Goal: Task Accomplishment & Management: Complete application form

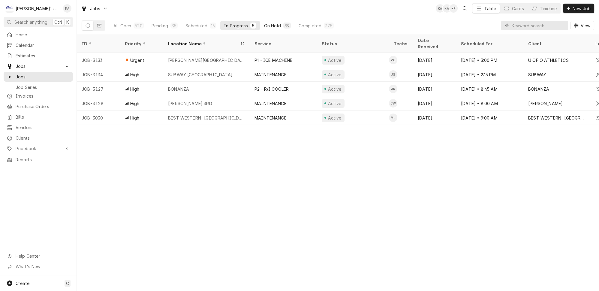
click at [264, 24] on div "On Hold" at bounding box center [272, 26] width 17 height 6
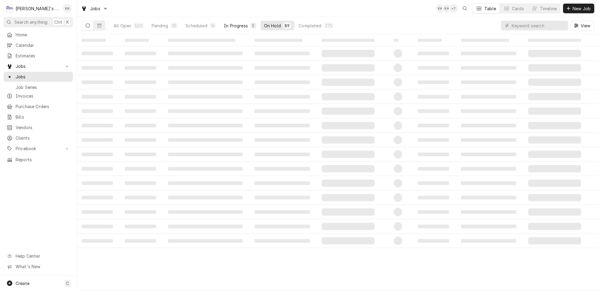
click at [230, 23] on div "In Progress" at bounding box center [236, 26] width 24 height 6
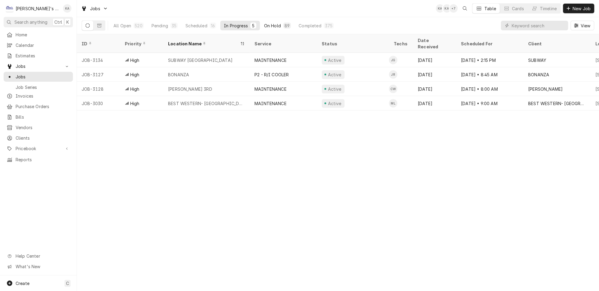
click at [261, 23] on button "On Hold 89" at bounding box center [278, 26] width 34 height 10
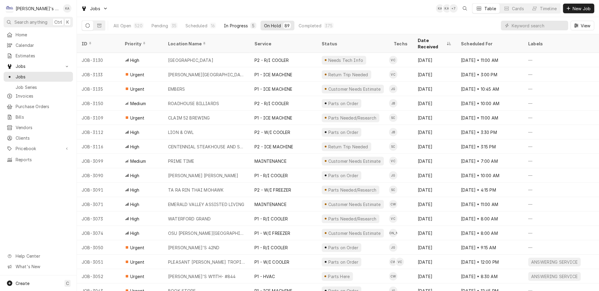
click at [232, 23] on div "In Progress" at bounding box center [236, 26] width 24 height 6
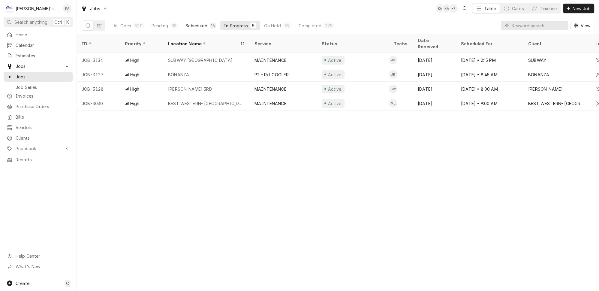
click at [197, 23] on button "Scheduled 16" at bounding box center [201, 26] width 38 height 10
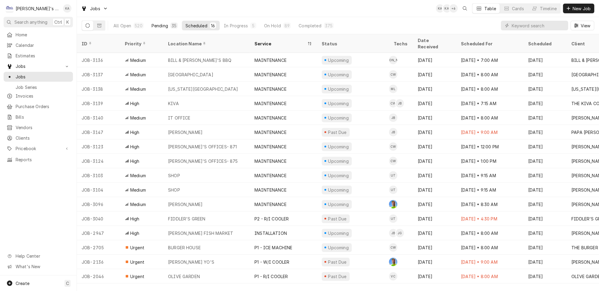
click at [158, 24] on div "Pending" at bounding box center [160, 26] width 17 height 6
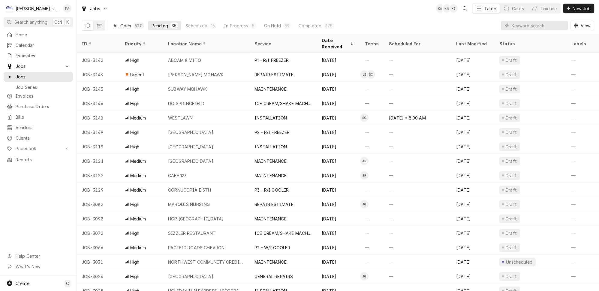
click at [122, 25] on div "All Open" at bounding box center [123, 26] width 18 height 6
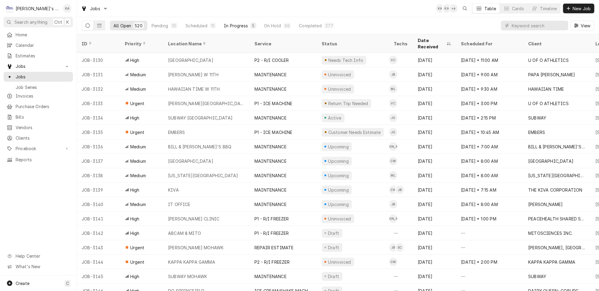
click at [224, 23] on div "In Progress" at bounding box center [236, 26] width 24 height 6
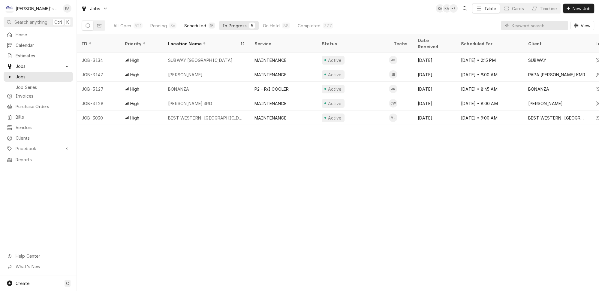
click at [188, 23] on div "Scheduled" at bounding box center [195, 26] width 22 height 6
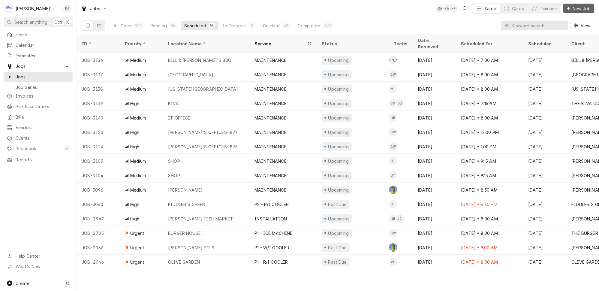
click at [576, 4] on button "New Job" at bounding box center [578, 9] width 31 height 10
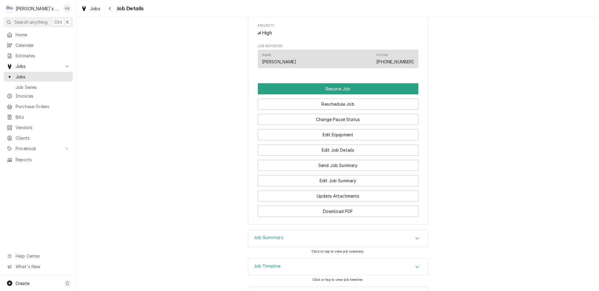
scroll to position [470, 0]
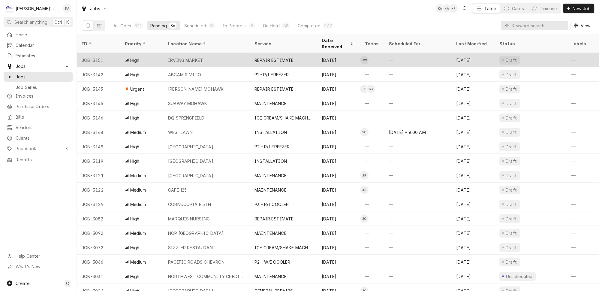
click at [277, 57] on div "REPAIR ESTIMATE" at bounding box center [274, 60] width 39 height 6
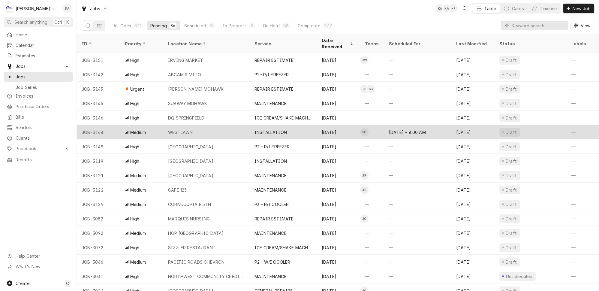
click at [228, 125] on div "WESTLAWN" at bounding box center [206, 132] width 86 height 14
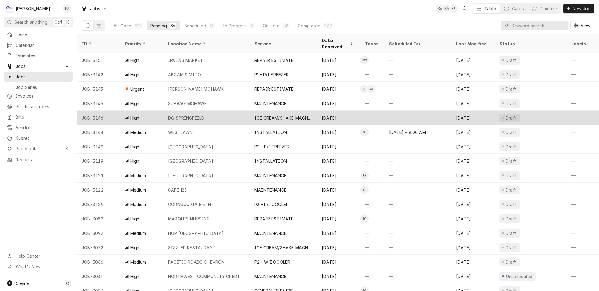
click at [235, 111] on div "DQ SPRINGFIELD" at bounding box center [206, 118] width 86 height 14
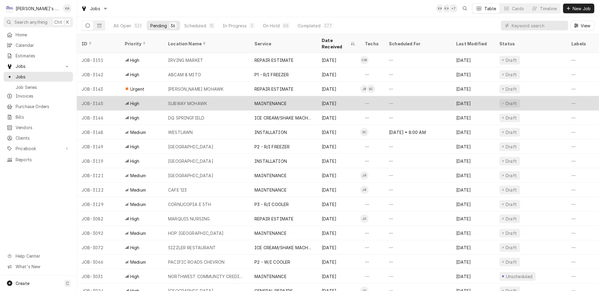
click at [237, 96] on div "SUBWAY MOHAWK" at bounding box center [206, 103] width 86 height 14
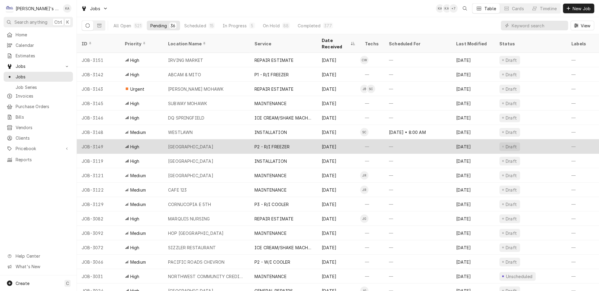
click at [230, 139] on div "[GEOGRAPHIC_DATA]" at bounding box center [206, 146] width 86 height 14
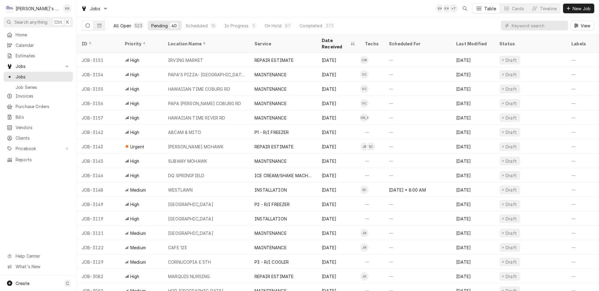
click at [120, 25] on div "All Open" at bounding box center [123, 26] width 18 height 6
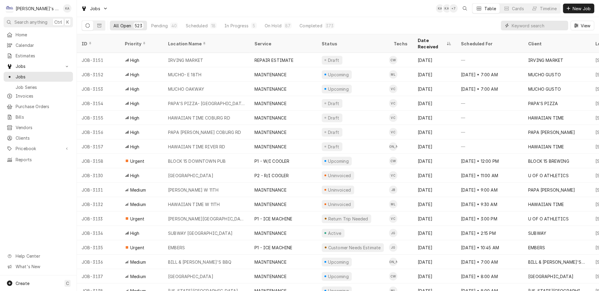
click at [526, 25] on input "Dynamic Content Wrapper" at bounding box center [538, 26] width 53 height 10
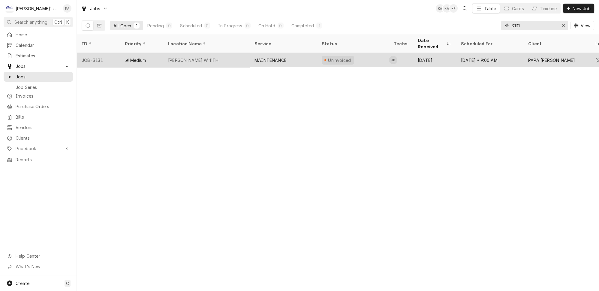
type input "3131"
click at [220, 53] on div "PAPA MURPHY'S W 11TH" at bounding box center [206, 60] width 86 height 14
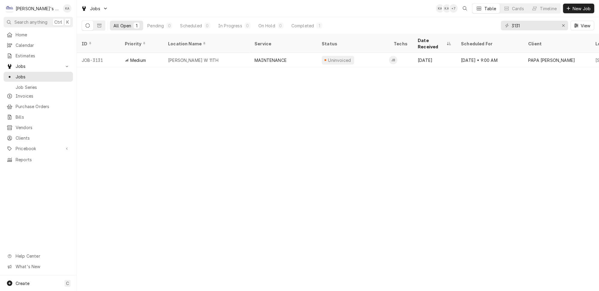
click at [572, 26] on div "3131 View" at bounding box center [547, 25] width 93 height 17
click at [567, 24] on div "Erase input" at bounding box center [564, 26] width 6 height 6
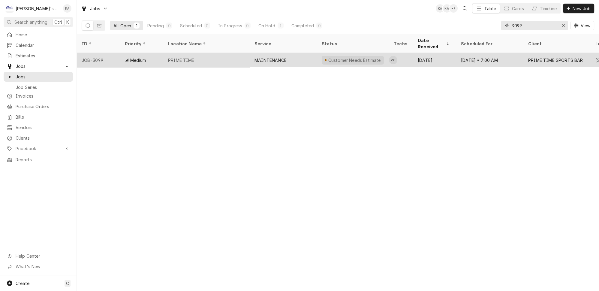
type input "3099"
click at [223, 53] on div "PRIME TIME" at bounding box center [206, 60] width 86 height 14
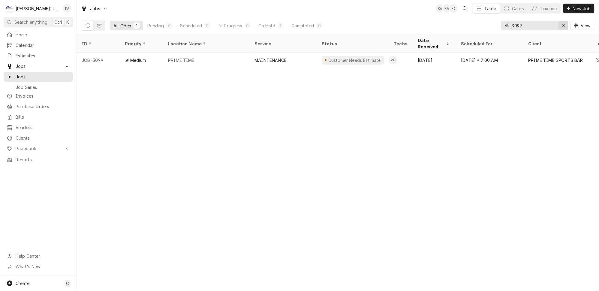
click at [567, 26] on div "Erase input" at bounding box center [564, 26] width 6 height 6
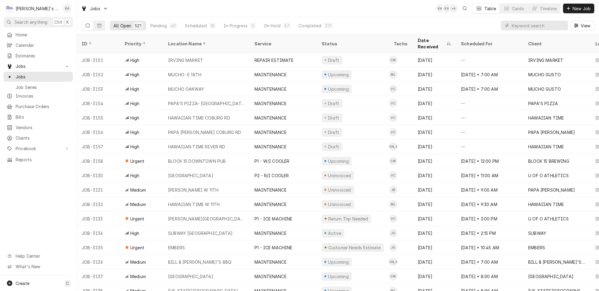
drag, startPoint x: 517, startPoint y: 23, endPoint x: 521, endPoint y: 23, distance: 3.9
click at [517, 23] on div "Dynamic Content Wrapper" at bounding box center [534, 26] width 67 height 10
click at [525, 24] on input "Dynamic Content Wrapper" at bounding box center [538, 26] width 53 height 10
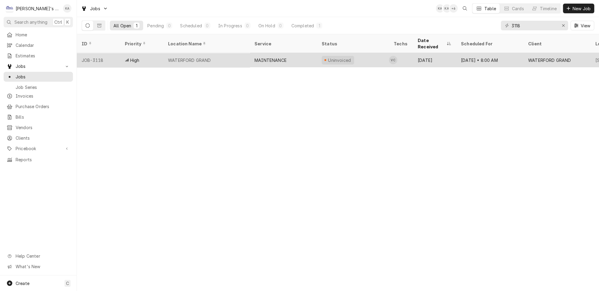
click at [192, 57] on div "WATERFORD GRAND" at bounding box center [189, 60] width 43 height 6
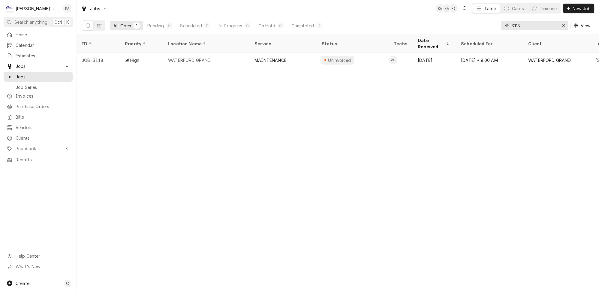
click at [528, 21] on input "3118" at bounding box center [534, 26] width 45 height 10
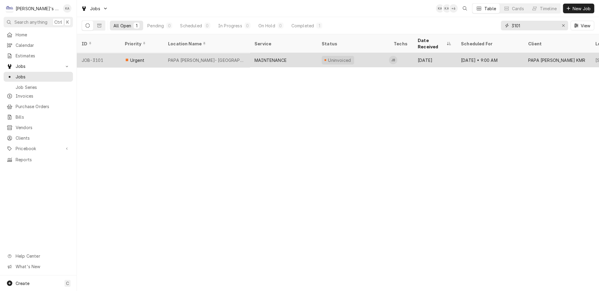
type input "3101"
click at [250, 53] on div "MAINTENANCE" at bounding box center [283, 60] width 67 height 14
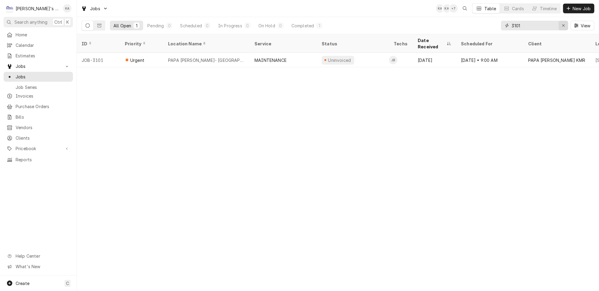
click at [563, 26] on div "Erase input" at bounding box center [564, 26] width 6 height 6
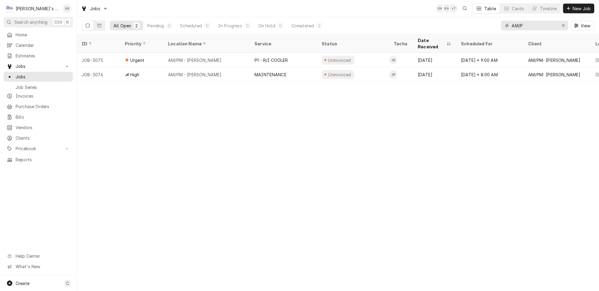
type input "AM/P"
click at [564, 25] on div "Erase input" at bounding box center [564, 26] width 6 height 6
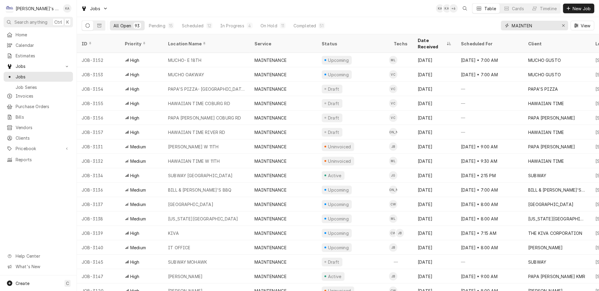
type input "MAINTEN"
click at [565, 24] on icon "Erase input" at bounding box center [563, 25] width 2 height 2
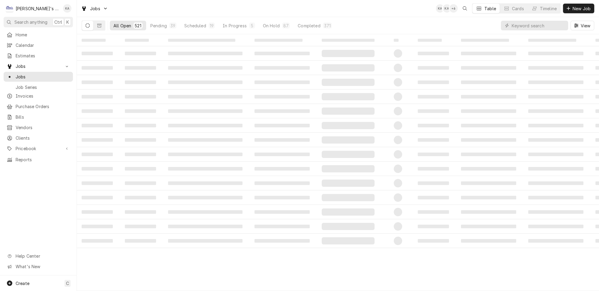
click at [418, 26] on div "All Open 521 Pending 39 Scheduled 19 In Progress 5 On Hold 87 Completed 371 View" at bounding box center [338, 25] width 513 height 17
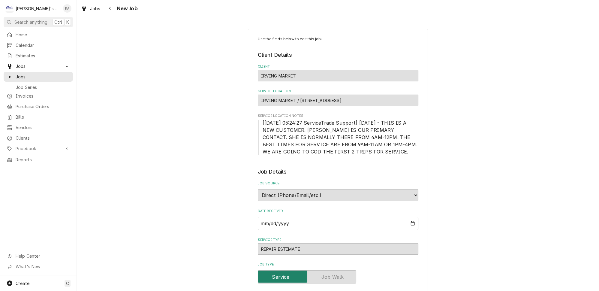
type textarea "x"
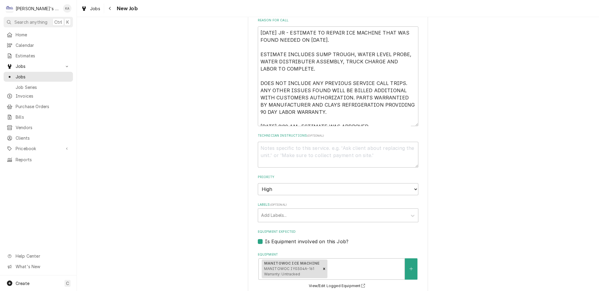
scroll to position [273, 0]
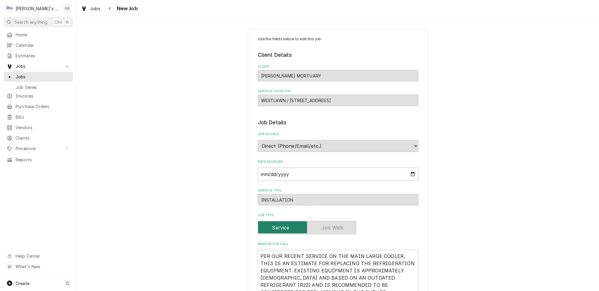
type textarea "x"
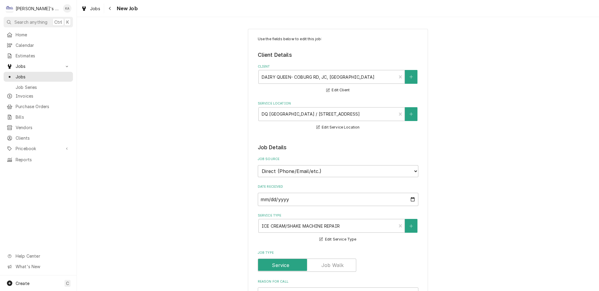
type textarea "x"
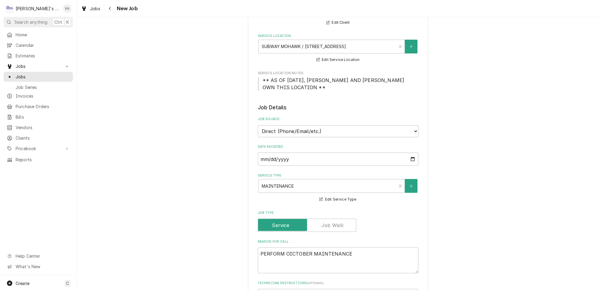
scroll to position [63, 0]
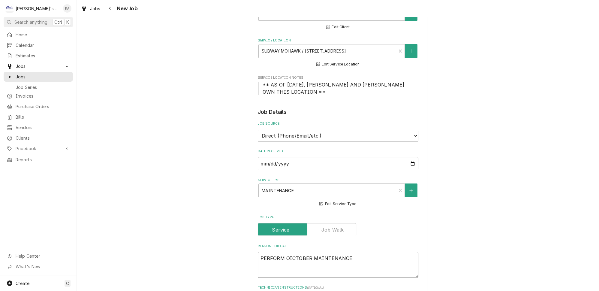
click at [291, 252] on textarea "PERFORM OICTOBER MAINTENANCE" at bounding box center [338, 265] width 161 height 26
type textarea "x"
type textarea "PERFORM OCTOBER MAINTENANCE"
type textarea "x"
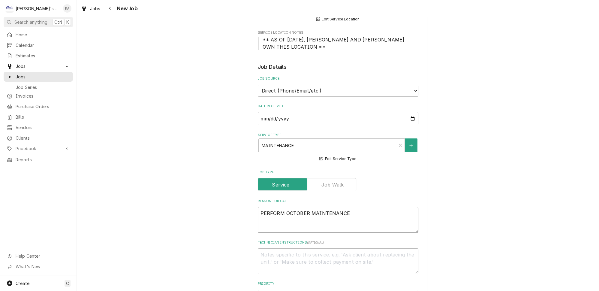
scroll to position [109, 0]
type textarea "PERFORM OCTOBER MAINTENANCE"
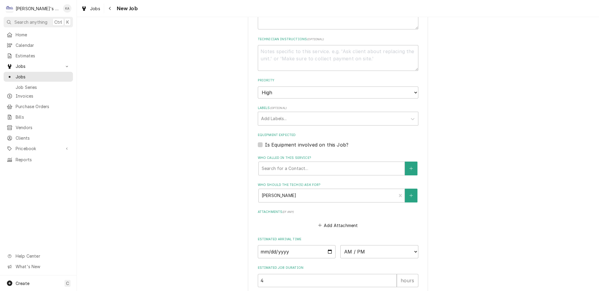
scroll to position [391, 0]
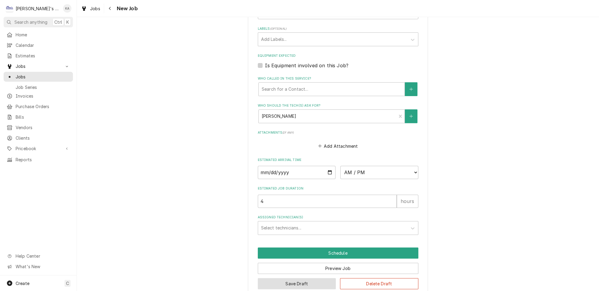
click at [322, 278] on button "Save Draft" at bounding box center [297, 283] width 78 height 11
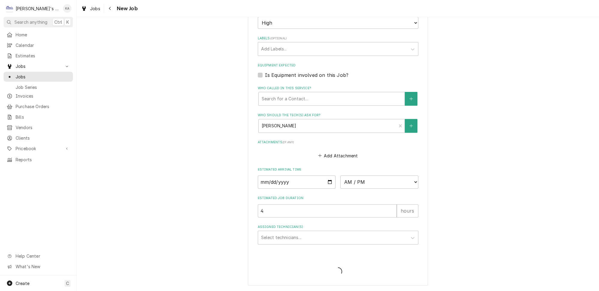
scroll to position [371, 0]
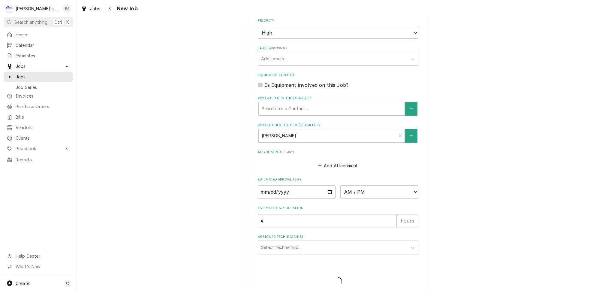
type textarea "x"
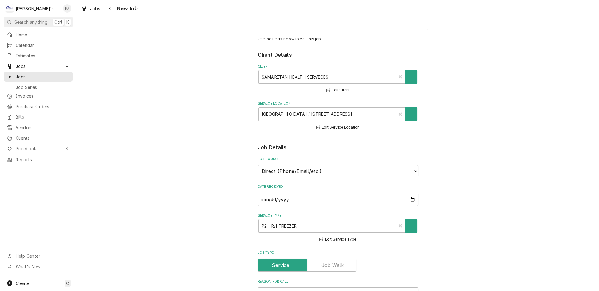
type textarea "x"
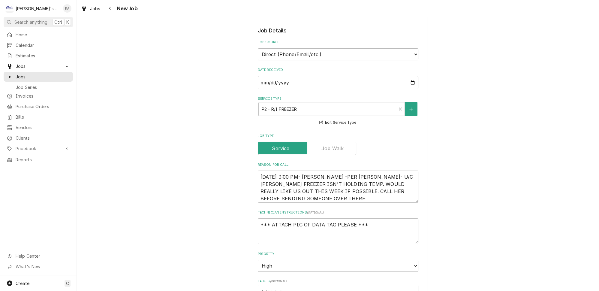
scroll to position [136, 0]
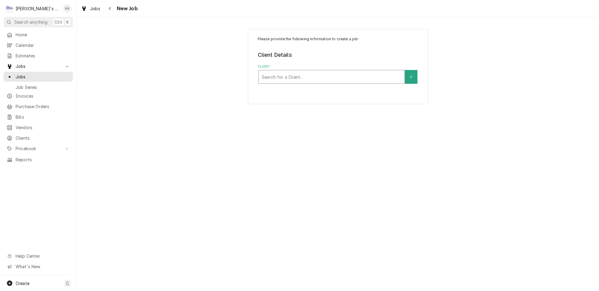
click at [304, 73] on div "Client" at bounding box center [332, 76] width 140 height 11
type input "MUCHO"
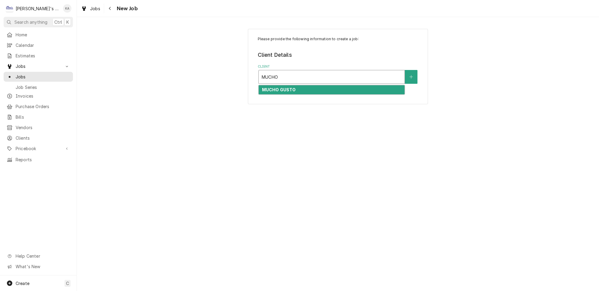
click at [302, 85] on div "MUCHO GUSTO" at bounding box center [332, 89] width 146 height 9
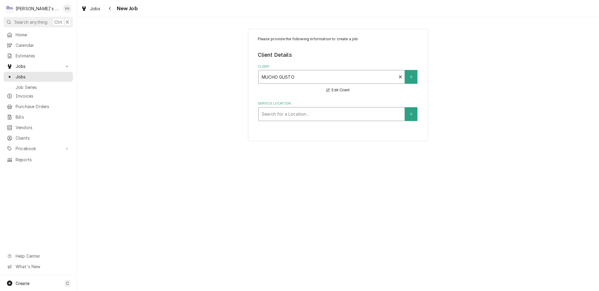
click at [300, 110] on div "Service Location" at bounding box center [332, 114] width 140 height 11
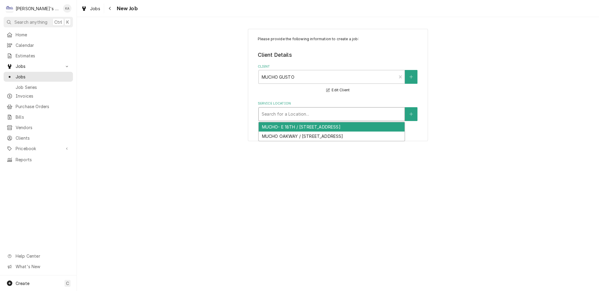
click at [299, 124] on div "MUCHO- E 18TH / [STREET_ADDRESS]" at bounding box center [332, 126] width 146 height 9
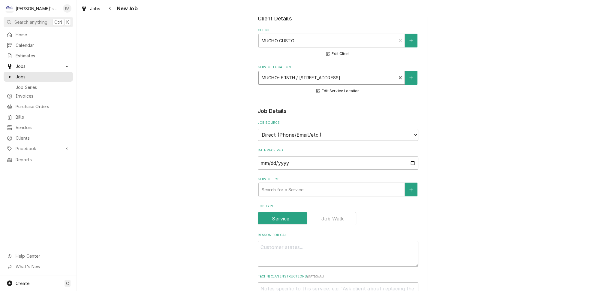
scroll to position [82, 0]
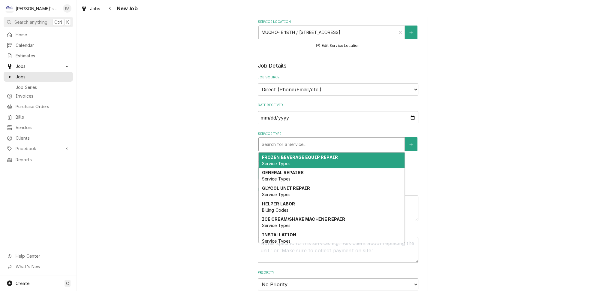
click at [300, 140] on div "Service Type" at bounding box center [332, 144] width 140 height 11
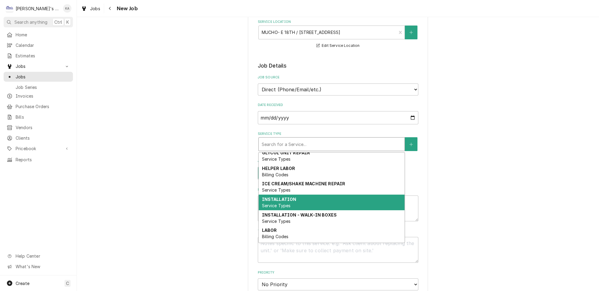
scroll to position [54, 0]
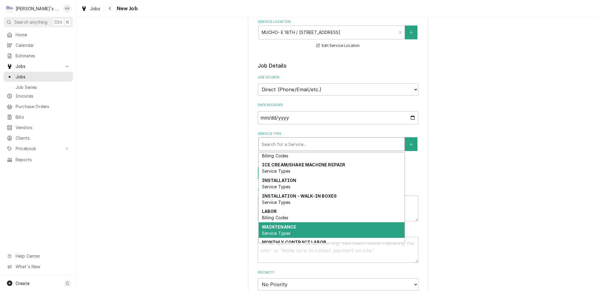
click at [287, 224] on strong "MAINTENANCE" at bounding box center [279, 226] width 35 height 5
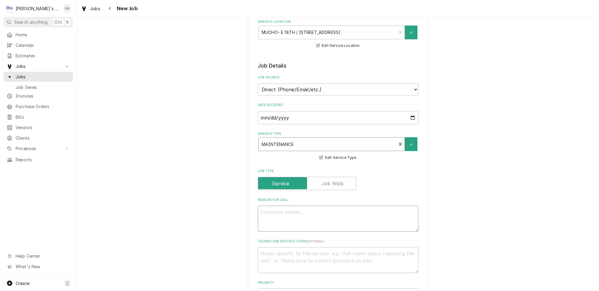
click at [288, 206] on textarea "Reason For Call" at bounding box center [338, 219] width 161 height 26
type textarea "x"
type textarea "P"
type textarea "x"
type textarea "PE"
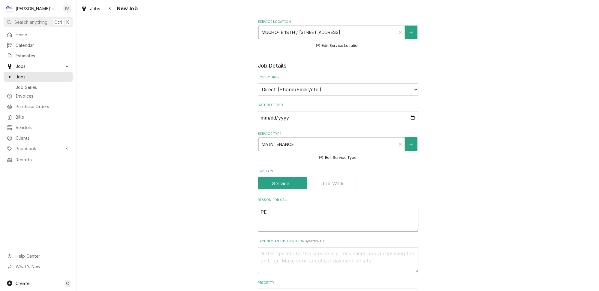
type textarea "x"
type textarea "PER"
type textarea "x"
type textarea "PERF"
type textarea "x"
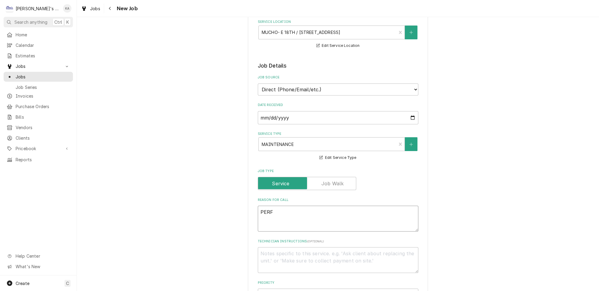
type textarea "PERFO"
type textarea "x"
type textarea "PERFOR"
type textarea "x"
type textarea "PERFORM"
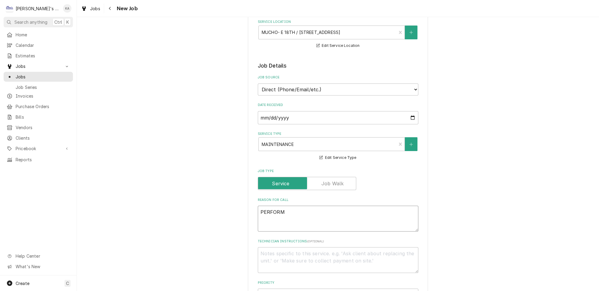
type textarea "x"
type textarea "PERFORM"
type textarea "x"
type textarea "PERFORM O"
type textarea "x"
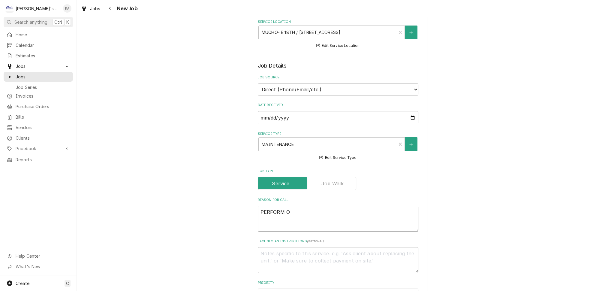
type textarea "PERFORM OC"
type textarea "x"
type textarea "PERFORM OCT"
type textarea "x"
type textarea "PERFORM OCTO"
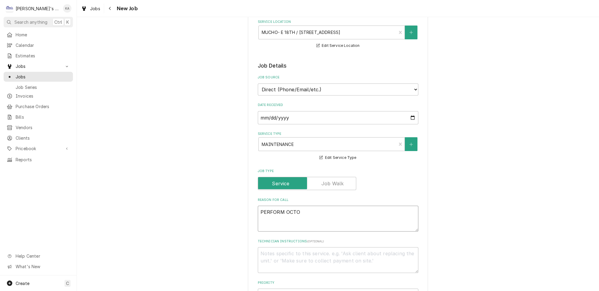
type textarea "x"
type textarea "PERFORM OCTOB"
type textarea "x"
type textarea "PERFORM OCTOBE"
type textarea "x"
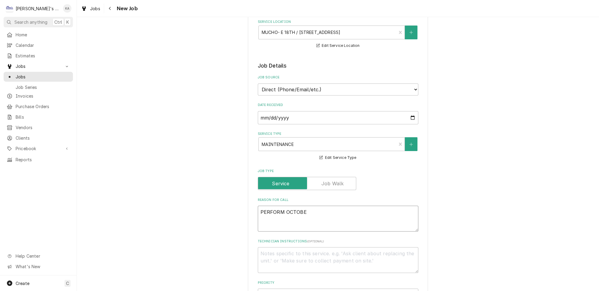
type textarea "PERFORM OCTOBER"
type textarea "x"
type textarea "PERFORM OCTOBER"
type textarea "x"
type textarea "PERFORM OCTOBER M"
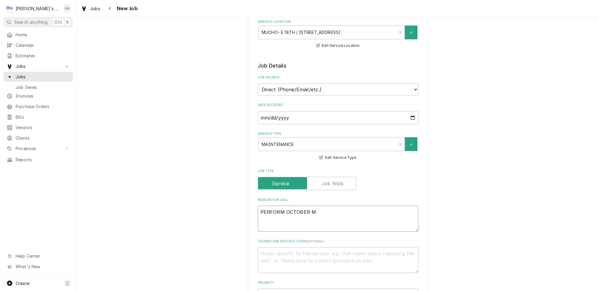
type textarea "x"
type textarea "PERFORM OCTOBER MA"
type textarea "x"
type textarea "PERFORM OCTOBER MAI"
type textarea "x"
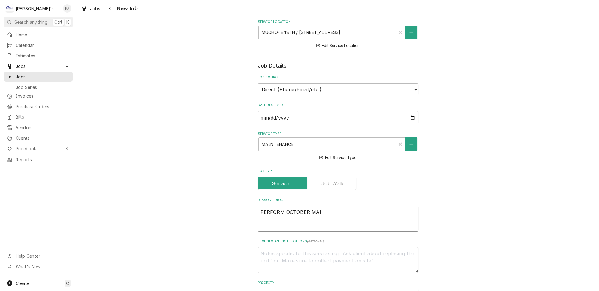
type textarea "PERFORM OCTOBER MAIN"
type textarea "x"
type textarea "PERFORM OCTOBER MAINT"
type textarea "x"
type textarea "PERFORM OCTOBER MAINTE"
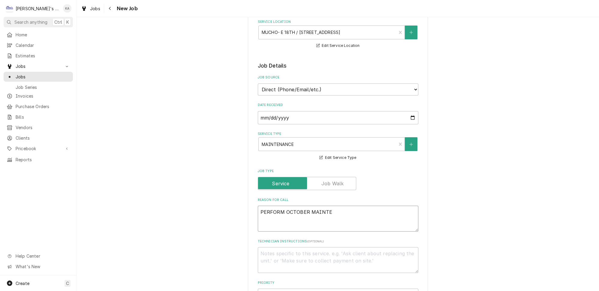
type textarea "x"
type textarea "PERFORM OCTOBER MAINTEN"
type textarea "x"
type textarea "PERFORM OCTOBER MAINTENA"
type textarea "x"
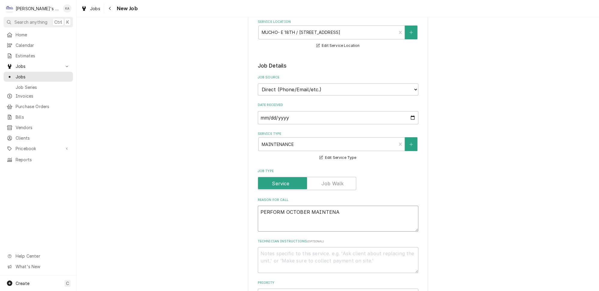
type textarea "PERFORM OCTOBER MAINTENAN"
type textarea "x"
type textarea "PERFORM OCTOBER MAINTENANC"
type textarea "x"
type textarea "PERFORM OCTOBER MAINTENANCE"
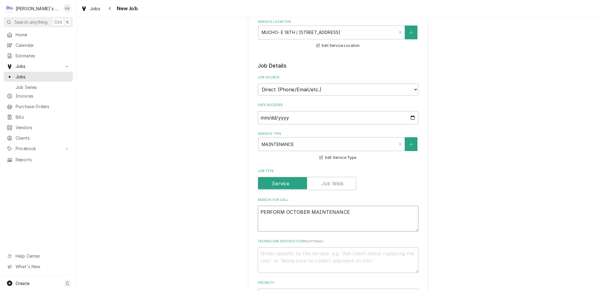
type textarea "x"
drag, startPoint x: 347, startPoint y: 205, endPoint x: 261, endPoint y: 203, distance: 85.6
click at [261, 206] on textarea "PERFORM OCTOBER MAINTENANCE" at bounding box center [338, 219] width 161 height 26
click at [349, 206] on textarea "PERFORM OCTOBER MAINTENANCE" at bounding box center [338, 219] width 161 height 26
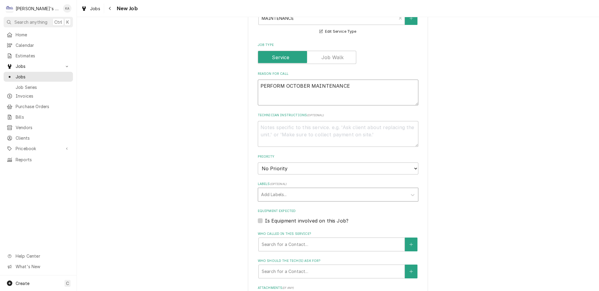
scroll to position [218, 0]
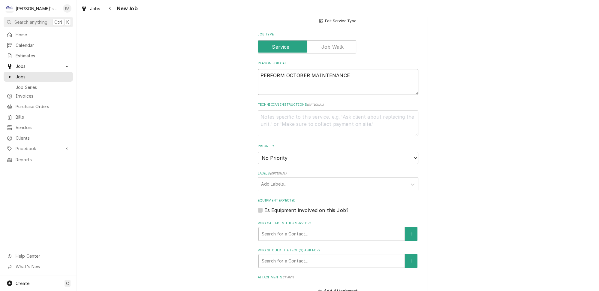
type textarea "PERFORM OCTOBER MAINTENANCE"
click at [302, 152] on select "No Priority Urgent High Medium Low" at bounding box center [338, 158] width 161 height 12
select select "2"
click at [258, 152] on select "No Priority Urgent High Medium Low" at bounding box center [338, 158] width 161 height 12
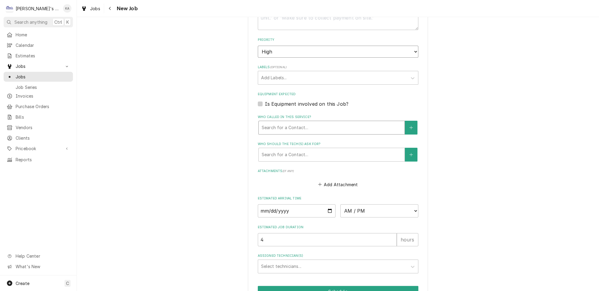
scroll to position [349, 0]
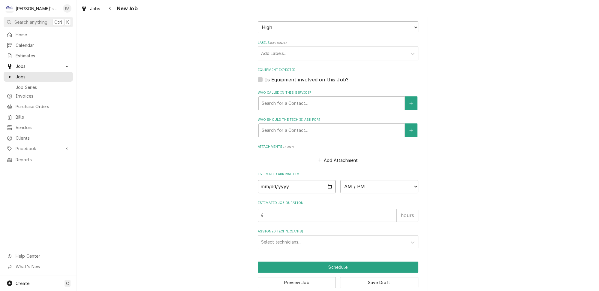
click at [325, 180] on input "Date" at bounding box center [297, 186] width 78 height 13
type textarea "x"
type input "2025-10-16"
click at [351, 180] on select "AM / PM 6:00 AM 6:15 AM 6:30 AM 6:45 AM 7:00 AM 7:15 AM 7:30 AM 7:45 AM 8:00 AM…" at bounding box center [380, 186] width 78 height 13
type textarea "x"
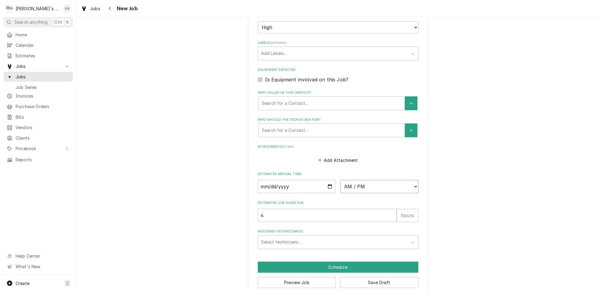
select select "07:00:00"
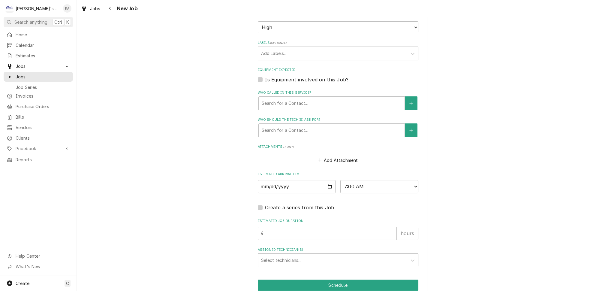
click at [303, 255] on div "Assigned Technician(s)" at bounding box center [332, 260] width 143 height 11
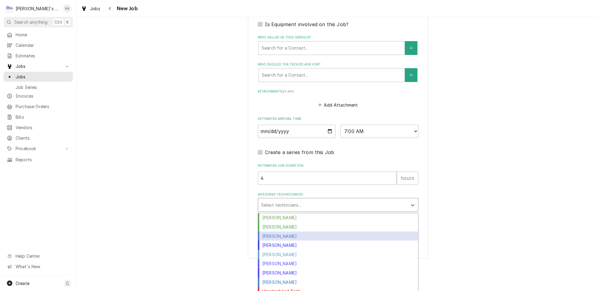
scroll to position [405, 0]
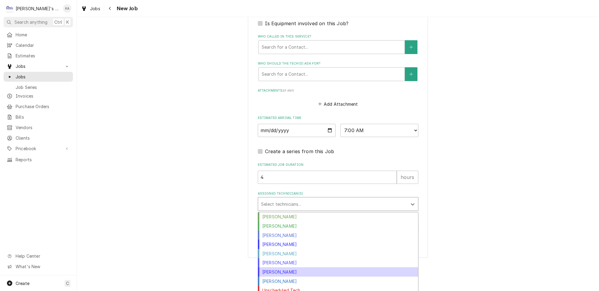
click at [282, 267] on div "[PERSON_NAME]" at bounding box center [338, 271] width 160 height 9
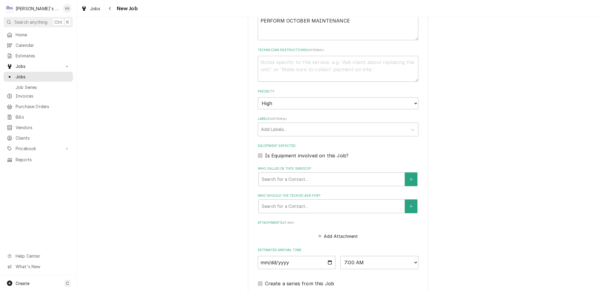
scroll to position [366, 0]
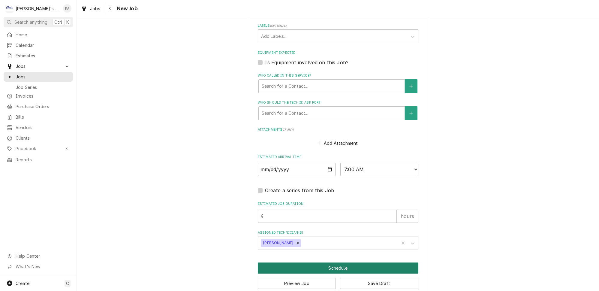
click at [345, 262] on button "Schedule" at bounding box center [338, 267] width 161 height 11
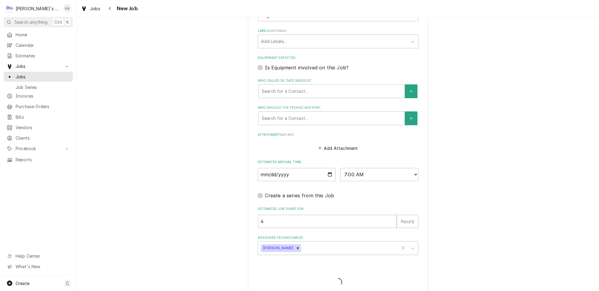
type textarea "x"
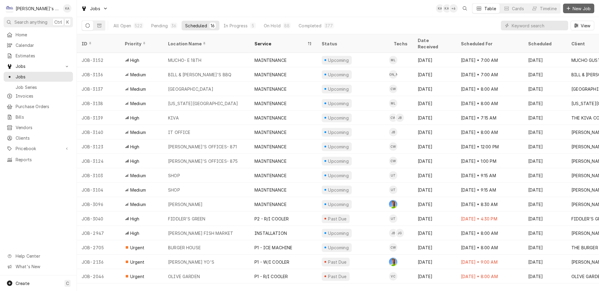
click at [578, 9] on span "New Job" at bounding box center [582, 8] width 20 height 6
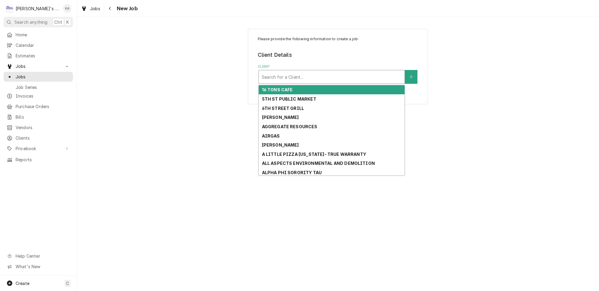
click at [287, 75] on div "Client" at bounding box center [332, 76] width 140 height 11
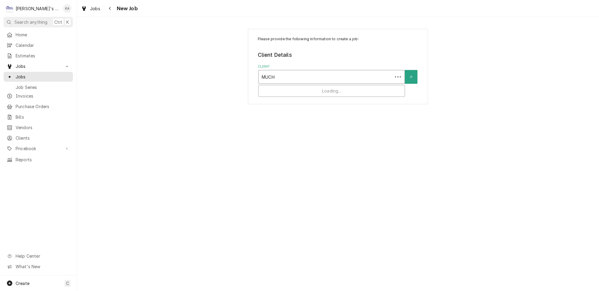
type input "MUCHO"
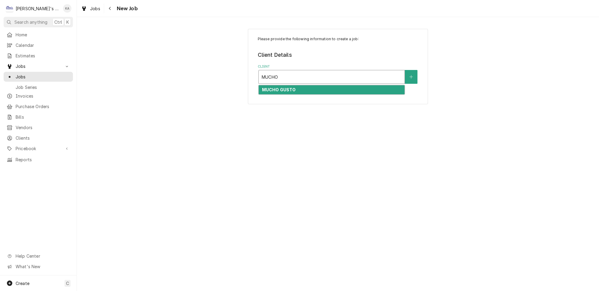
click at [289, 87] on strong "MUCHO GUSTO" at bounding box center [279, 89] width 34 height 5
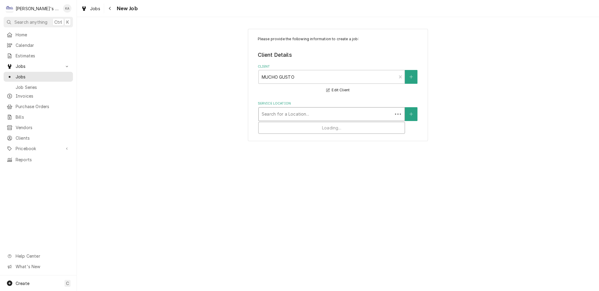
click at [292, 110] on div "Service Location" at bounding box center [326, 114] width 128 height 11
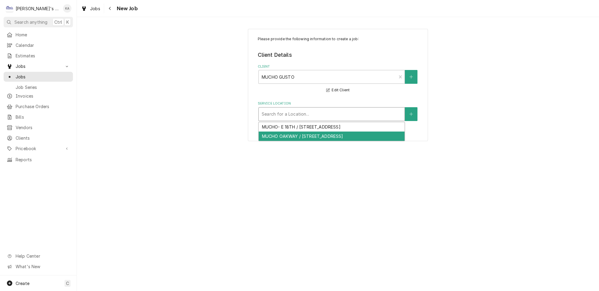
click at [296, 132] on div "MUCHO OAKWAY / 67 OAKWAY CENTER, EUGENE, OR 97401" at bounding box center [332, 136] width 146 height 9
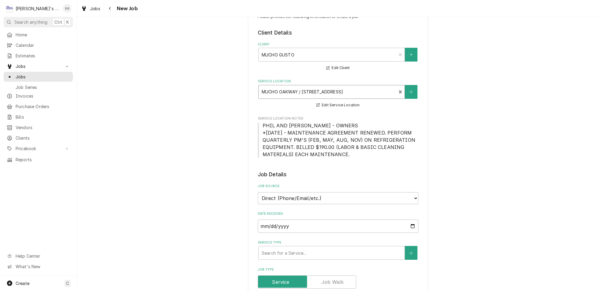
scroll to position [82, 0]
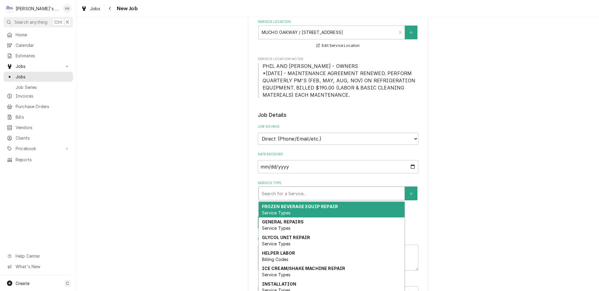
click at [293, 188] on div "Service Type" at bounding box center [332, 193] width 140 height 11
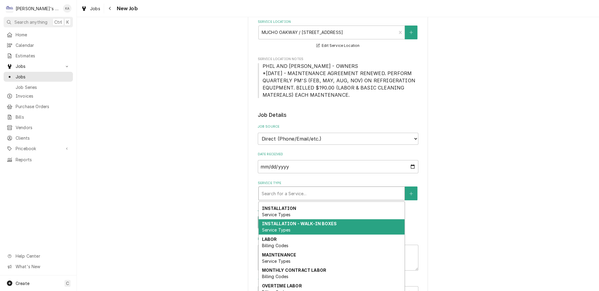
scroll to position [82, 0]
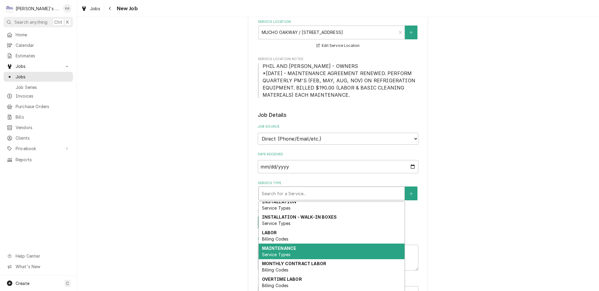
click at [267, 246] on strong "MAINTENANCE" at bounding box center [279, 248] width 35 height 5
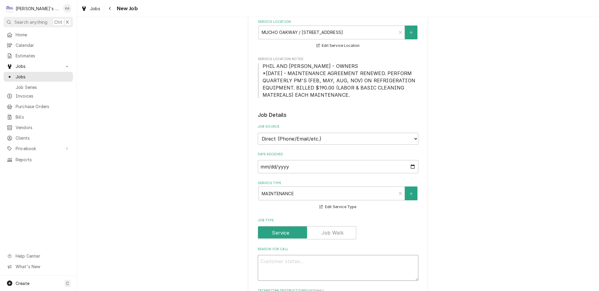
click at [266, 255] on textarea "Reason For Call" at bounding box center [338, 268] width 161 height 26
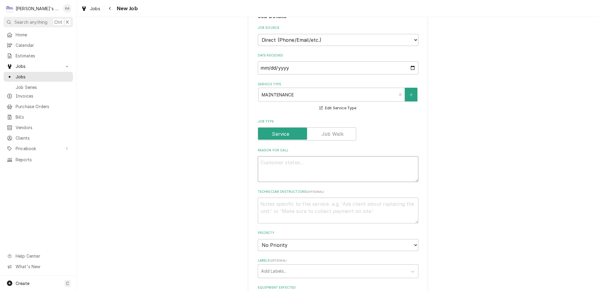
scroll to position [191, 0]
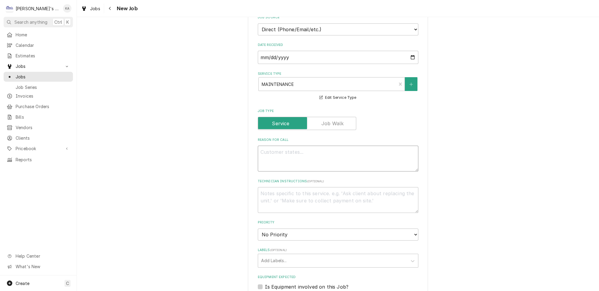
type textarea "x"
type textarea "P"
type textarea "x"
type textarea "PE"
type textarea "x"
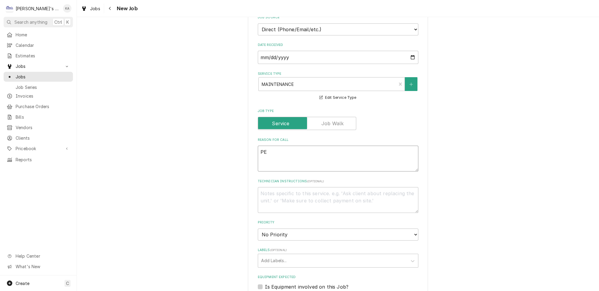
type textarea "PER"
type textarea "x"
type textarea "PERF"
type textarea "x"
type textarea "PERFO"
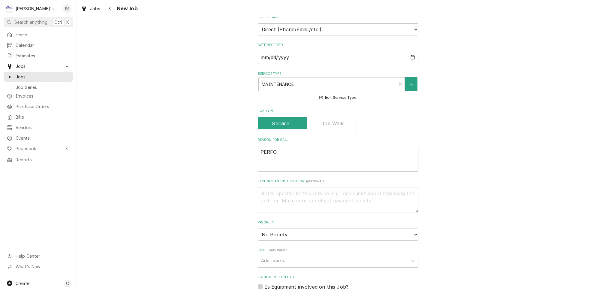
type textarea "x"
type textarea "PERFOR"
type textarea "x"
type textarea "PERFORM"
type textarea "x"
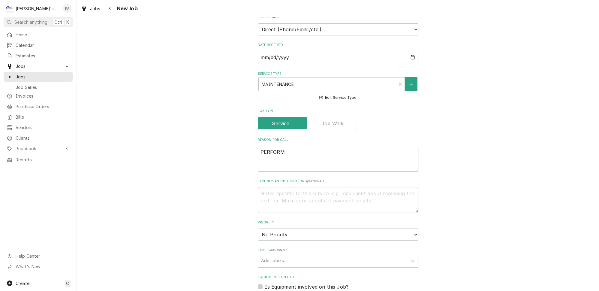
type textarea "PERFORM"
type textarea "x"
type textarea "PERFORM O"
type textarea "x"
type textarea "PERFORM OC"
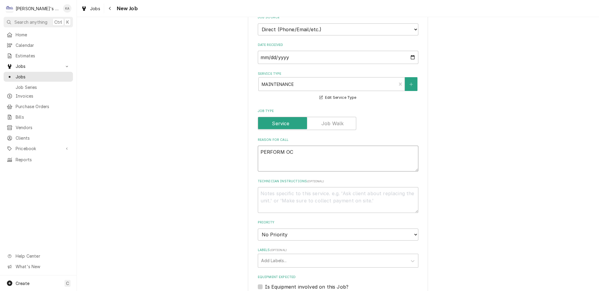
type textarea "x"
type textarea "PERFORM OCT"
type textarea "x"
type textarea "PERFORM OCTO"
type textarea "x"
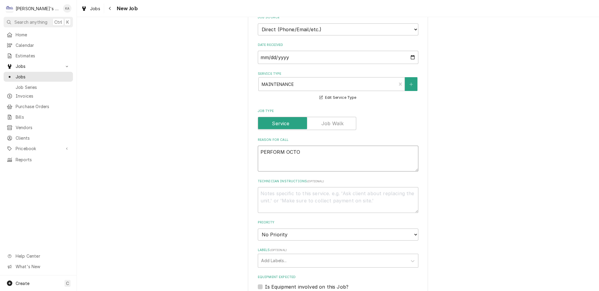
type textarea "PERFORM OCTOB"
type textarea "x"
type textarea "PERFORM OCTOBE"
type textarea "x"
type textarea "PERFORM OCTOBER"
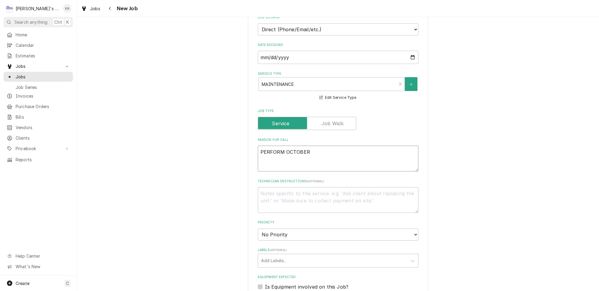
type textarea "x"
type textarea "PERFORM OCTOBER"
type textarea "x"
type textarea "PERFORM OCTOBER M"
type textarea "x"
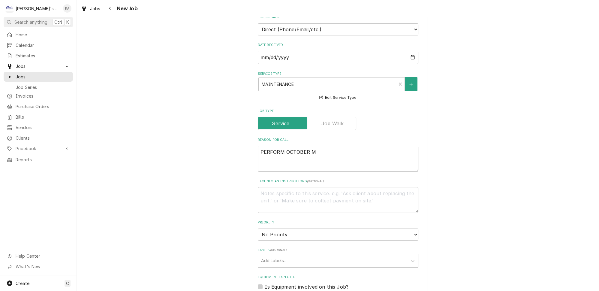
type textarea "PERFORM OCTOBER MA"
type textarea "x"
type textarea "PERFORM OCTOBER MAI"
type textarea "x"
type textarea "PERFORM OCTOBER MAIN"
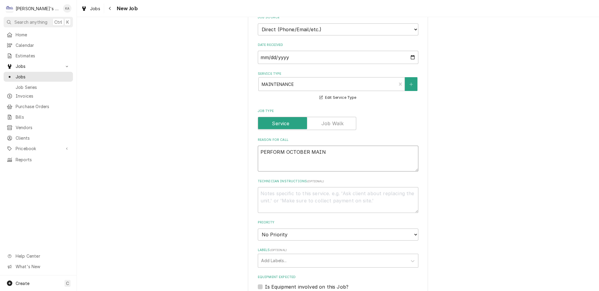
type textarea "x"
type textarea "PERFORM OCTOBER MAINT"
type textarea "x"
type textarea "PERFORM OCTOBER MAINTE"
type textarea "x"
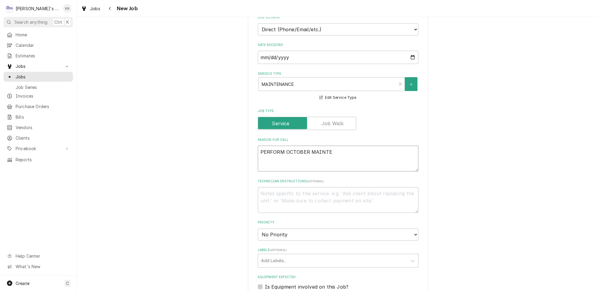
type textarea "PERFORM OCTOBER MAINTEN"
type textarea "x"
type textarea "PERFORM OCTOBER MAINTENA"
type textarea "x"
type textarea "PERFORM OCTOBER MAINTENAN"
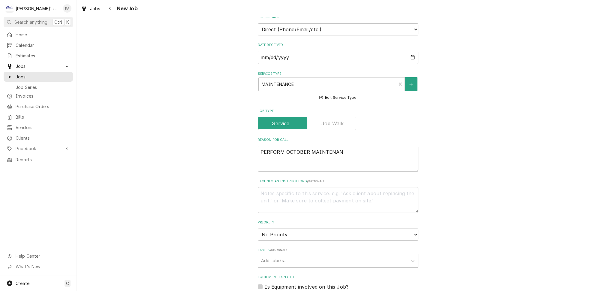
type textarea "x"
type textarea "PERFORM OCTOBER MAINTENANC"
type textarea "x"
type textarea "PERFORM OCTOBER MAINTENANCE"
type textarea "x"
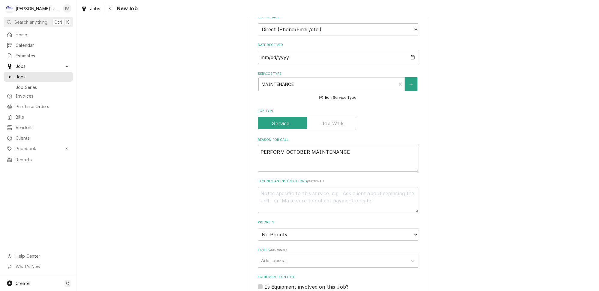
type textarea "PERFORM OCTOBER MAINTENANCE"
click at [267, 229] on select "No Priority Urgent High Medium Low" at bounding box center [338, 235] width 161 height 12
select select "2"
click at [258, 229] on select "No Priority Urgent High Medium Low" at bounding box center [338, 235] width 161 height 12
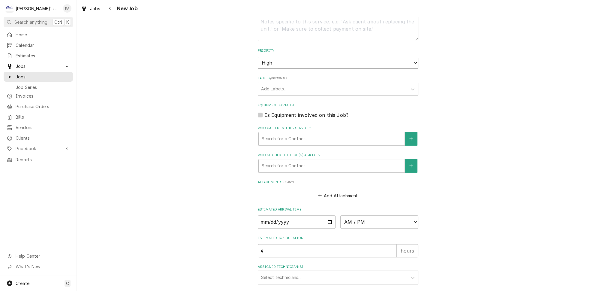
scroll to position [397, 0]
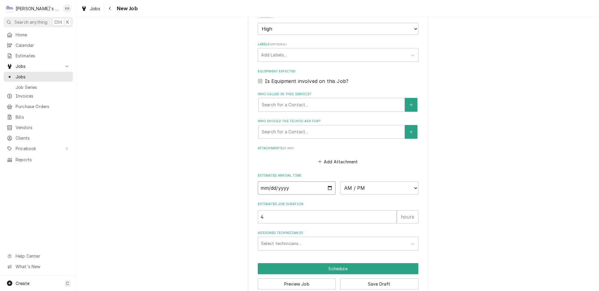
click at [328, 182] on input "Date" at bounding box center [297, 187] width 78 height 13
type textarea "x"
type input "2025-10-16"
click at [355, 181] on select "AM / PM 6:00 AM 6:15 AM 6:30 AM 6:45 AM 7:00 AM 7:15 AM 7:30 AM 7:45 AM 8:00 AM…" at bounding box center [380, 187] width 78 height 13
type textarea "x"
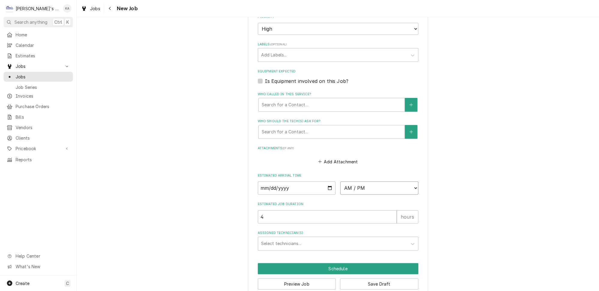
select select "07:00:00"
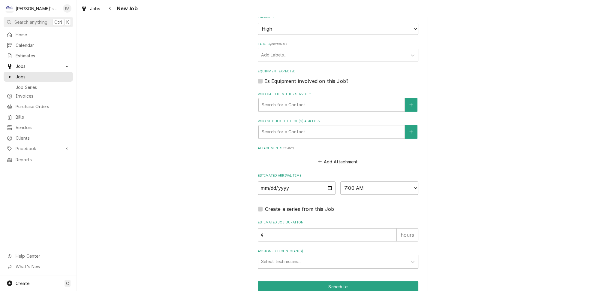
click at [289, 256] on div "Assigned Technician(s)" at bounding box center [332, 261] width 143 height 11
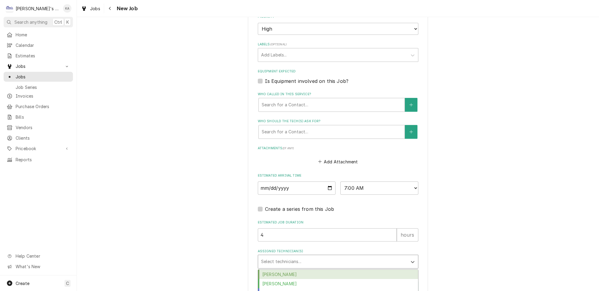
scroll to position [451, 0]
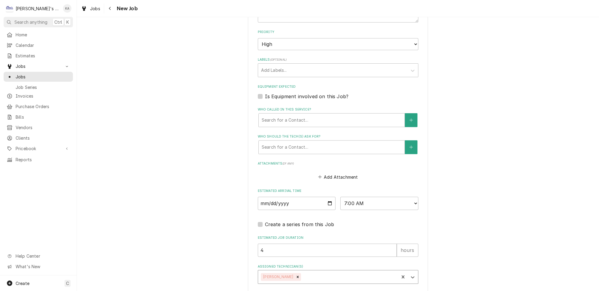
scroll to position [414, 0]
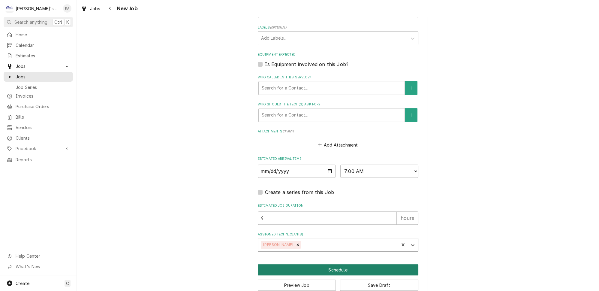
click at [340, 264] on button "Schedule" at bounding box center [338, 269] width 161 height 11
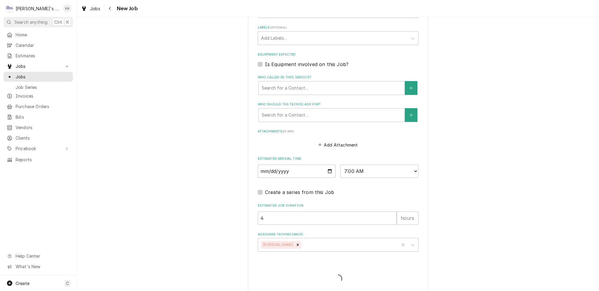
scroll to position [408, 0]
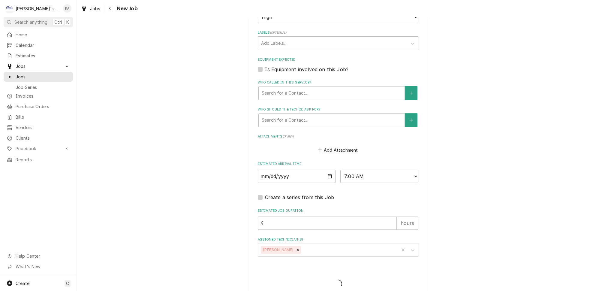
type textarea "x"
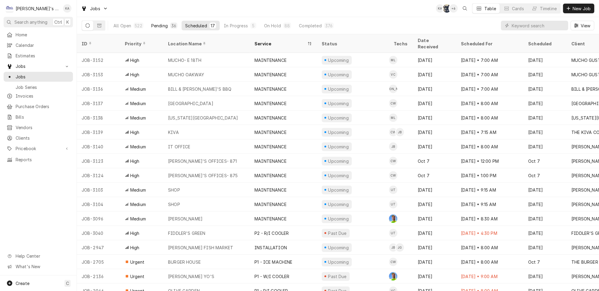
click at [171, 23] on div "36" at bounding box center [173, 26] width 5 height 6
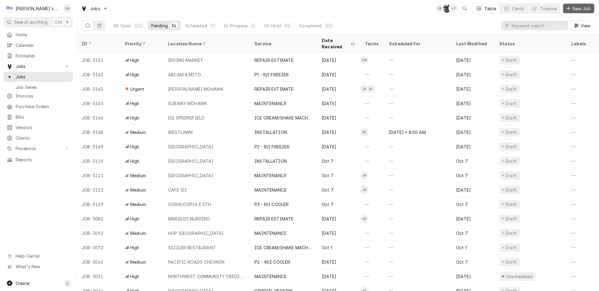
click at [576, 5] on span "New Job" at bounding box center [582, 8] width 20 height 6
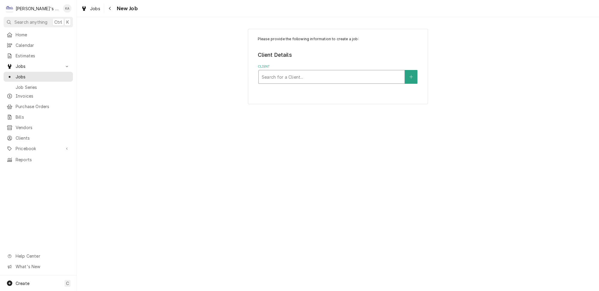
click at [310, 73] on div "Client" at bounding box center [332, 76] width 140 height 11
type input "PAP"
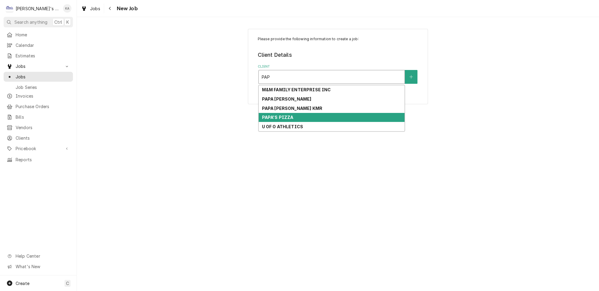
click at [292, 115] on strong "PAPA'S PIZZA" at bounding box center [278, 117] width 32 height 5
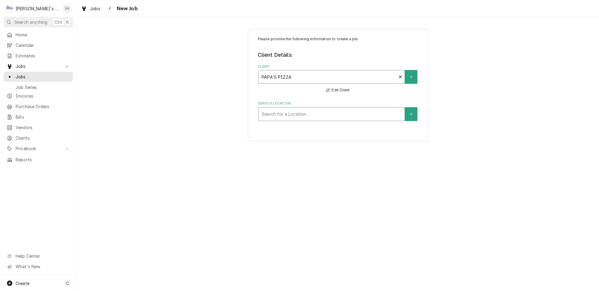
click at [289, 113] on div "Service Location" at bounding box center [332, 114] width 140 height 11
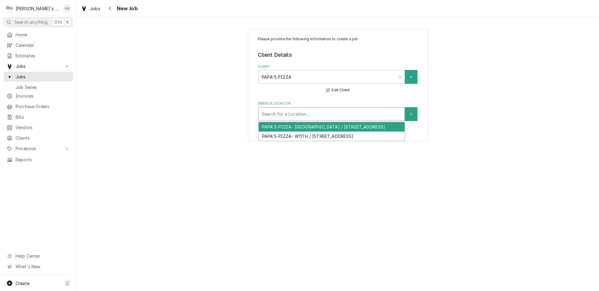
click at [291, 124] on div "PAPA'S PIZZA- [GEOGRAPHIC_DATA] / [STREET_ADDRESS]" at bounding box center [332, 126] width 146 height 9
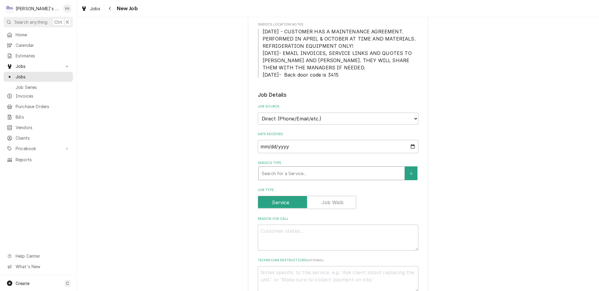
scroll to position [136, 0]
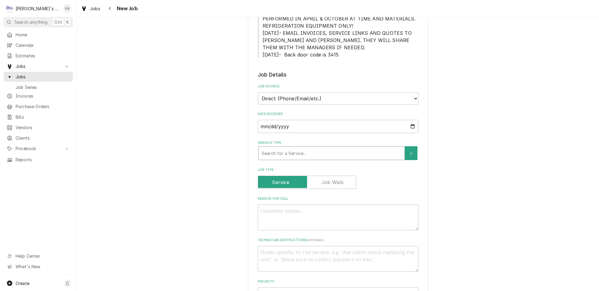
click at [293, 148] on div "Service Type" at bounding box center [332, 153] width 140 height 11
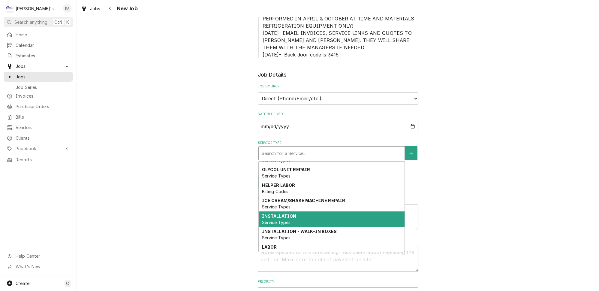
scroll to position [55, 0]
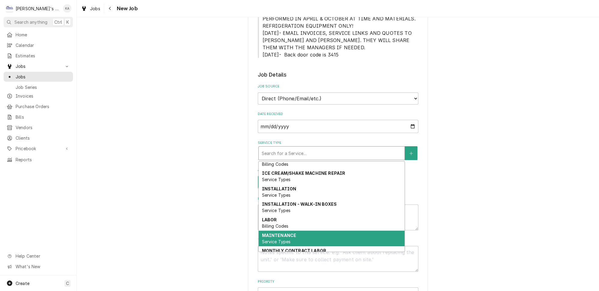
click at [281, 231] on div "MAINTENANCE Service Types" at bounding box center [332, 239] width 146 height 16
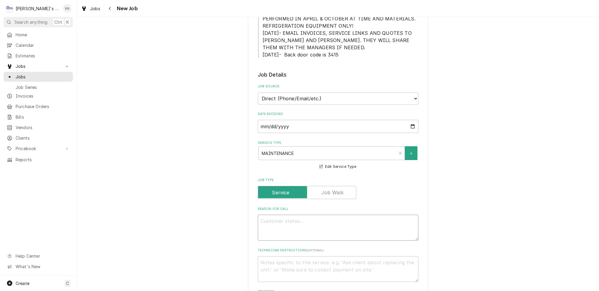
paste textarea "PERFORM OCTOBER MAINTENANCE"
type textarea "x"
type textarea "PERFORM OCTOBER MAINTENANCE"
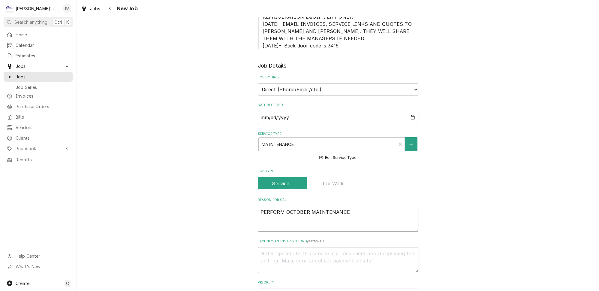
type textarea "x"
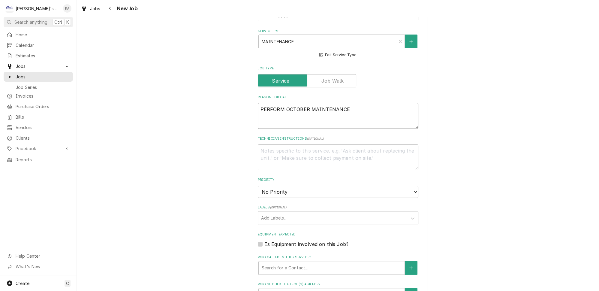
scroll to position [273, 0]
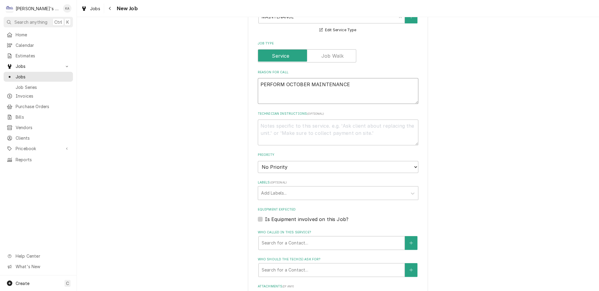
type textarea "PERFORM OCTOBER MAINTENANCE"
click at [295, 161] on select "No Priority Urgent High Medium Low" at bounding box center [338, 167] width 161 height 12
select select "2"
click at [258, 161] on select "No Priority Urgent High Medium Low" at bounding box center [338, 167] width 161 height 12
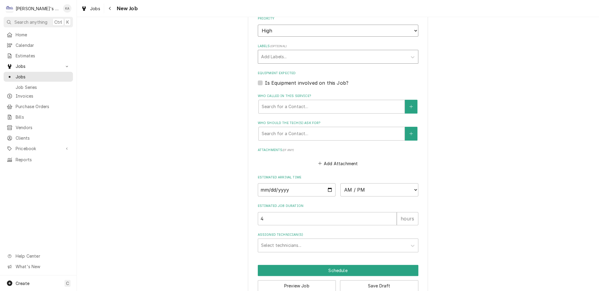
scroll to position [410, 0]
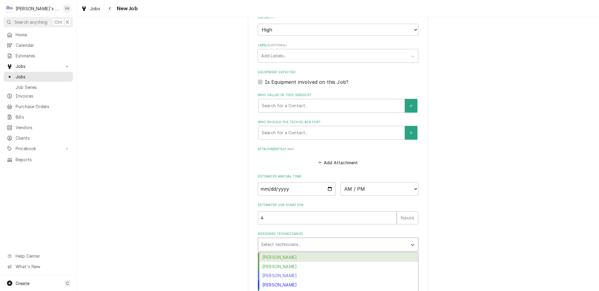
click at [288, 239] on div "Assigned Technician(s)" at bounding box center [332, 244] width 143 height 11
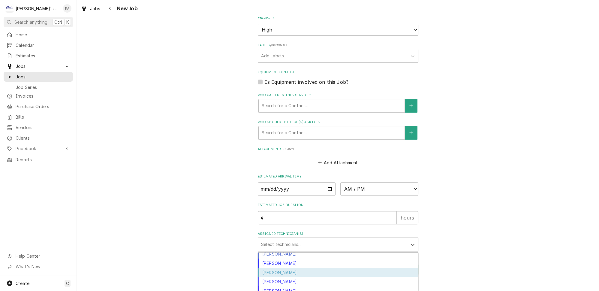
scroll to position [39, 0]
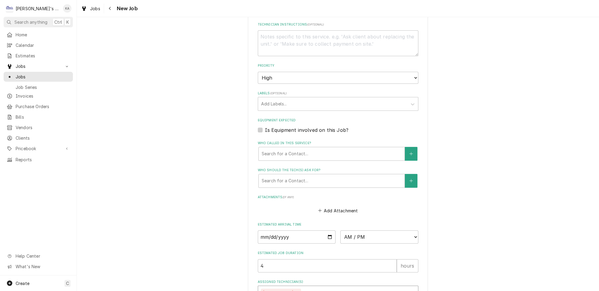
scroll to position [410, 0]
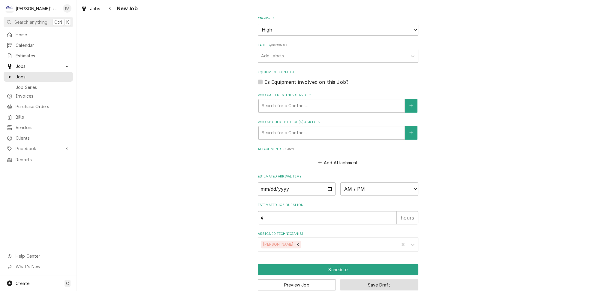
click at [369, 279] on button "Save Draft" at bounding box center [379, 284] width 78 height 11
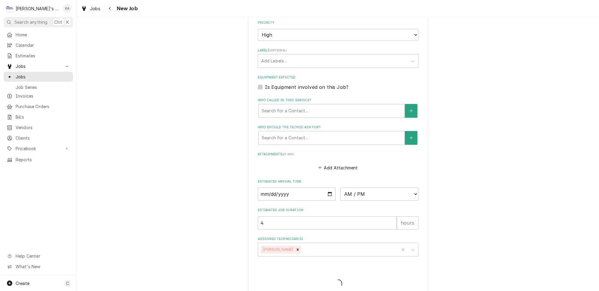
type textarea "x"
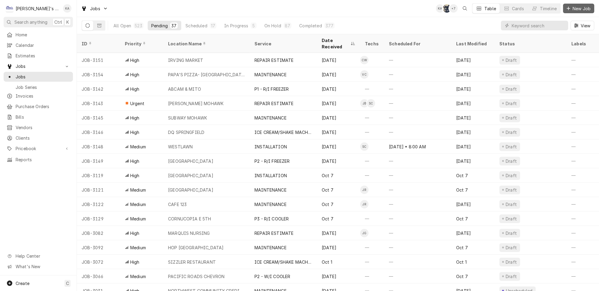
click at [573, 10] on span "New Job" at bounding box center [582, 8] width 20 height 6
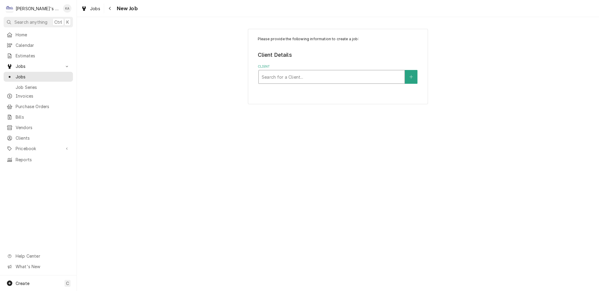
click at [280, 74] on div "Client" at bounding box center [332, 76] width 140 height 11
type input "[GEOGRAPHIC_DATA]"
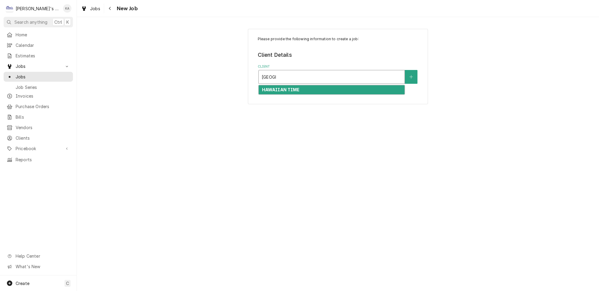
click at [281, 87] on strong "HAWAIIAN TIME" at bounding box center [281, 89] width 38 height 5
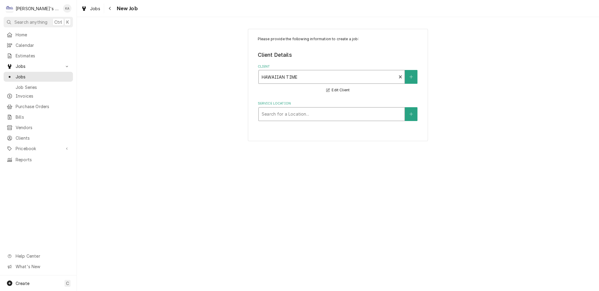
click at [290, 114] on div "Service Location" at bounding box center [332, 114] width 140 height 11
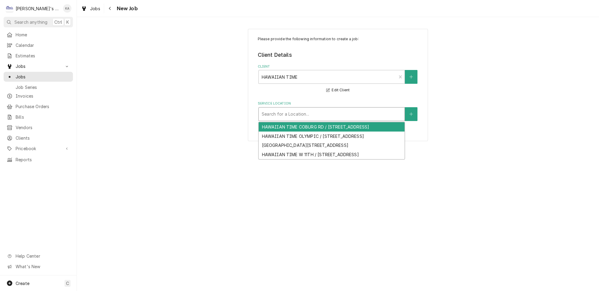
click at [295, 126] on div "HAWAIIAN TIME COBURG RD / [STREET_ADDRESS]" at bounding box center [332, 126] width 146 height 9
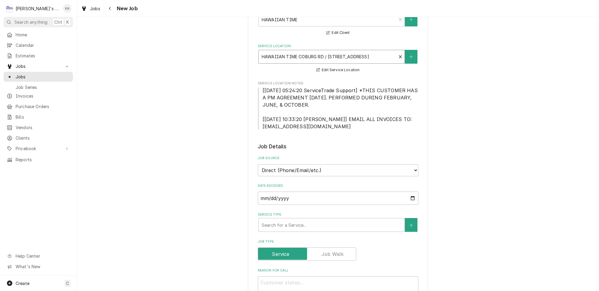
scroll to position [82, 0]
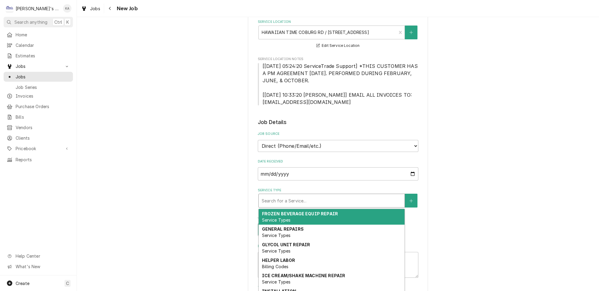
click at [292, 195] on div "Service Type" at bounding box center [332, 200] width 140 height 11
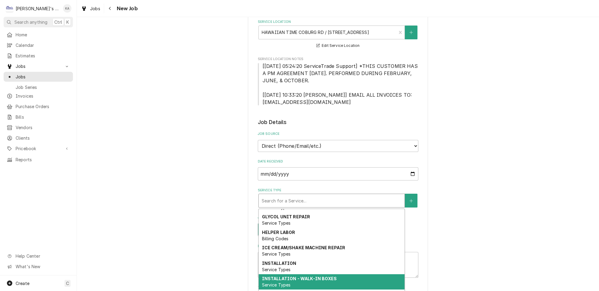
scroll to position [56, 0]
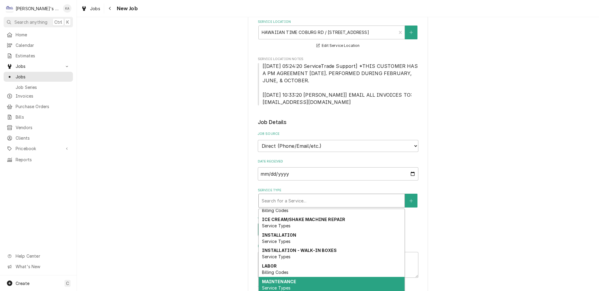
click at [280, 285] on span "Service Types" at bounding box center [276, 287] width 29 height 5
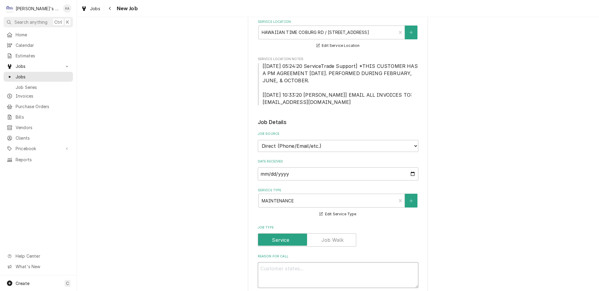
paste textarea "PERFORM OCTOBER MAINTENANCE"
type textarea "x"
type textarea "PERFORM OCTOBER MAINTENANCE"
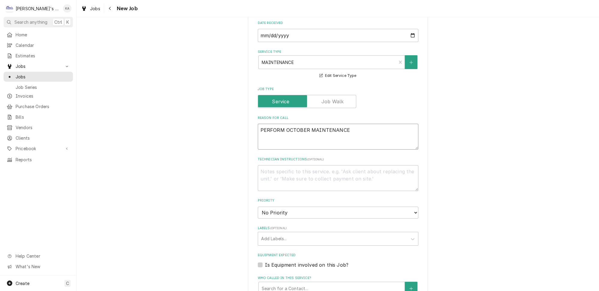
type textarea "x"
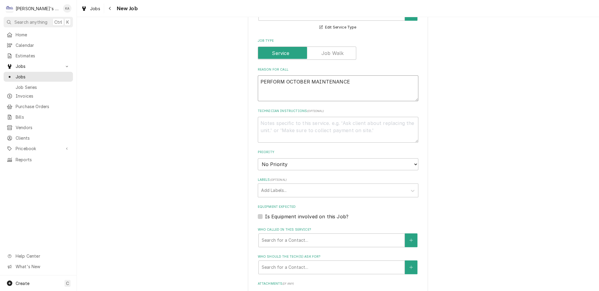
scroll to position [273, 0]
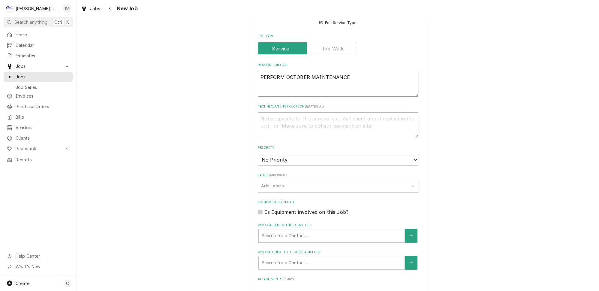
type textarea "PERFORM OCTOBER MAINTENANCE"
drag, startPoint x: 290, startPoint y: 147, endPoint x: 289, endPoint y: 150, distance: 3.2
click at [290, 154] on select "No Priority Urgent High Medium Low" at bounding box center [338, 160] width 161 height 12
select select "2"
click at [258, 154] on select "No Priority Urgent High Medium Low" at bounding box center [338, 160] width 161 height 12
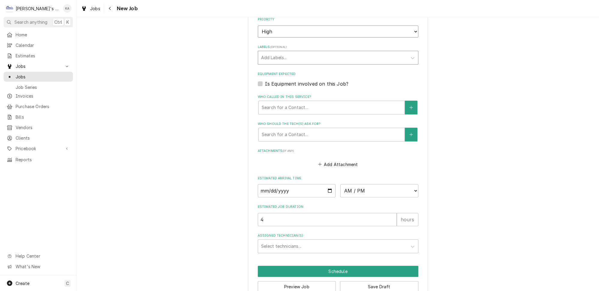
scroll to position [403, 0]
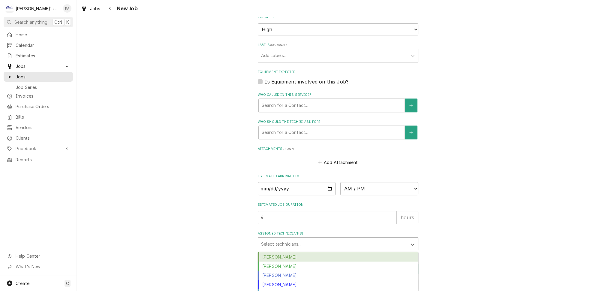
click at [298, 239] on div "Assigned Technician(s)" at bounding box center [332, 244] width 143 height 11
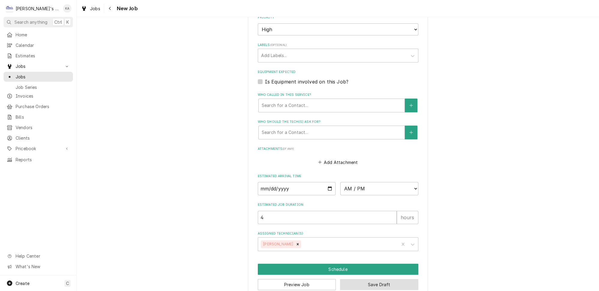
click at [354, 279] on button "Save Draft" at bounding box center [379, 284] width 78 height 11
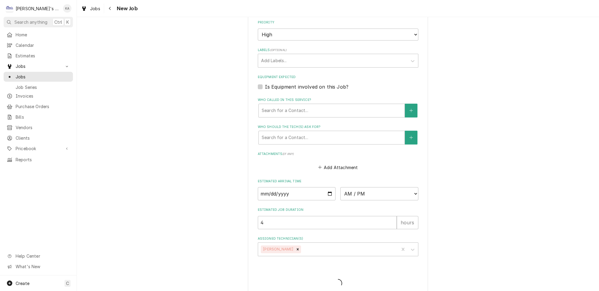
type textarea "x"
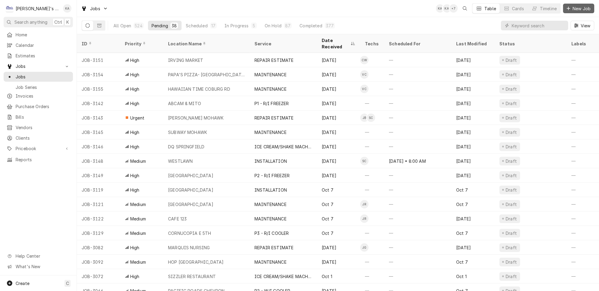
click at [573, 6] on span "New Job" at bounding box center [582, 8] width 20 height 6
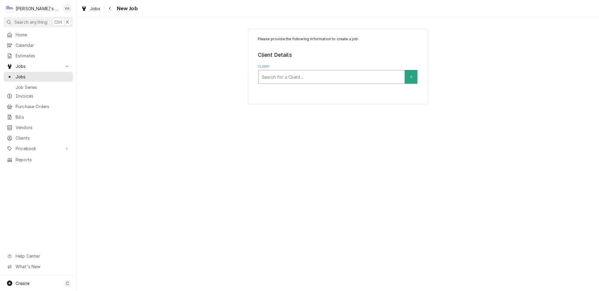
click at [319, 77] on div "Client" at bounding box center [332, 76] width 140 height 11
type input "PAPA"
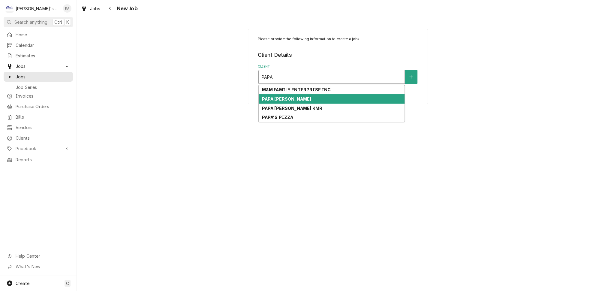
click at [306, 98] on div "PAPA [PERSON_NAME]" at bounding box center [332, 98] width 146 height 9
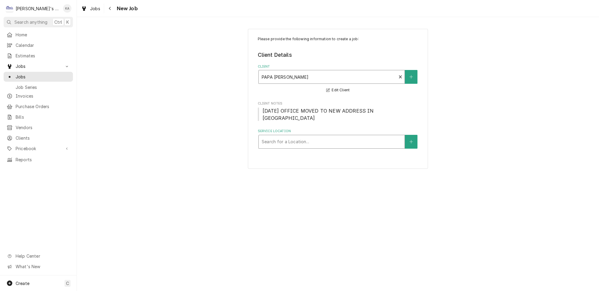
click at [307, 136] on div "Service Location" at bounding box center [332, 141] width 140 height 11
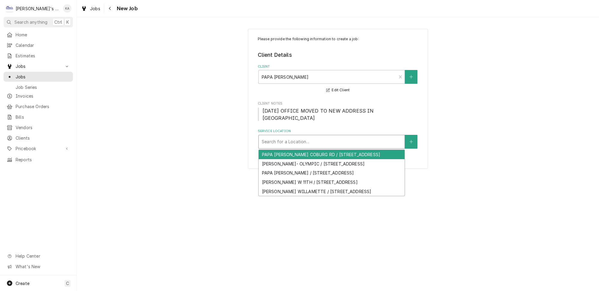
click at [311, 150] on div "PAPA [PERSON_NAME] COBURG RD / [STREET_ADDRESS]" at bounding box center [332, 154] width 146 height 9
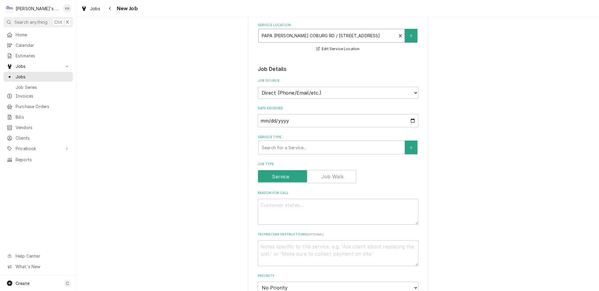
scroll to position [109, 0]
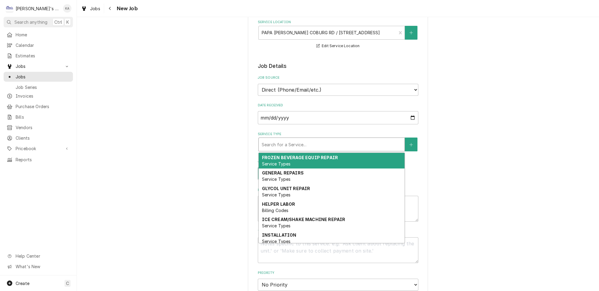
click at [310, 139] on div "Service Type" at bounding box center [332, 144] width 140 height 11
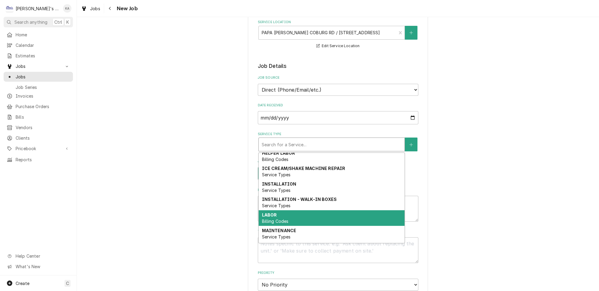
scroll to position [54, 0]
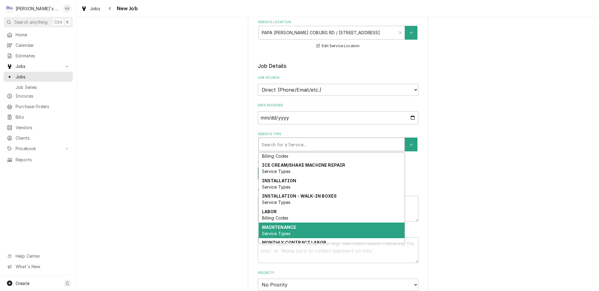
click at [290, 225] on strong "MAINTENANCE" at bounding box center [279, 227] width 35 height 5
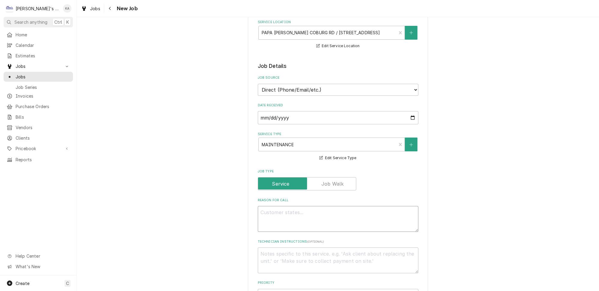
paste textarea "PERFORM OCTOBER MAINTENANCE"
type textarea "x"
type textarea "PERFORM OCTOBER MAINTENANCE"
type textarea "x"
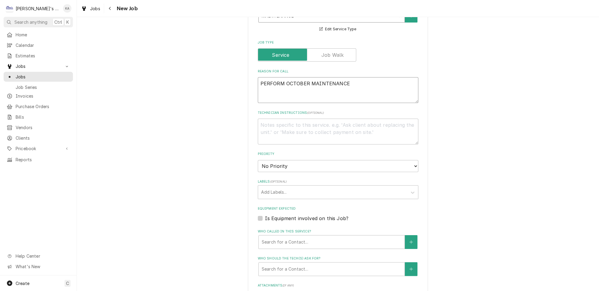
scroll to position [246, 0]
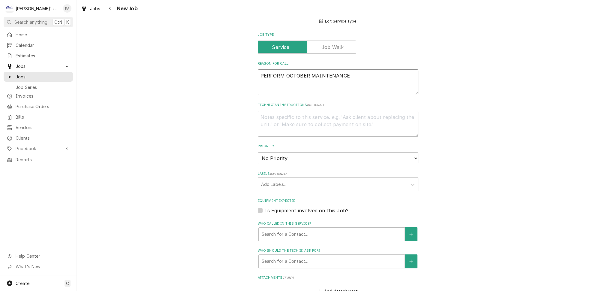
type textarea "PERFORM OCTOBER MAINTENANCE"
click at [277, 152] on select "No Priority Urgent High Medium Low" at bounding box center [338, 158] width 161 height 12
select select "2"
click at [258, 152] on select "No Priority Urgent High Medium Low" at bounding box center [338, 158] width 161 height 12
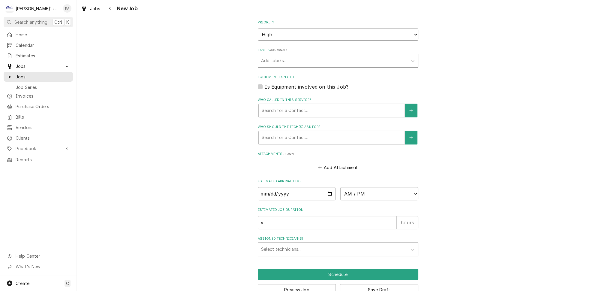
scroll to position [370, 0]
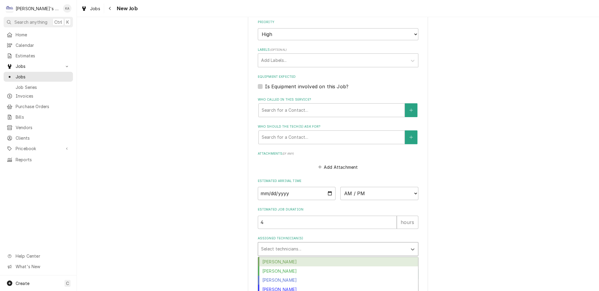
click at [280, 244] on div "Assigned Technician(s)" at bounding box center [332, 249] width 143 height 11
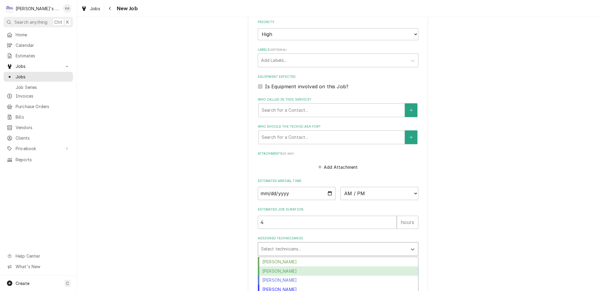
scroll to position [39, 0]
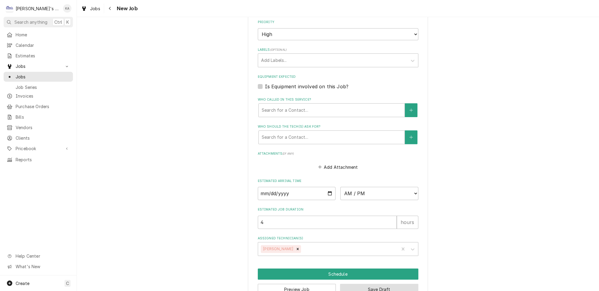
click at [355, 284] on button "Save Draft" at bounding box center [379, 289] width 78 height 11
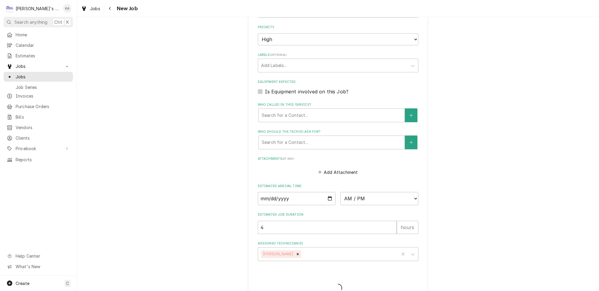
type textarea "x"
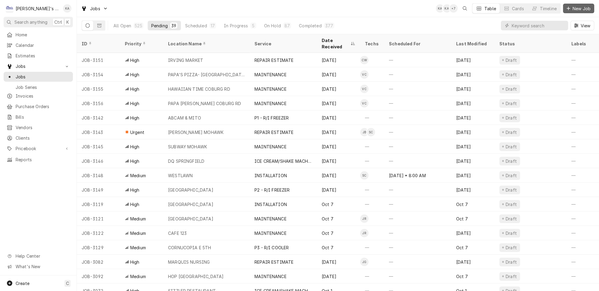
click at [570, 8] on icon "Dynamic Content Wrapper" at bounding box center [569, 8] width 4 height 4
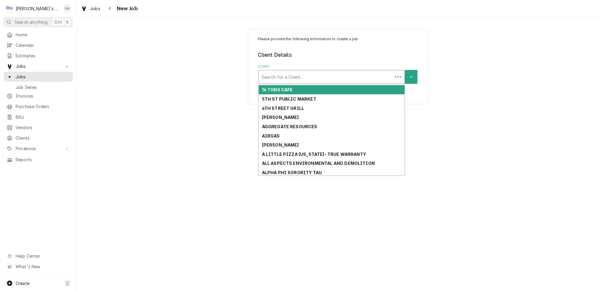
click at [295, 74] on div "Client" at bounding box center [326, 76] width 128 height 11
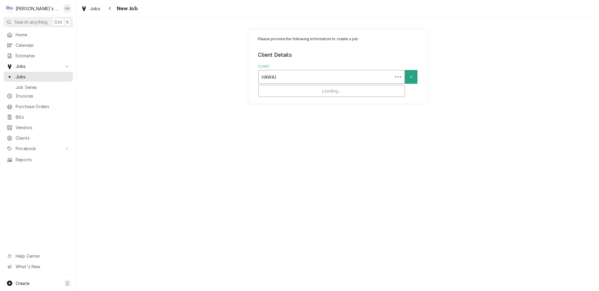
type input "[US_STATE]"
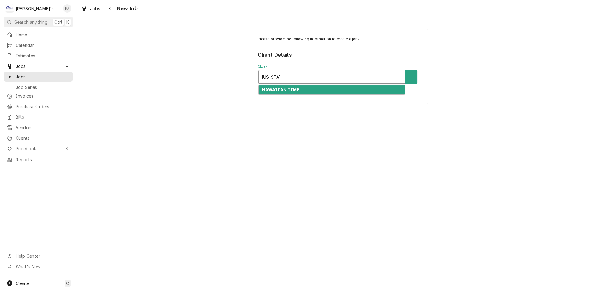
click at [294, 87] on strong "HAWAIIAN TIME" at bounding box center [281, 89] width 38 height 5
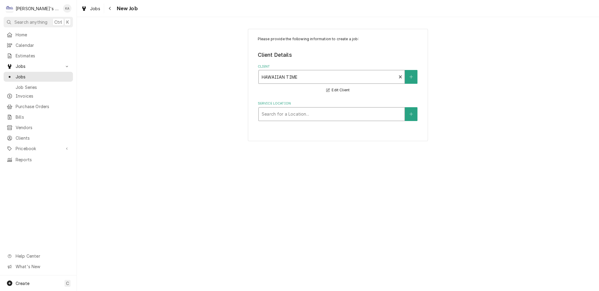
click at [298, 115] on div "Service Location" at bounding box center [332, 114] width 140 height 11
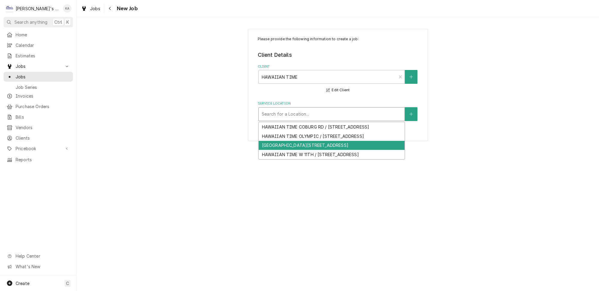
click at [308, 150] on div "HAWAIIAN TIME RIVER RD / 2080 RIVER RD, EUGENE, OR 97404" at bounding box center [332, 145] width 146 height 9
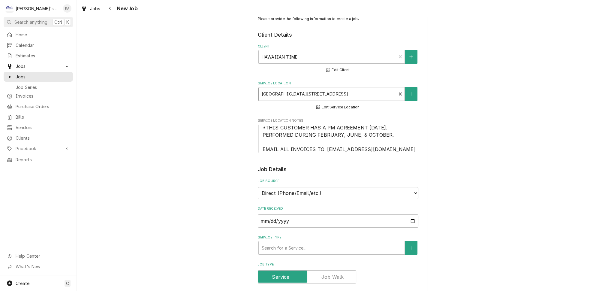
scroll to position [54, 0]
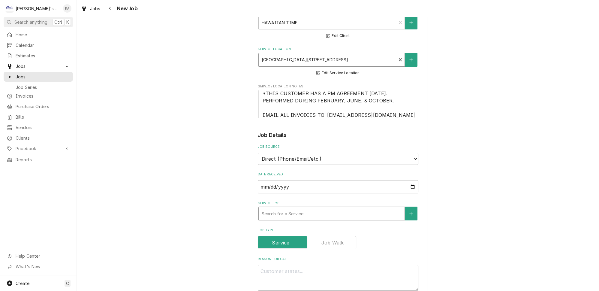
click at [304, 208] on div "Service Type" at bounding box center [332, 213] width 140 height 11
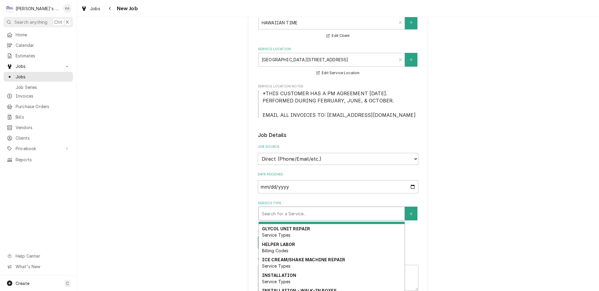
scroll to position [70, 0]
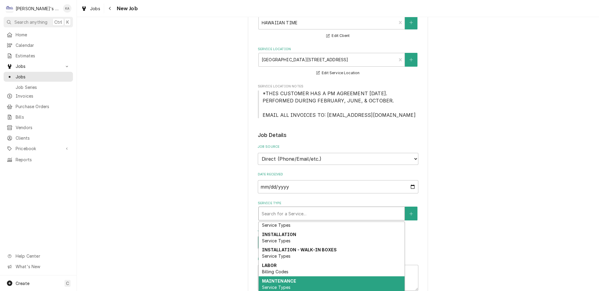
click at [279, 278] on strong "MAINTENANCE" at bounding box center [279, 280] width 35 height 5
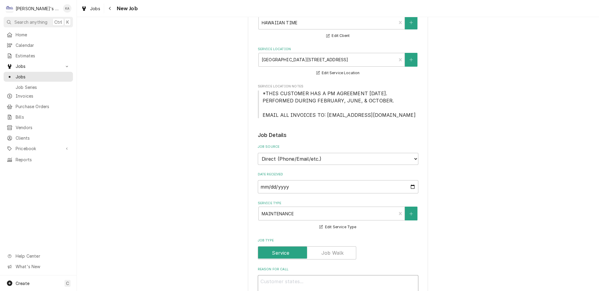
paste textarea "PERFORM OCTOBER MAINTENANCE"
type textarea "x"
type textarea "PERFORM OCTOBER MAINTENANCE"
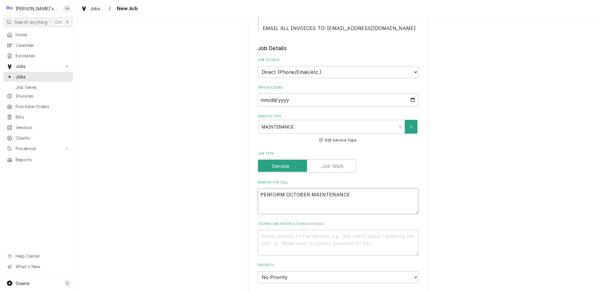
type textarea "x"
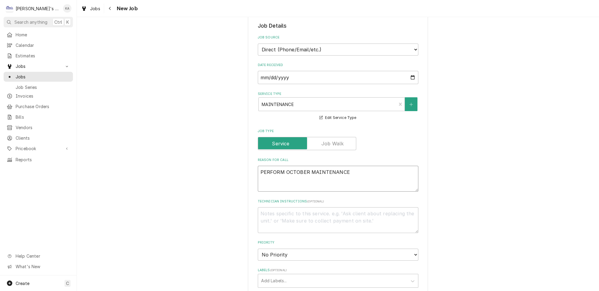
type textarea "PERFORM OCTOBER MAINTENANCE"
click at [280, 249] on select "No Priority Urgent High Medium Low" at bounding box center [338, 255] width 161 height 12
select select "2"
click at [258, 249] on select "No Priority Urgent High Medium Low" at bounding box center [338, 255] width 161 height 12
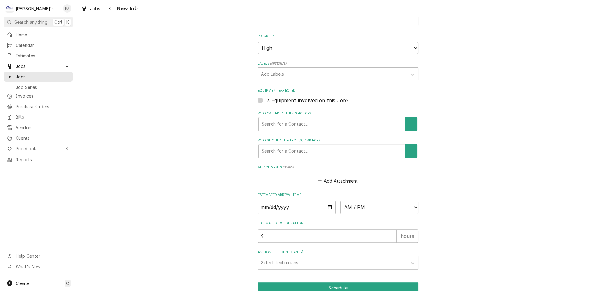
scroll to position [390, 0]
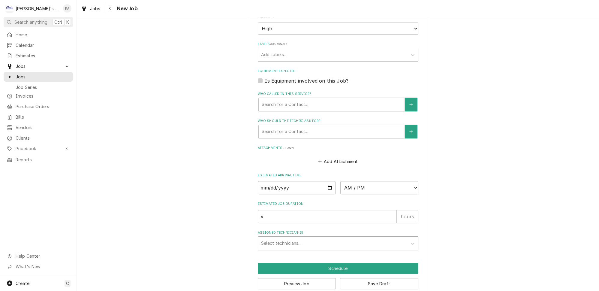
click at [295, 238] on div "Assigned Technician(s)" at bounding box center [332, 243] width 143 height 11
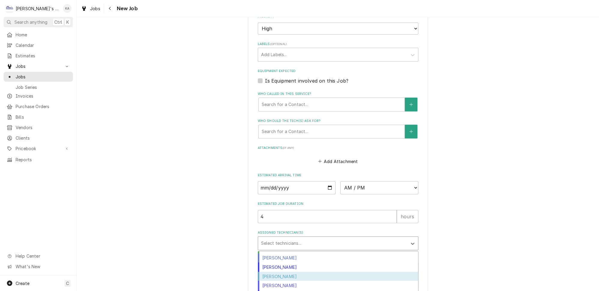
scroll to position [27, 0]
click at [281, 270] on div "Justin Achter" at bounding box center [338, 274] width 160 height 9
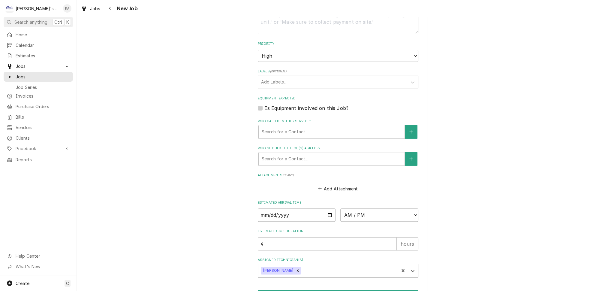
scroll to position [390, 0]
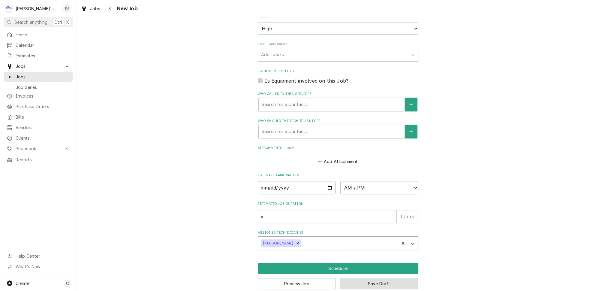
click at [376, 278] on button "Save Draft" at bounding box center [379, 283] width 78 height 11
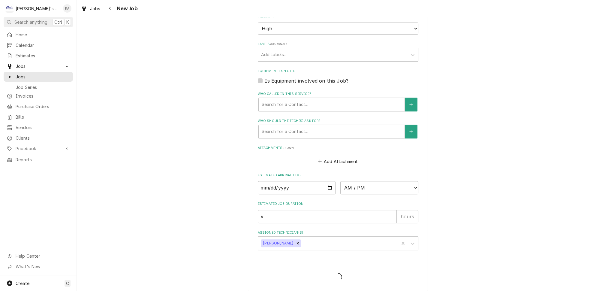
scroll to position [385, 0]
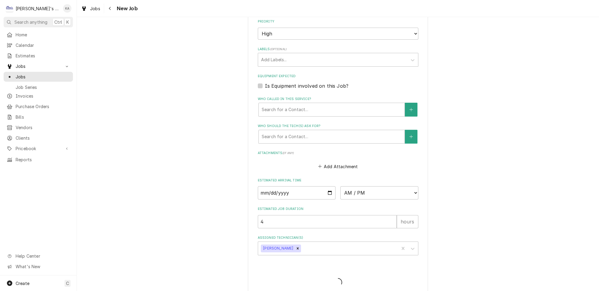
type textarea "x"
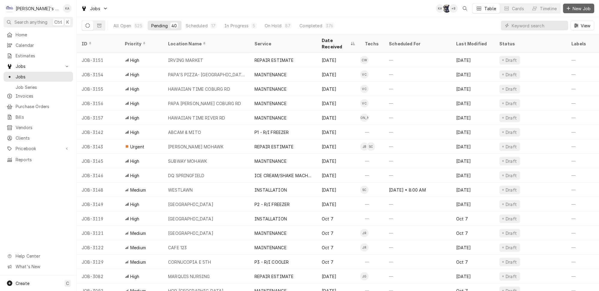
click at [575, 4] on button "New Job" at bounding box center [578, 9] width 31 height 10
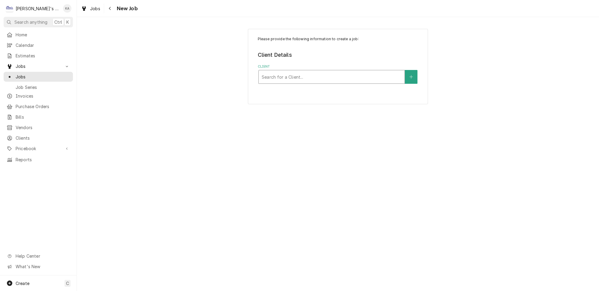
click at [316, 73] on div "Client" at bounding box center [332, 76] width 140 height 11
type input "PAPA"
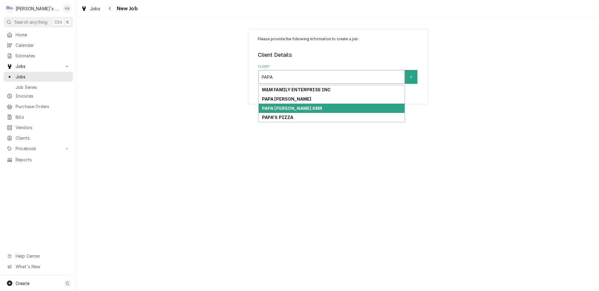
click at [303, 106] on strong "PAPA [PERSON_NAME] KMR" at bounding box center [292, 108] width 61 height 5
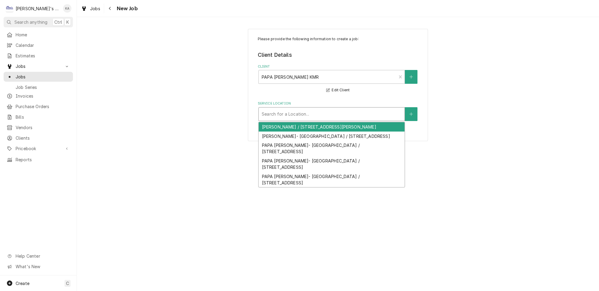
click at [302, 113] on div "Service Location" at bounding box center [332, 114] width 140 height 11
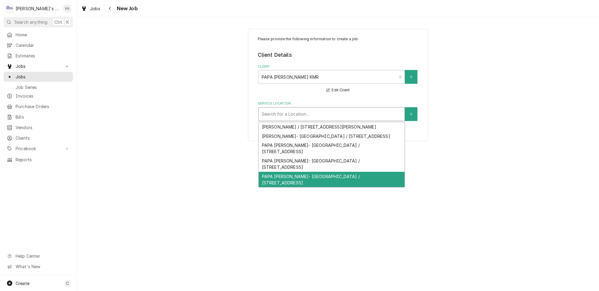
click at [320, 176] on div "PAPA [PERSON_NAME]- [GEOGRAPHIC_DATA] / [STREET_ADDRESS]" at bounding box center [332, 180] width 146 height 16
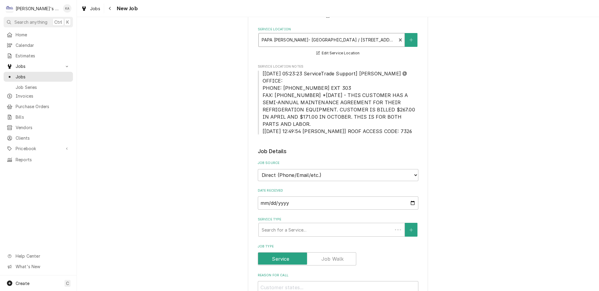
scroll to position [82, 0]
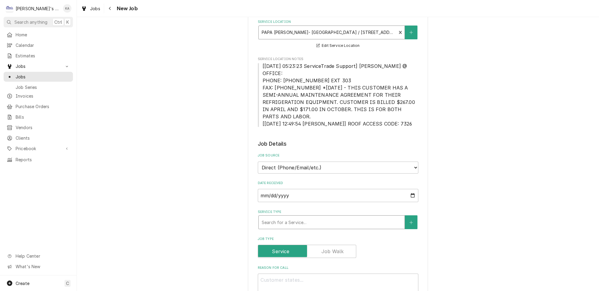
click at [299, 217] on div "Service Type" at bounding box center [332, 222] width 140 height 11
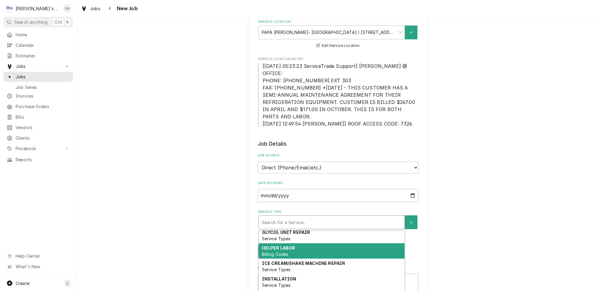
scroll to position [76, 0]
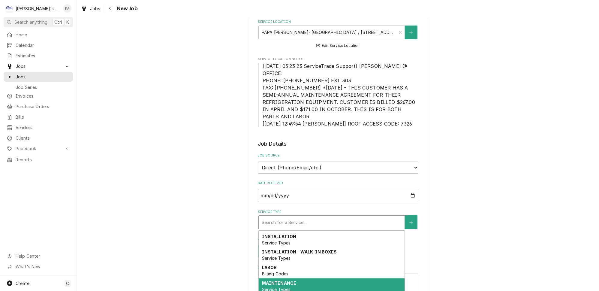
click at [281, 278] on div "MAINTENANCE Service Types" at bounding box center [332, 286] width 146 height 16
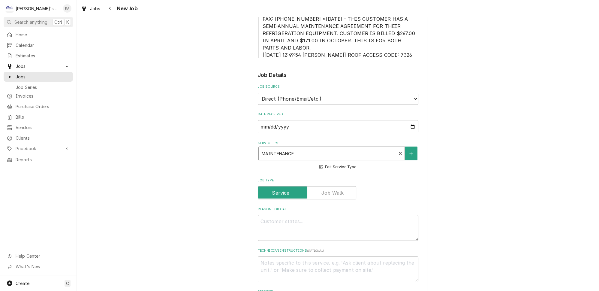
scroll to position [218, 0]
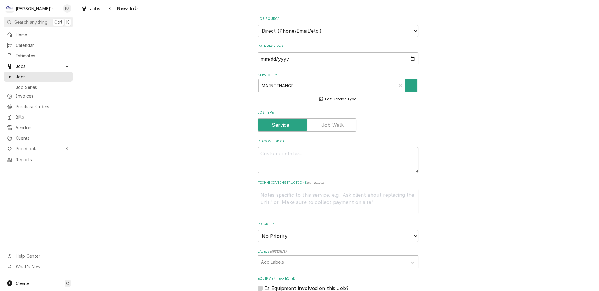
paste textarea "PERFORM OCTOBER MAINTENANCE"
type textarea "x"
type textarea "PERFORM OCTOBER MAINTENANCE"
type textarea "x"
type textarea "PERFORM OCTOBER MAINTENANCE"
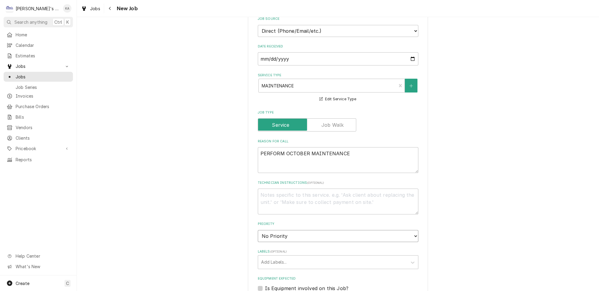
click at [299, 230] on select "No Priority Urgent High Medium Low" at bounding box center [338, 236] width 161 height 12
select select "2"
click at [258, 230] on select "No Priority Urgent High Medium Low" at bounding box center [338, 236] width 161 height 12
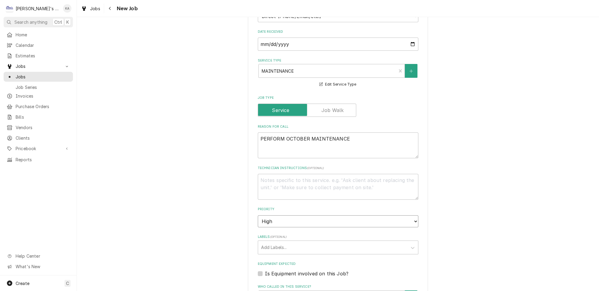
type textarea "x"
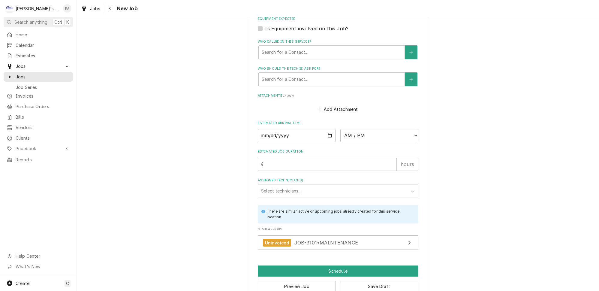
scroll to position [478, 0]
click at [301, 238] on link "Uninvoiced JOB-3101 • MAINTENANCE" at bounding box center [338, 242] width 161 height 15
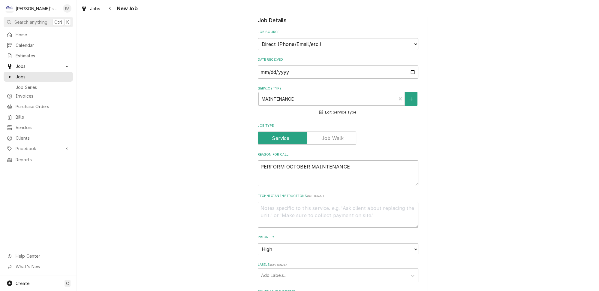
scroll to position [0, 0]
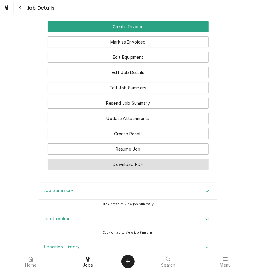
scroll to position [589, 0]
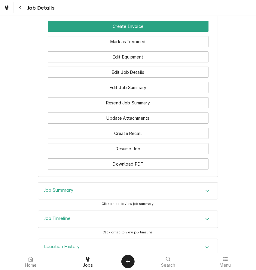
click at [70, 188] on h3 "Job Summary" at bounding box center [58, 191] width 29 height 6
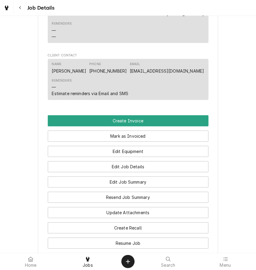
scroll to position [221, 0]
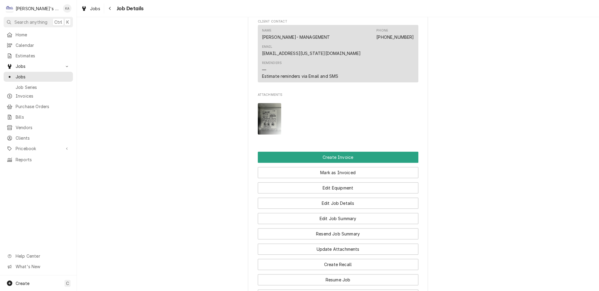
scroll to position [491, 0]
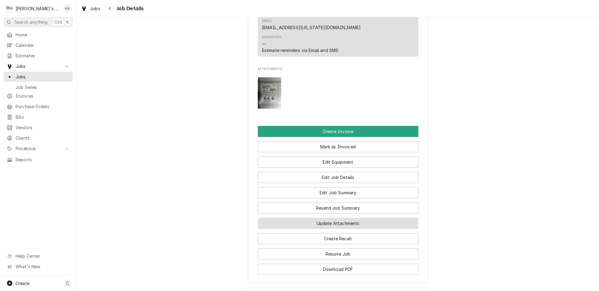
click at [339, 218] on button "Update Attachments" at bounding box center [338, 223] width 161 height 11
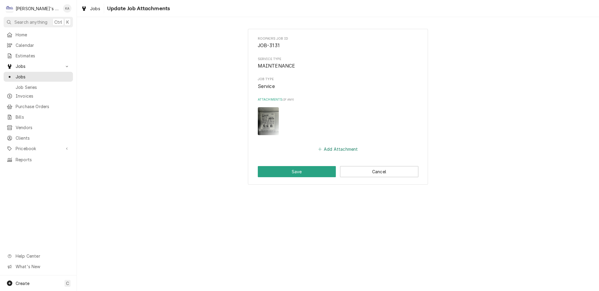
click at [329, 142] on div "Add Attachment" at bounding box center [338, 148] width 161 height 12
click at [329, 145] on button "Add Attachment" at bounding box center [338, 149] width 42 height 8
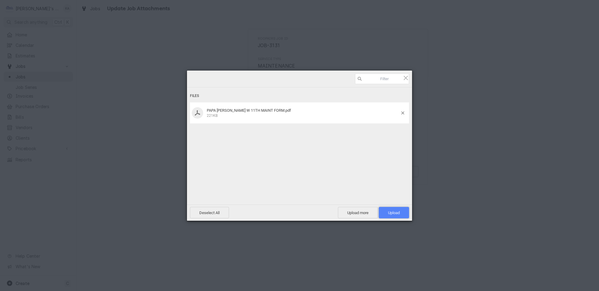
click at [397, 215] on span "Upload 1" at bounding box center [394, 212] width 30 height 11
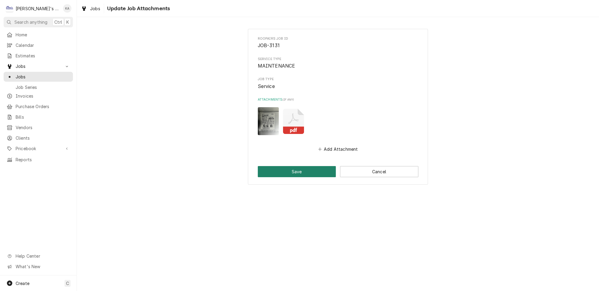
click at [314, 166] on button "Save" at bounding box center [297, 171] width 78 height 11
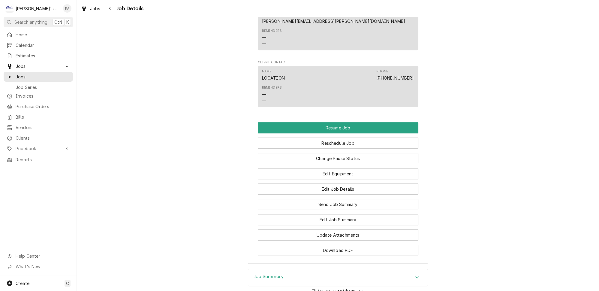
scroll to position [655, 0]
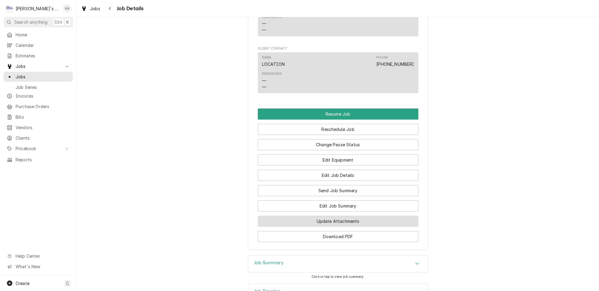
click at [332, 216] on button "Update Attachments" at bounding box center [338, 221] width 161 height 11
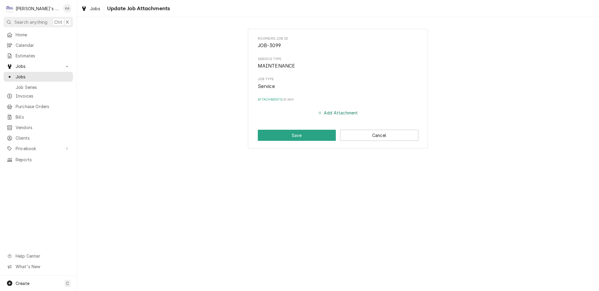
click at [333, 111] on button "Add Attachment" at bounding box center [338, 113] width 42 height 8
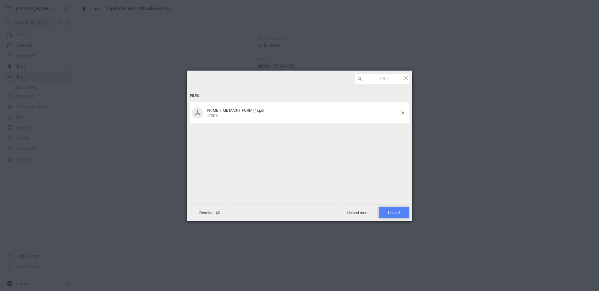
click at [391, 212] on span "Upload 1" at bounding box center [394, 213] width 12 height 5
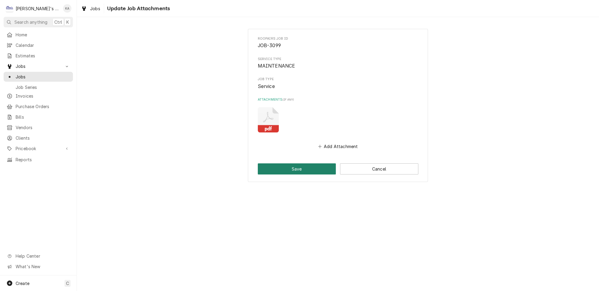
click at [304, 163] on button "Save" at bounding box center [297, 168] width 78 height 11
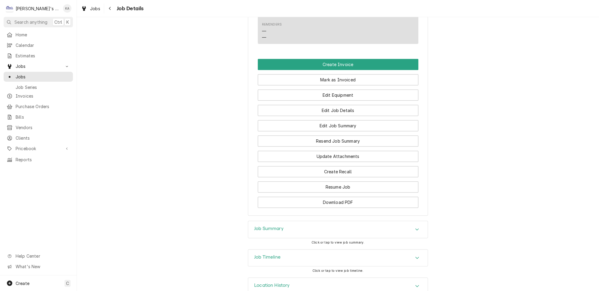
scroll to position [488, 0]
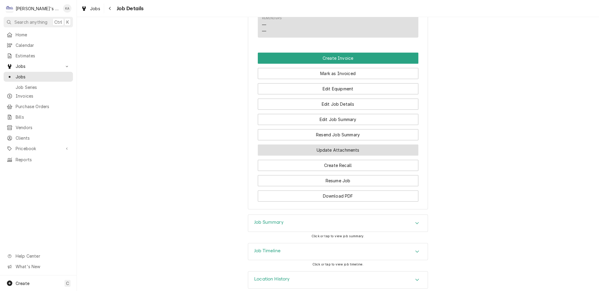
click at [345, 150] on button "Update Attachments" at bounding box center [338, 149] width 161 height 11
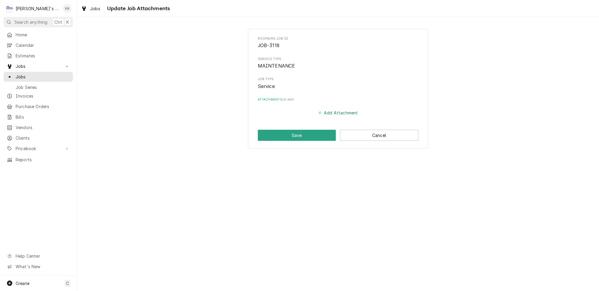
click at [338, 110] on button "Add Attachment" at bounding box center [338, 113] width 42 height 8
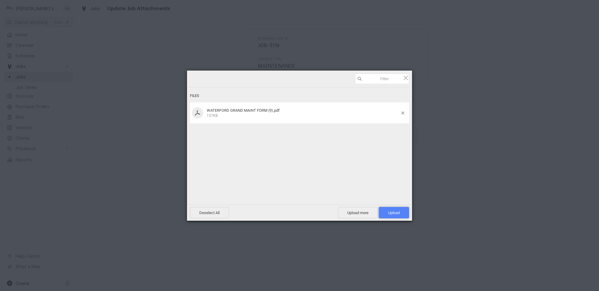
click at [394, 215] on span "Upload 1" at bounding box center [394, 213] width 12 height 5
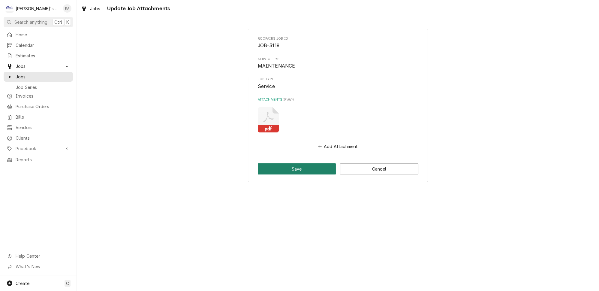
click at [290, 163] on button "Save" at bounding box center [297, 168] width 78 height 11
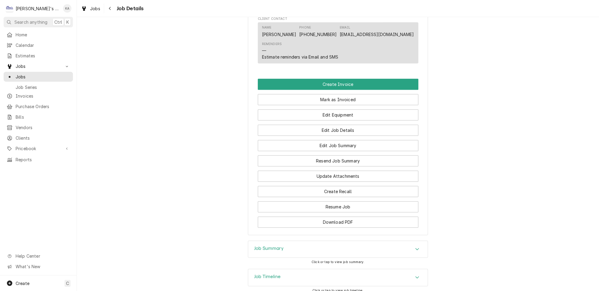
scroll to position [550, 0]
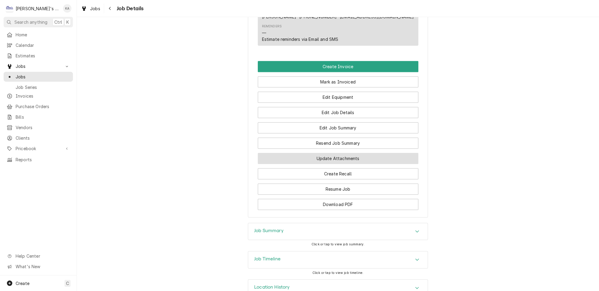
click at [332, 153] on button "Update Attachments" at bounding box center [338, 158] width 161 height 11
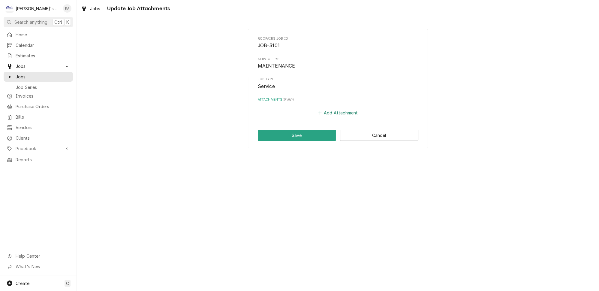
click at [329, 109] on button "Add Attachment" at bounding box center [338, 113] width 42 height 8
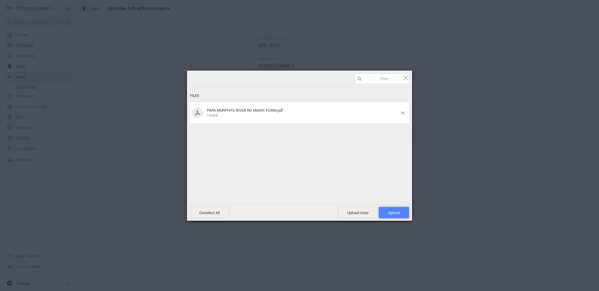
click at [391, 213] on span "Upload 1" at bounding box center [394, 213] width 12 height 5
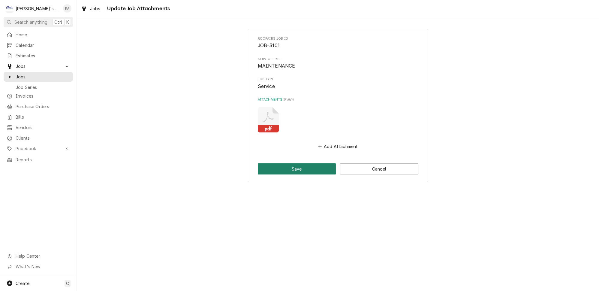
click at [304, 164] on button "Save" at bounding box center [297, 168] width 78 height 11
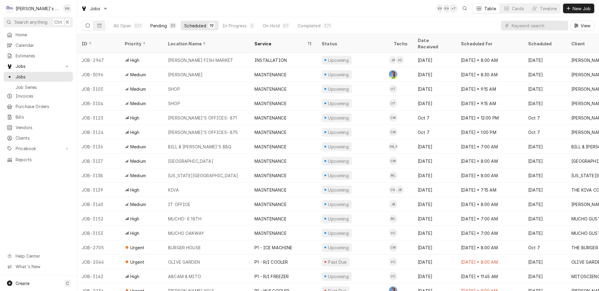
click at [150, 24] on div "Pending" at bounding box center [158, 26] width 17 height 6
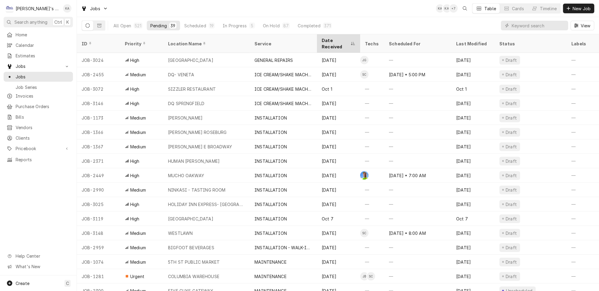
click at [327, 38] on div "Date Received" at bounding box center [336, 43] width 28 height 13
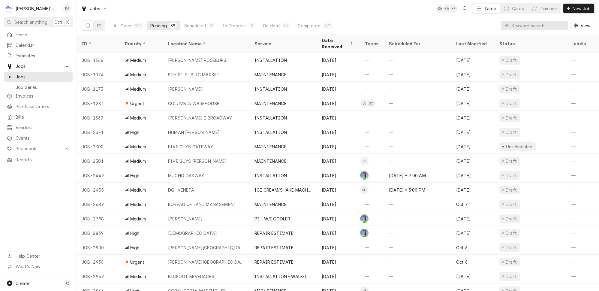
click at [327, 38] on div "Date Received" at bounding box center [336, 43] width 28 height 13
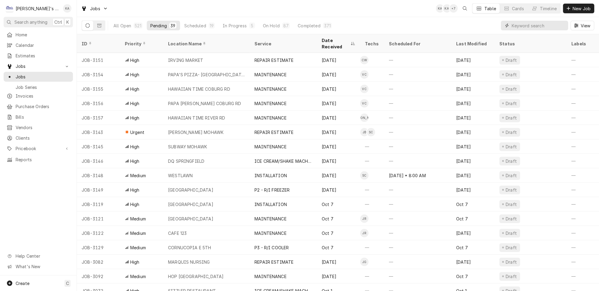
click at [543, 24] on input "Dynamic Content Wrapper" at bounding box center [538, 26] width 53 height 10
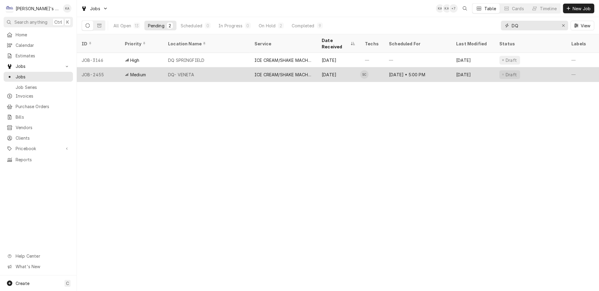
type input "DQ"
click at [238, 67] on div "DQ- VENETA" at bounding box center [206, 74] width 86 height 14
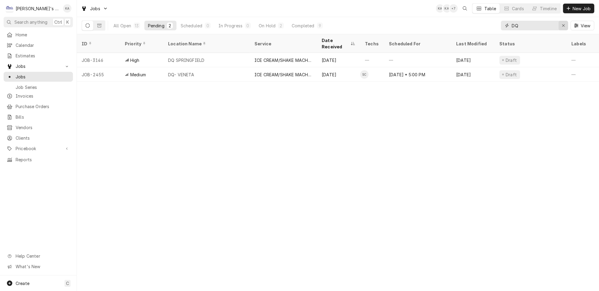
click at [568, 21] on button "Erase input" at bounding box center [564, 26] width 10 height 10
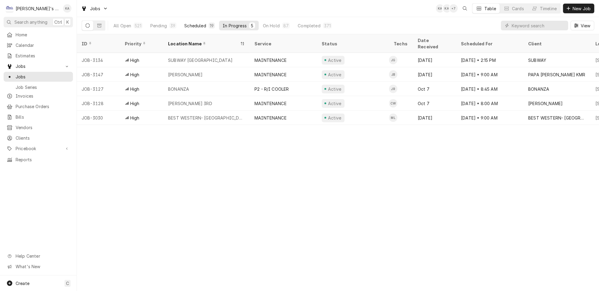
click at [192, 26] on div "Scheduled" at bounding box center [195, 26] width 22 height 6
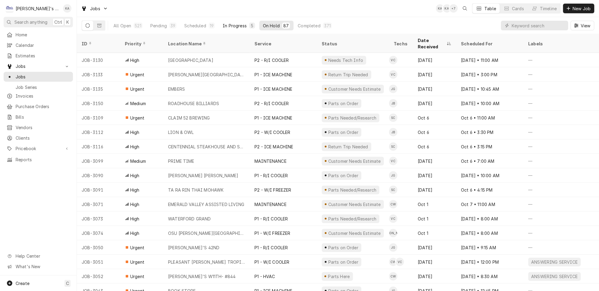
click at [223, 25] on div "In Progress" at bounding box center [235, 26] width 24 height 6
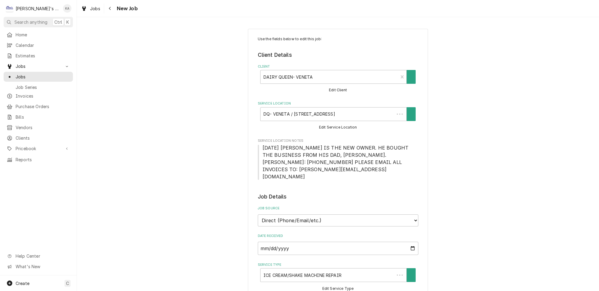
type textarea "x"
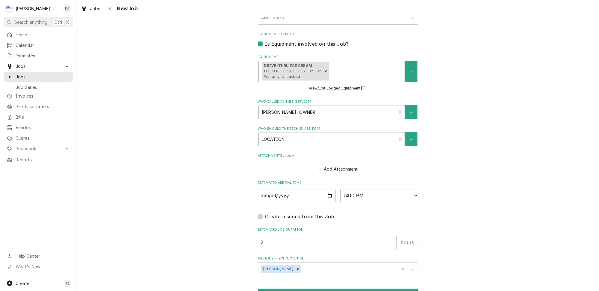
scroll to position [582, 0]
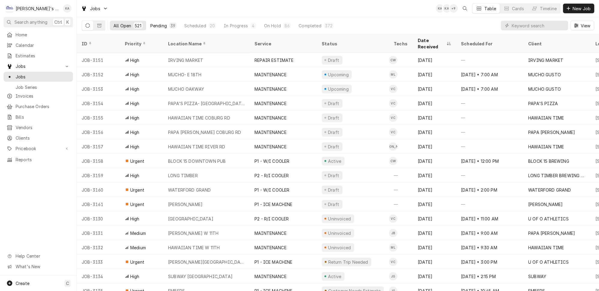
click at [171, 25] on div "39" at bounding box center [173, 26] width 5 height 6
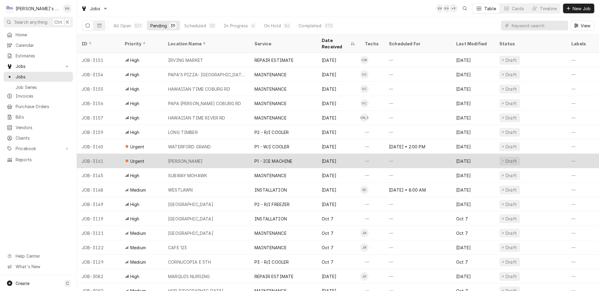
click at [217, 154] on div "MCDONALD'S CRESWELL" at bounding box center [206, 161] width 86 height 14
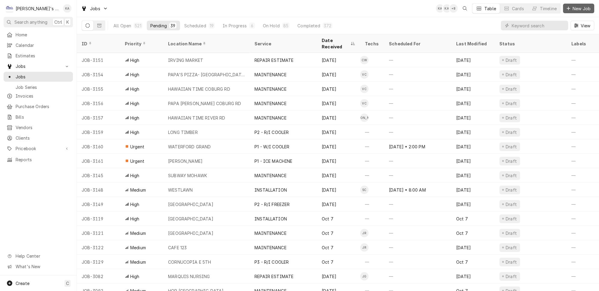
click at [574, 7] on span "New Job" at bounding box center [582, 8] width 20 height 6
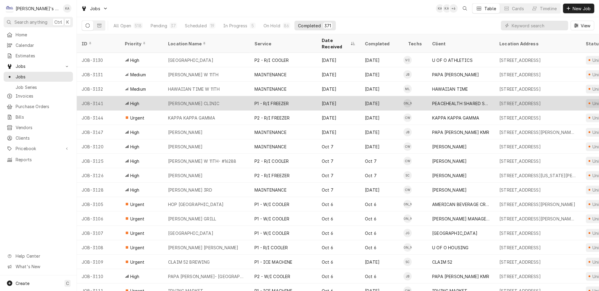
click at [258, 96] on div "P1 - R/I FREEZER" at bounding box center [283, 103] width 67 height 14
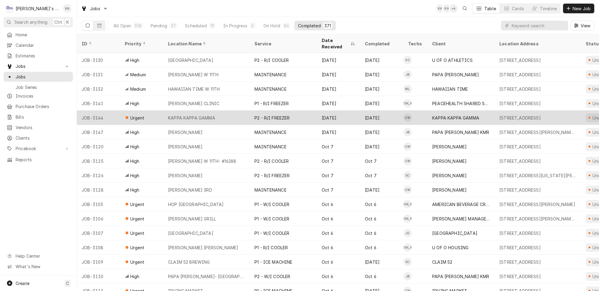
click at [274, 115] on div "P2 - R/I FREEZER" at bounding box center [272, 118] width 35 height 6
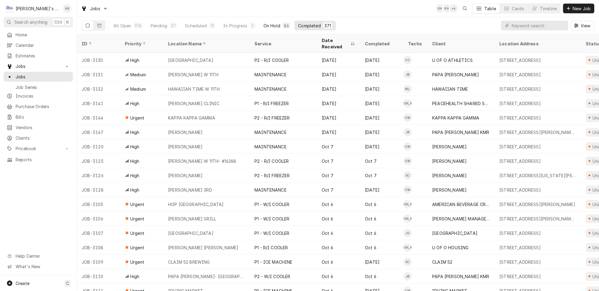
click at [265, 23] on button "On Hold 86" at bounding box center [277, 26] width 34 height 10
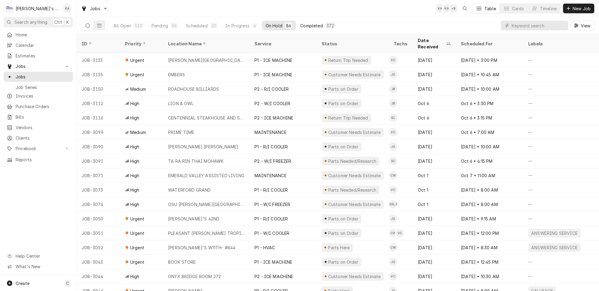
click at [300, 24] on div "Completed" at bounding box center [311, 26] width 23 height 6
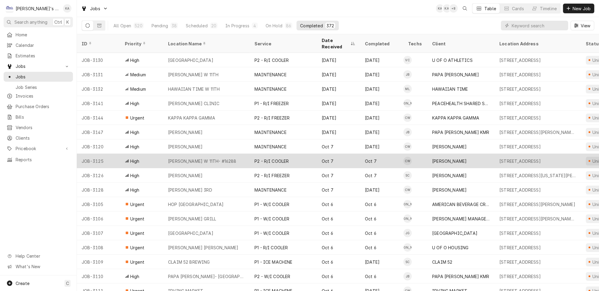
click at [235, 154] on div "[PERSON_NAME] W 11TH- #16288" at bounding box center [206, 161] width 86 height 14
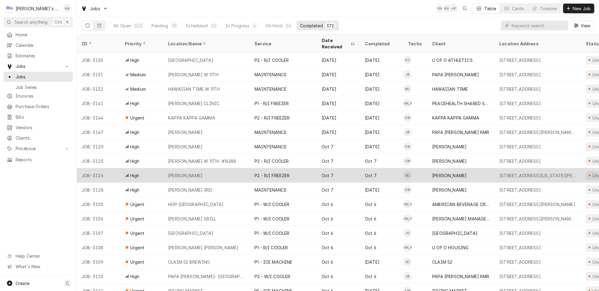
click at [233, 168] on div "[PERSON_NAME]" at bounding box center [206, 175] width 86 height 14
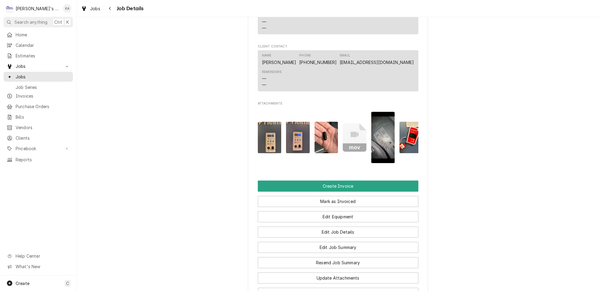
scroll to position [0, 9]
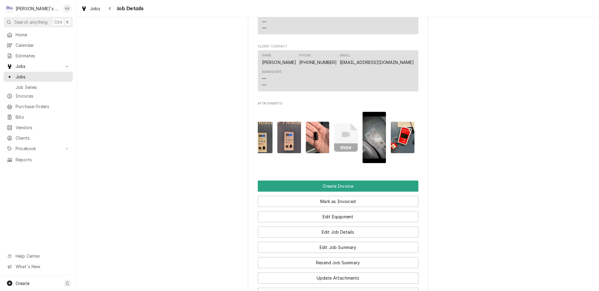
click at [311, 122] on img "Attachments" at bounding box center [318, 138] width 24 height 32
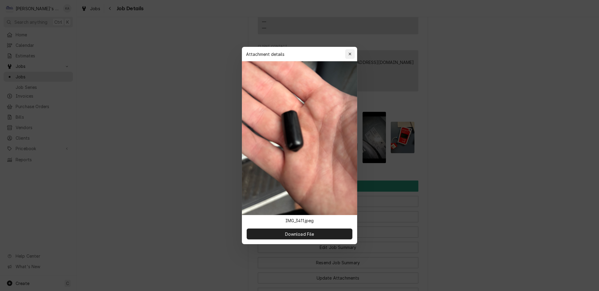
click at [349, 56] on icon "button" at bounding box center [350, 54] width 3 height 4
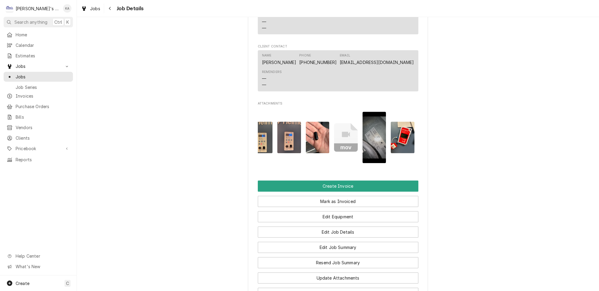
click at [391, 122] on img "Attachments" at bounding box center [403, 138] width 24 height 32
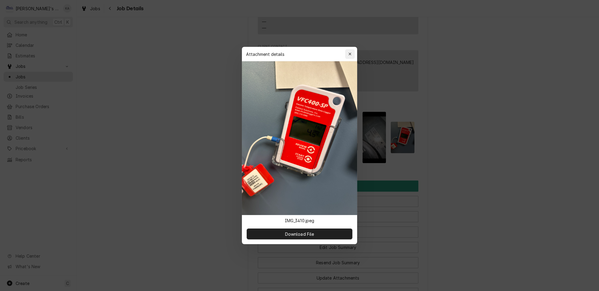
click at [347, 57] on div "button" at bounding box center [350, 54] width 6 height 6
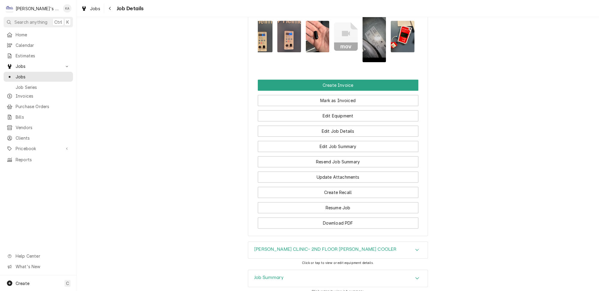
scroll to position [754, 0]
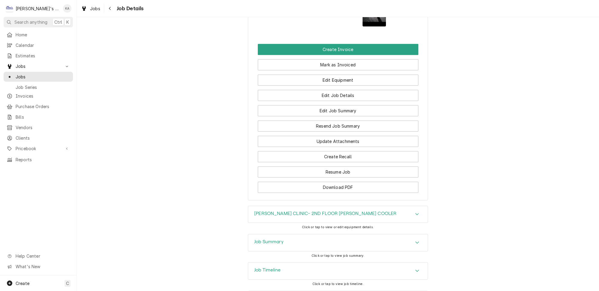
click at [277, 239] on h3 "Job Summary" at bounding box center [268, 242] width 29 height 6
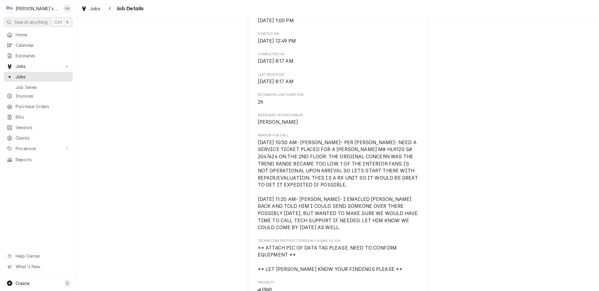
scroll to position [208, 0]
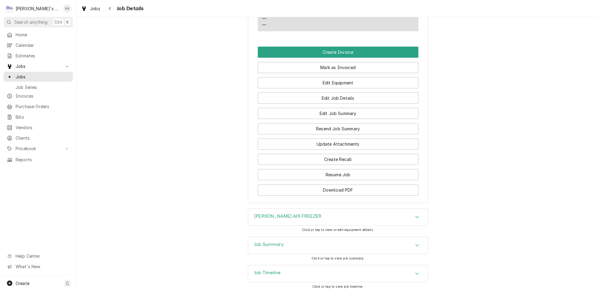
scroll to position [638, 0]
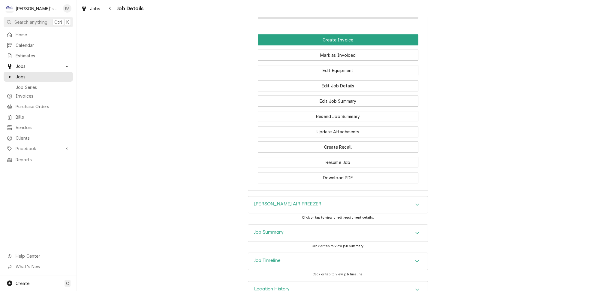
click at [265, 229] on h3 "Job Summary" at bounding box center [268, 232] width 29 height 6
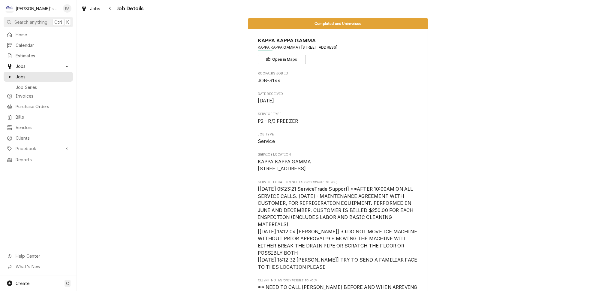
scroll to position [0, 0]
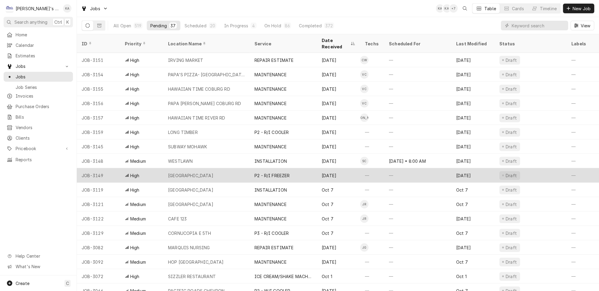
drag, startPoint x: 227, startPoint y: 163, endPoint x: 227, endPoint y: 167, distance: 3.3
click at [227, 168] on div "GOOD SAMARITAN HOSPITAL" at bounding box center [206, 175] width 86 height 14
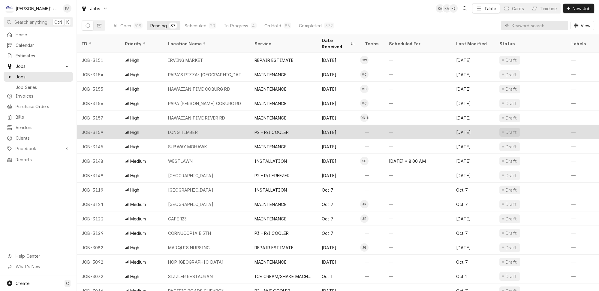
click at [236, 125] on div "LONG TIMBER" at bounding box center [206, 132] width 86 height 14
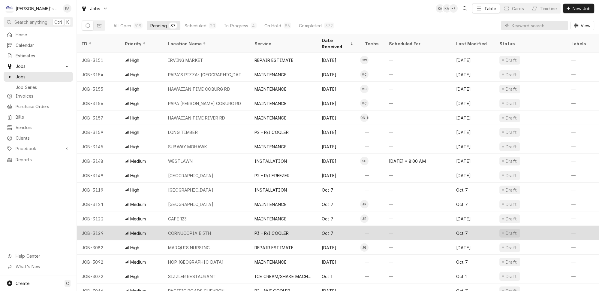
click at [272, 230] on div "P3 - R/I COOLER" at bounding box center [272, 233] width 34 height 6
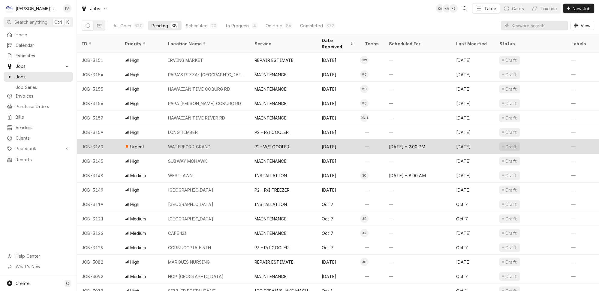
click at [221, 139] on div "WATERFORD GRAND" at bounding box center [206, 146] width 86 height 14
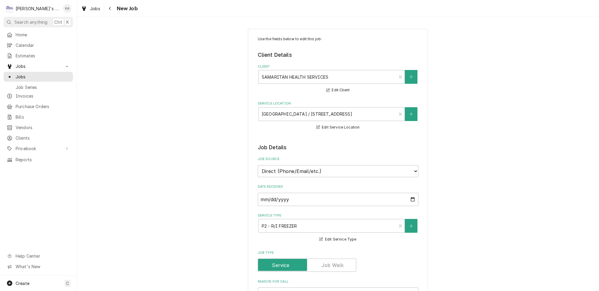
type textarea "x"
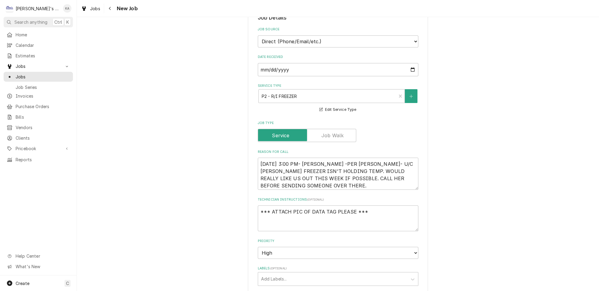
scroll to position [136, 0]
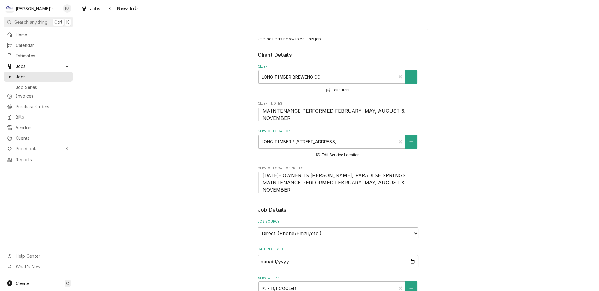
type textarea "x"
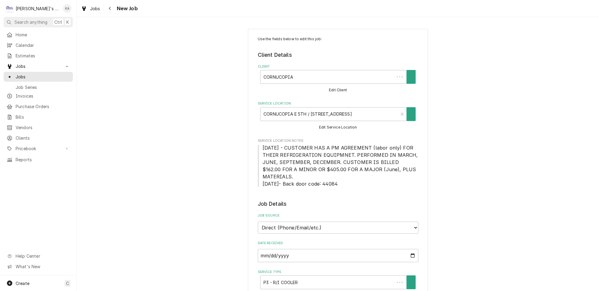
type textarea "x"
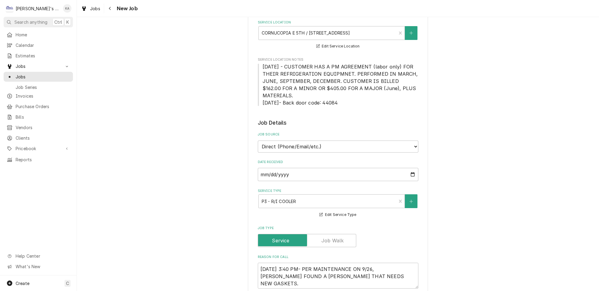
scroll to position [109, 0]
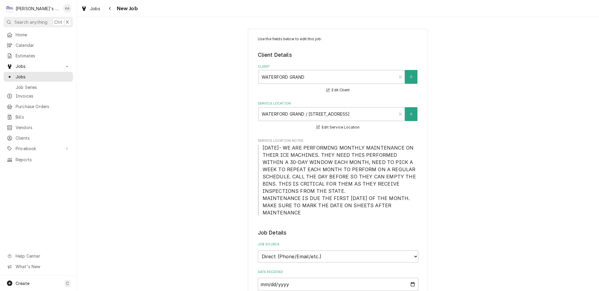
type textarea "x"
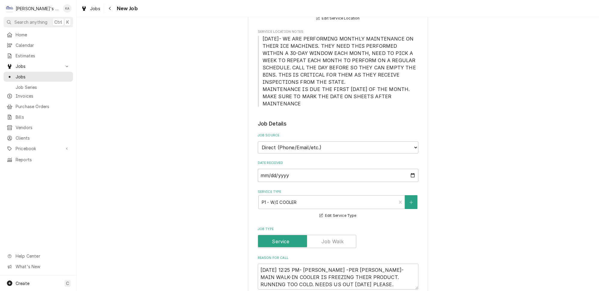
scroll to position [82, 0]
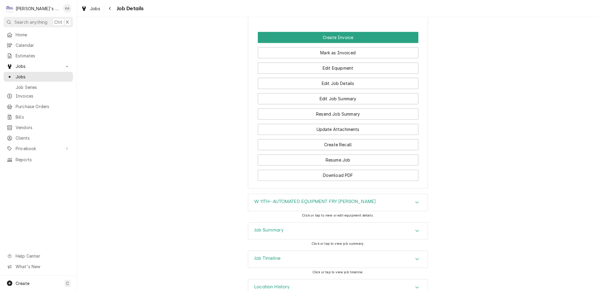
scroll to position [637, 0]
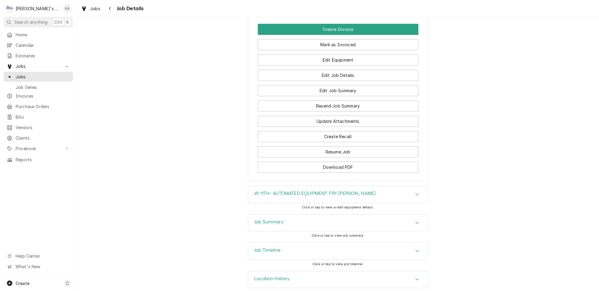
click at [267, 214] on div "Job Summary" at bounding box center [338, 222] width 180 height 17
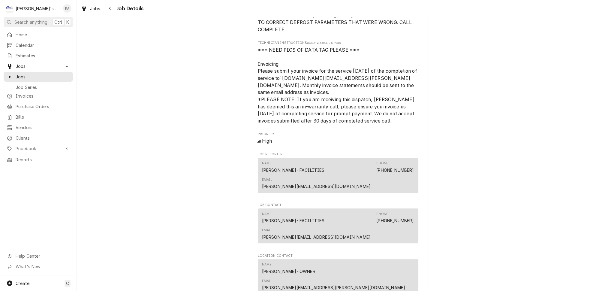
scroll to position [409, 0]
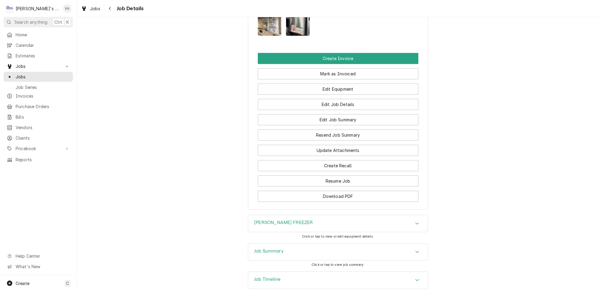
click at [272, 248] on h3 "Job Summary" at bounding box center [268, 251] width 29 height 6
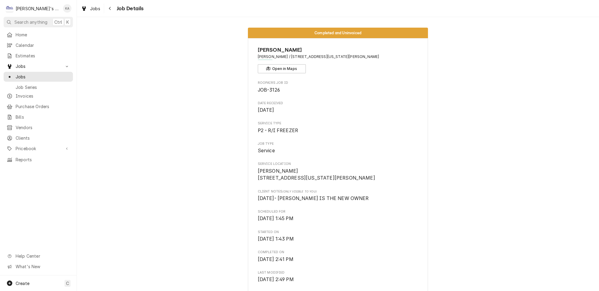
scroll to position [0, 0]
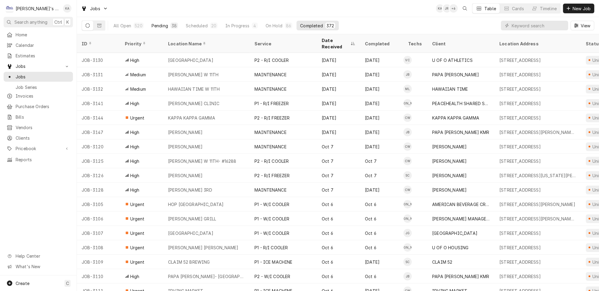
click at [172, 25] on div "38" at bounding box center [174, 26] width 5 height 6
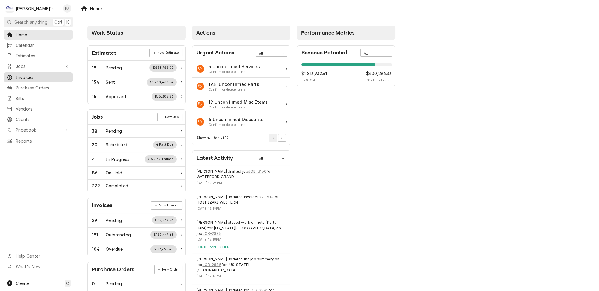
click at [44, 74] on span "Invoices" at bounding box center [43, 77] width 54 height 6
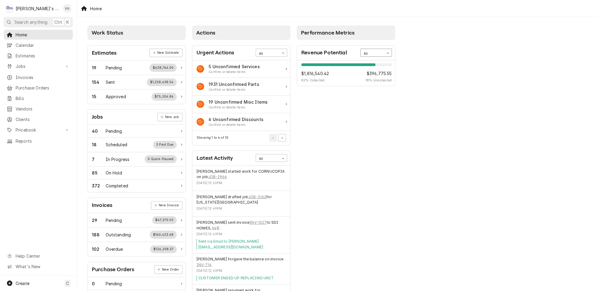
click at [364, 51] on div "All" at bounding box center [372, 53] width 17 height 5
click at [412, 46] on div "Work Status Estimates New Estimate 19 Pending $628,766.00 154 Sent $1,258,438.5…" at bounding box center [338, 218] width 523 height 402
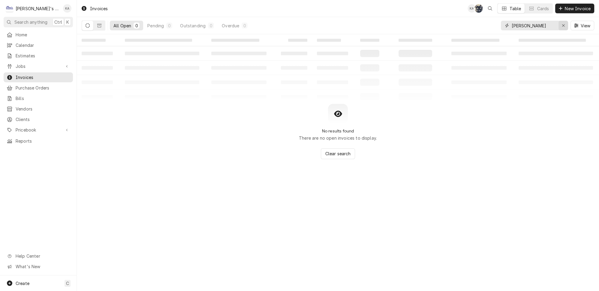
click at [563, 21] on button "Erase input" at bounding box center [564, 26] width 10 height 10
type input "SONN"
click at [96, 23] on button "Dynamic Content Wrapper" at bounding box center [99, 26] width 11 height 10
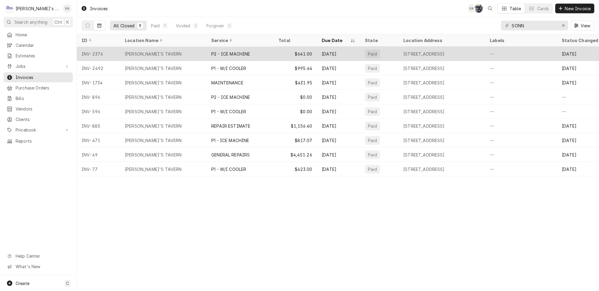
click at [241, 51] on div "P2 - ICE MACHINE" at bounding box center [230, 54] width 39 height 6
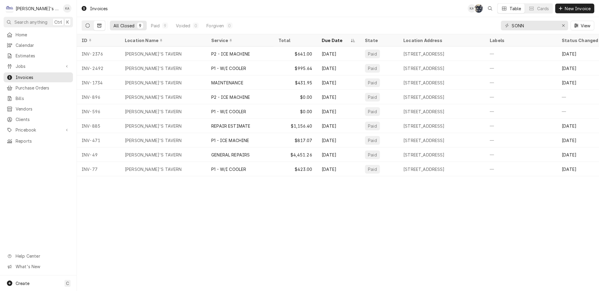
click at [86, 24] on icon "Dynamic Content Wrapper" at bounding box center [88, 25] width 4 height 4
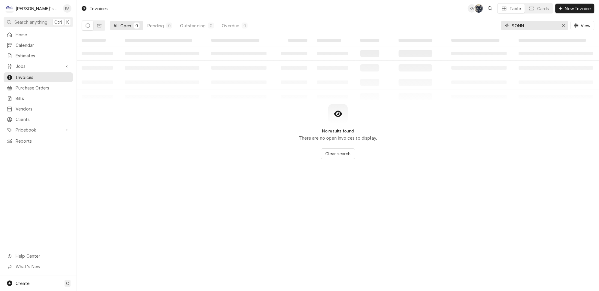
click at [562, 23] on button "Erase input" at bounding box center [564, 26] width 10 height 10
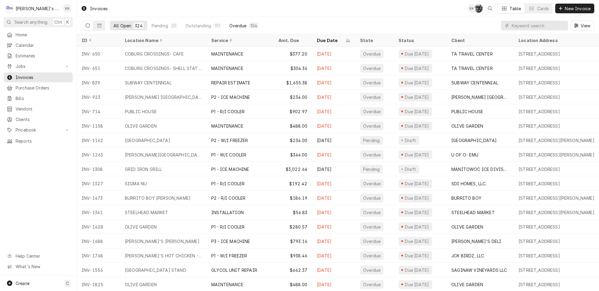
click at [245, 21] on button "Overdue 104" at bounding box center [244, 26] width 37 height 10
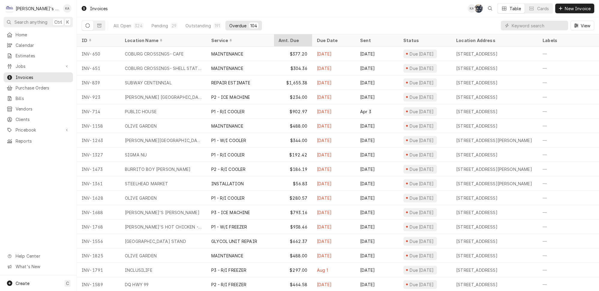
click at [292, 35] on div "Amt. Due" at bounding box center [293, 40] width 36 height 10
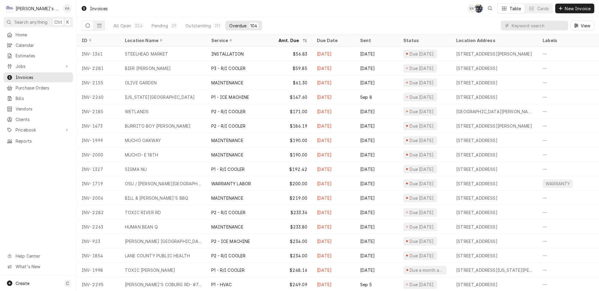
click at [292, 35] on div "Amt. Due" at bounding box center [293, 40] width 36 height 10
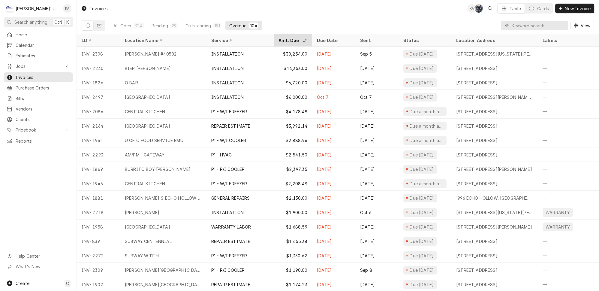
click at [289, 37] on div "Amt. Due" at bounding box center [290, 40] width 23 height 6
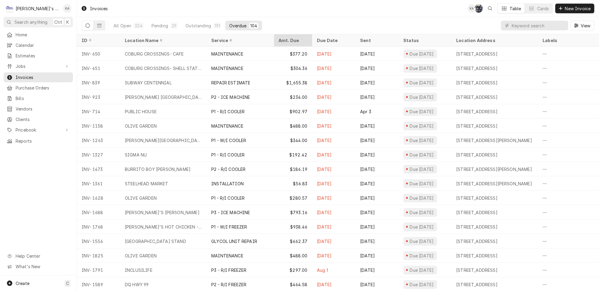
click at [289, 37] on div "Amt. Due" at bounding box center [293, 40] width 28 height 6
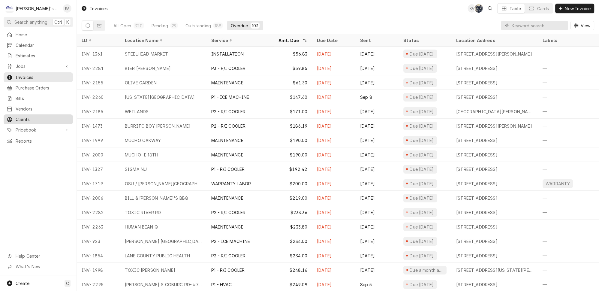
click at [28, 116] on span "Clients" at bounding box center [43, 119] width 54 height 6
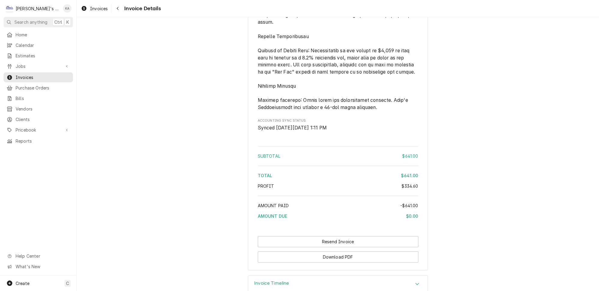
scroll to position [1023, 0]
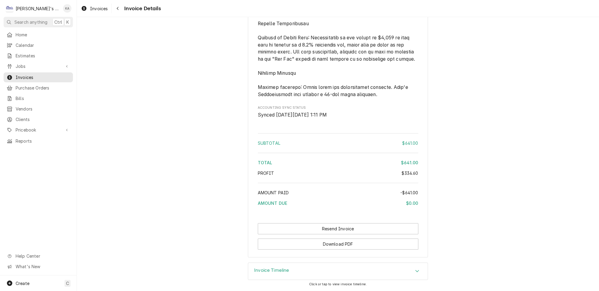
click at [258, 277] on div "Invoice Timeline" at bounding box center [338, 271] width 180 height 17
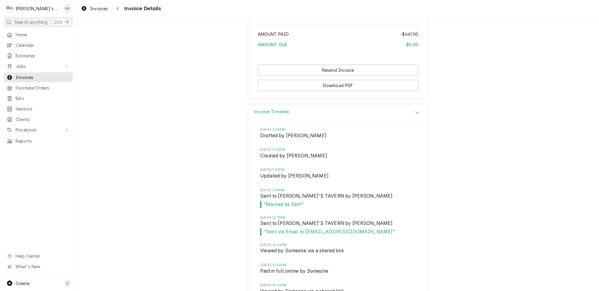
scroll to position [1199, 0]
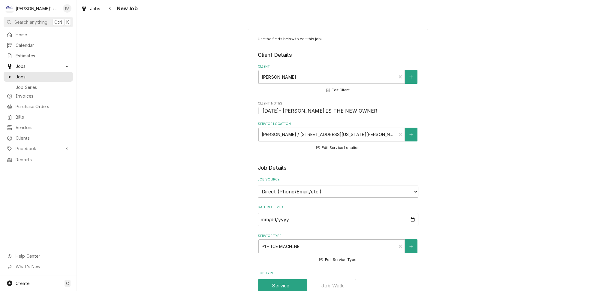
type textarea "x"
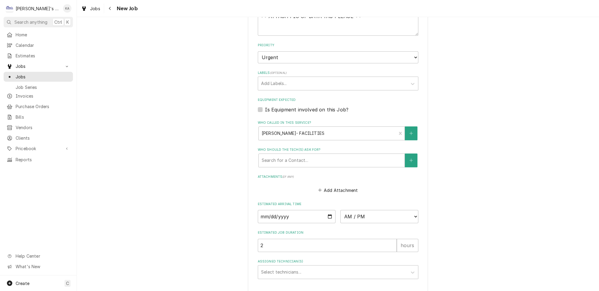
scroll to position [404, 0]
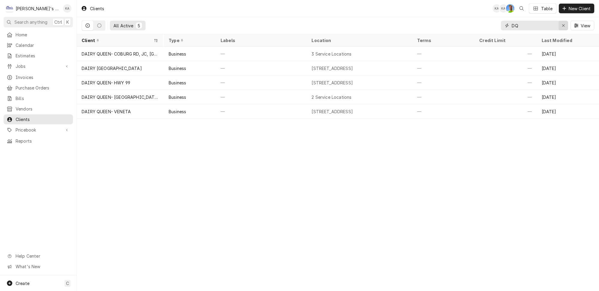
click at [565, 23] on icon "Erase input" at bounding box center [563, 25] width 3 height 4
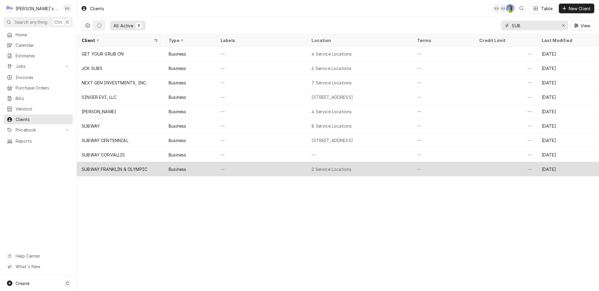
type input "SUB"
click at [235, 165] on div "—" at bounding box center [261, 169] width 91 height 14
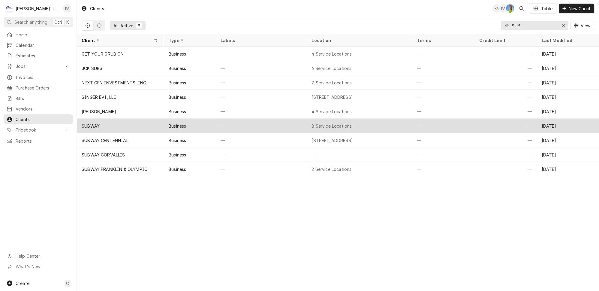
click at [200, 127] on div "Business" at bounding box center [190, 126] width 53 height 14
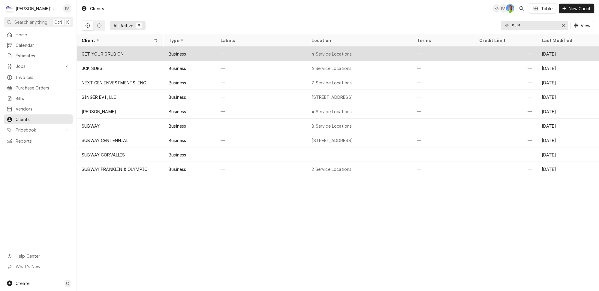
click at [192, 50] on div "Business" at bounding box center [190, 54] width 53 height 14
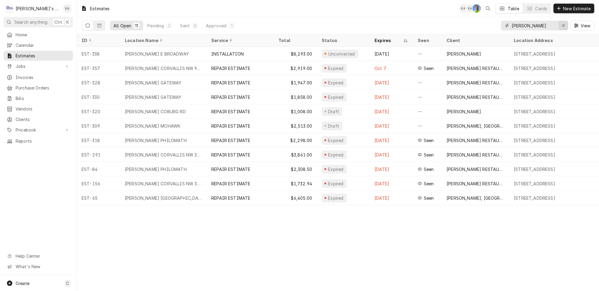
click at [565, 24] on icon "Erase input" at bounding box center [563, 25] width 3 height 4
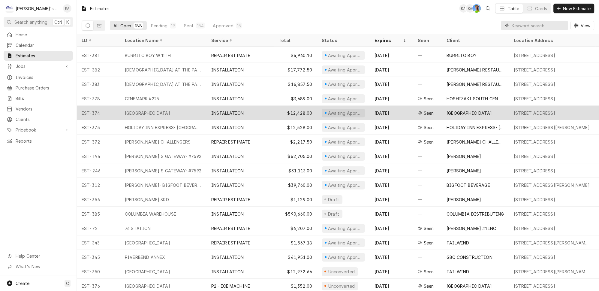
scroll to position [54, 0]
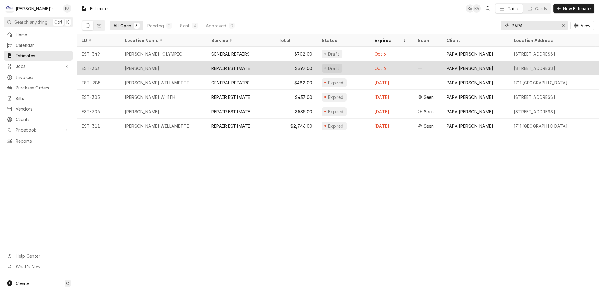
type input "PAPA"
click at [277, 67] on div "$397.00" at bounding box center [295, 68] width 43 height 14
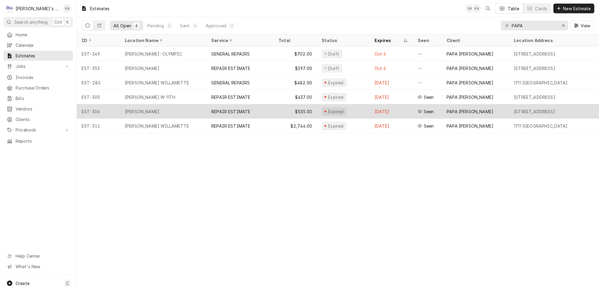
click at [274, 110] on div "$535.00" at bounding box center [295, 111] width 43 height 14
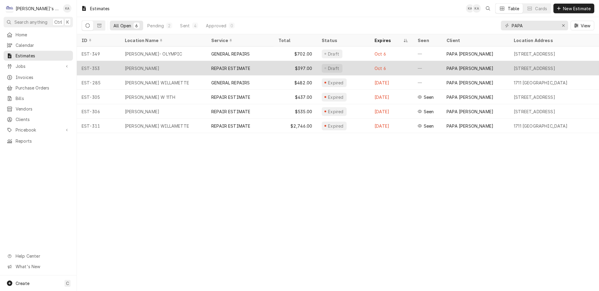
click at [287, 65] on div "$397.00" at bounding box center [295, 68] width 43 height 14
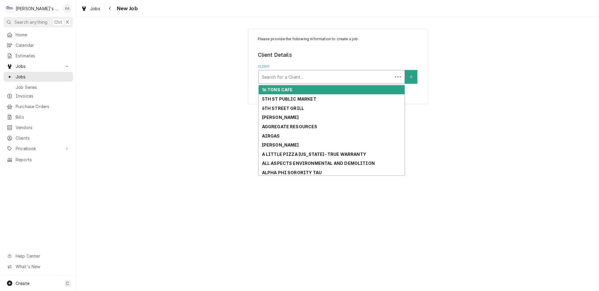
click at [286, 70] on div "Search for a Client..." at bounding box center [332, 77] width 147 height 14
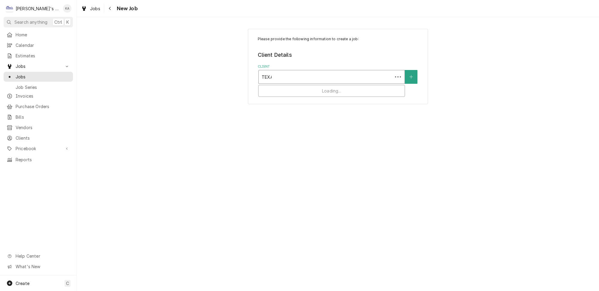
type input "TEXAS"
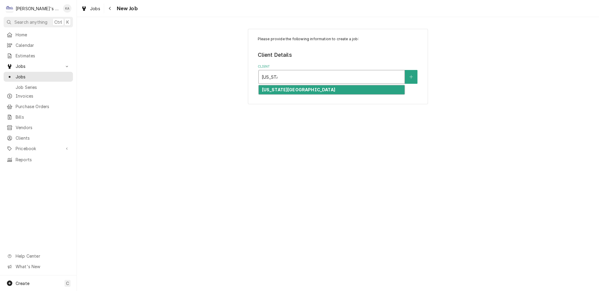
click at [289, 88] on strong "TEXAS ROADHOUSE" at bounding box center [298, 89] width 73 height 5
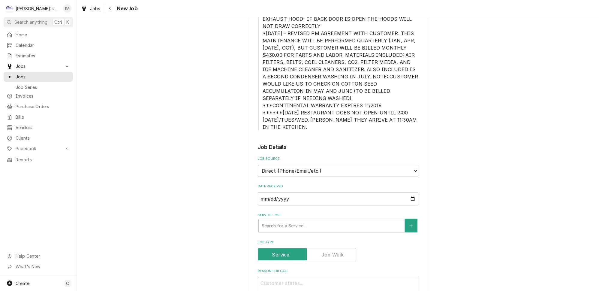
scroll to position [136, 0]
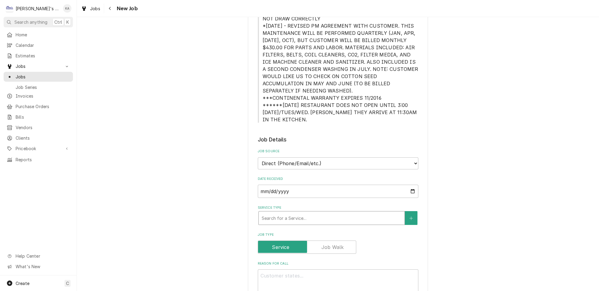
click at [289, 213] on div "Service Type" at bounding box center [332, 218] width 140 height 11
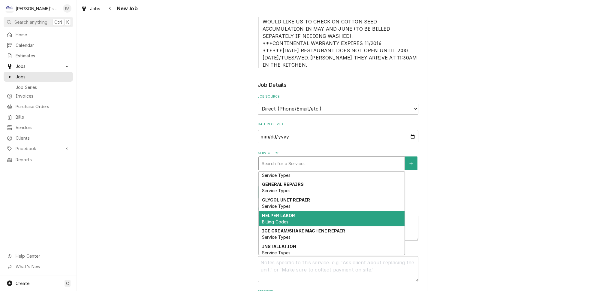
scroll to position [0, 0]
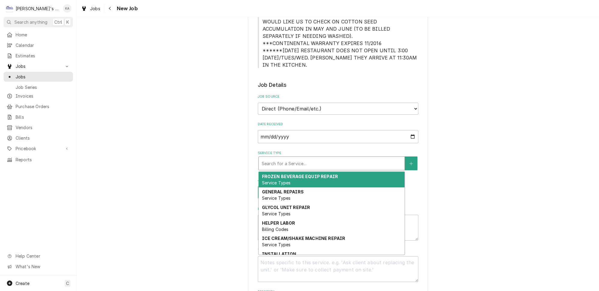
click at [311, 158] on div "Service Type" at bounding box center [332, 163] width 140 height 11
drag, startPoint x: 307, startPoint y: 146, endPoint x: 304, endPoint y: 151, distance: 6.0
click at [307, 158] on div "Service Type" at bounding box center [332, 163] width 140 height 11
click at [300, 172] on div "FROZEN BEVERAGE EQUIP REPAIR Service Types" at bounding box center [332, 180] width 146 height 16
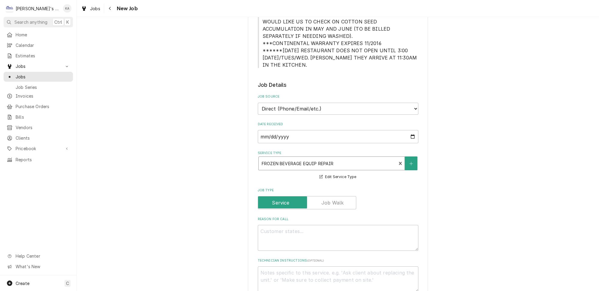
drag, startPoint x: 290, startPoint y: 204, endPoint x: 288, endPoint y: 210, distance: 6.4
click at [290, 217] on div "Reason For Call" at bounding box center [338, 234] width 161 height 34
click at [287, 225] on textarea "Reason For Call" at bounding box center [338, 238] width 161 height 26
type textarea "x"
type textarea "1"
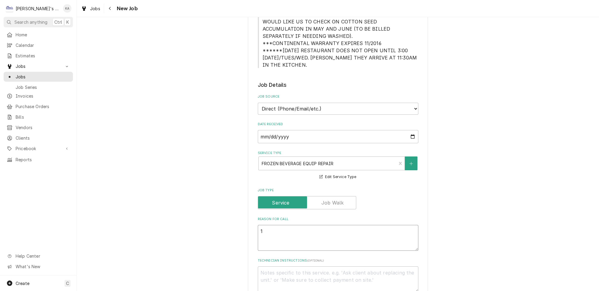
type textarea "x"
type textarea "10"
type textarea "x"
type textarea "10/"
type textarea "x"
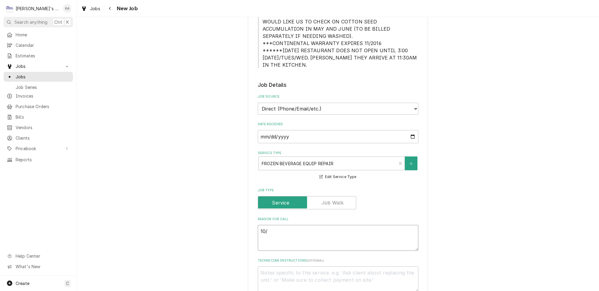
type textarea "10/9"
type textarea "x"
type textarea "10/9/"
type textarea "x"
type textarea "10/9/2"
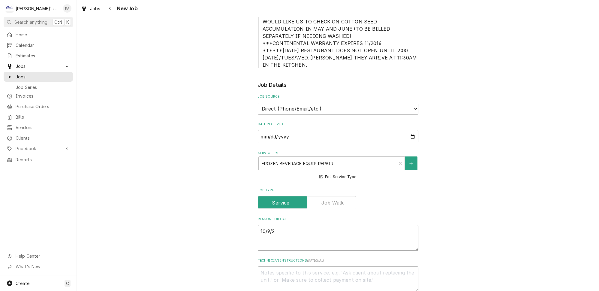
type textarea "x"
type textarea "10/9/20"
type textarea "x"
type textarea "10/9/202"
type textarea "x"
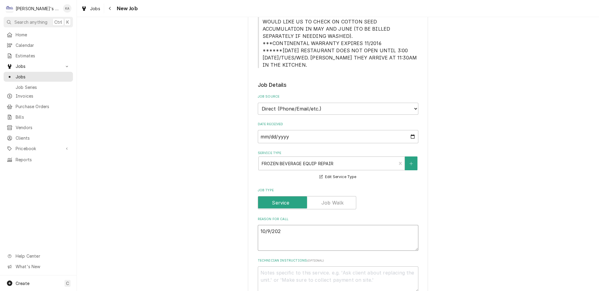
type textarea "10/9/2025"
type textarea "x"
type textarea "10/9/2025"
type textarea "x"
type textarea "10/9/2025 1"
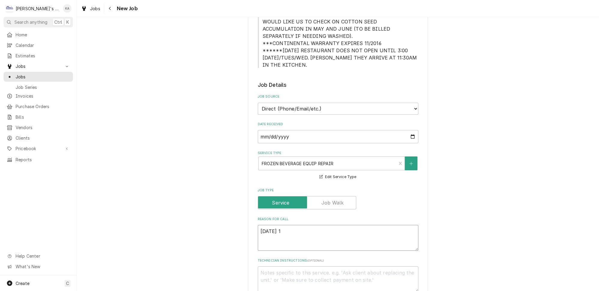
type textarea "x"
type textarea "10/9/2025 12"
type textarea "x"
type textarea "10/9/2025 12:"
type textarea "x"
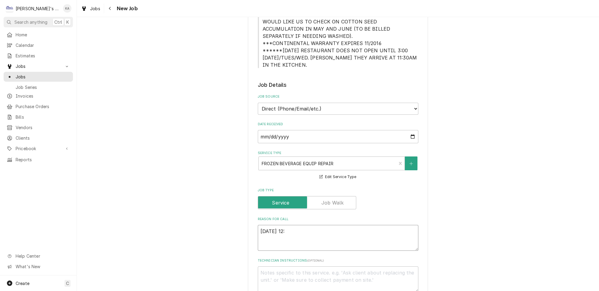
type textarea "10/9/2025 12:4"
type textarea "x"
type textarea "10/9/2025 12:45"
type textarea "x"
type textarea "10/9/2025 12:45"
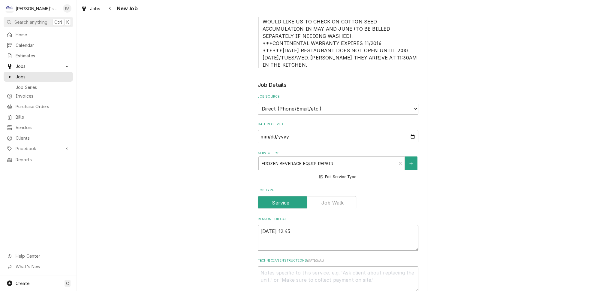
type textarea "x"
type textarea "10/9/2025 12:45 P"
type textarea "x"
type textarea "10/9/2025 12:45 PM"
type textarea "x"
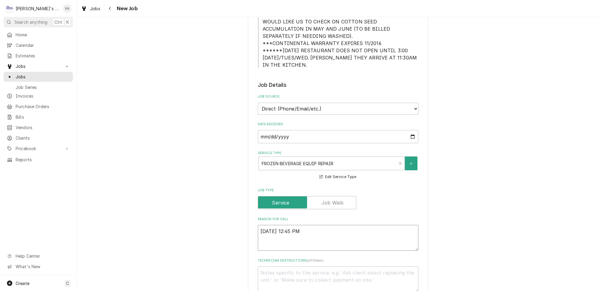
type textarea "10/9/2025 12:45 PM-"
type textarea "x"
type textarea "10/9/2025 12:45 PM-"
type textarea "x"
type textarea "10/9/2025 12:45 PM- B"
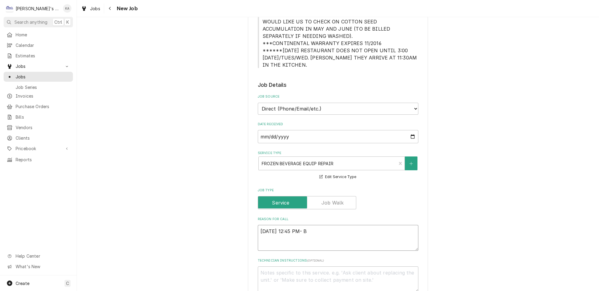
type textarea "x"
type textarea "10/9/2025 12:45 PM- BE"
type textarea "x"
type textarea "10/9/2025 12:45 PM- BEC"
type textarea "x"
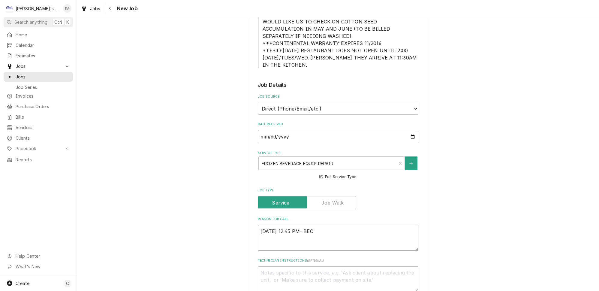
type textarea "10/9/2025 12:45 PM- BECK"
type textarea "x"
type textarea "10/9/2025 12:45 PM- BECKE"
type textarea "x"
type textarea "10/9/2025 12:45 PM- BECKET"
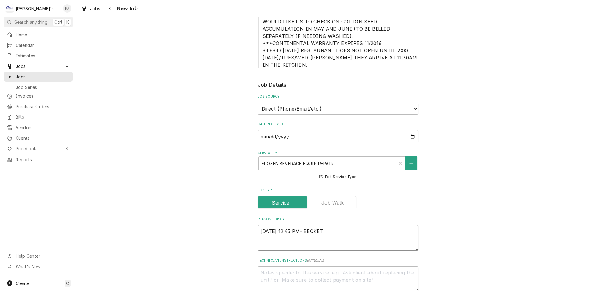
type textarea "x"
type textarea "10/9/2025 12:45 PM- BECKETT"
type textarea "x"
type textarea "10/9/2025 12:45 PM- BECKETT-"
type textarea "x"
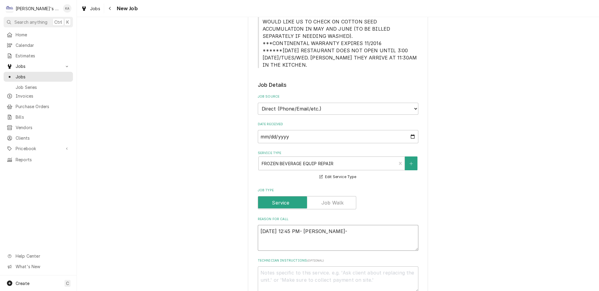
type textarea "10/9/2025 12:45 PM- BECKETT-"
type textarea "x"
type textarea "10/9/2025 12:45 PM- BECKETT- P"
type textarea "x"
type textarea "10/9/2025 12:45 PM- BECKETT- PE"
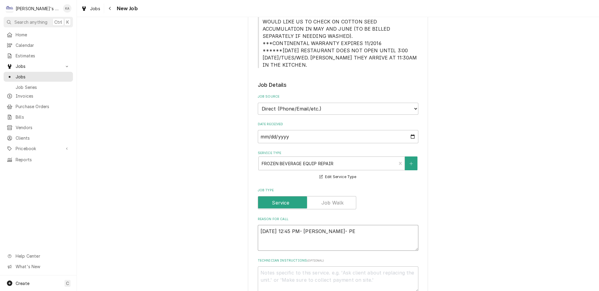
type textarea "x"
type textarea "10/9/2025 12:45 PM- BECKETT- PER"
type textarea "x"
type textarea "10/9/2025 12:45 PM- BECKETT- PER"
type textarea "x"
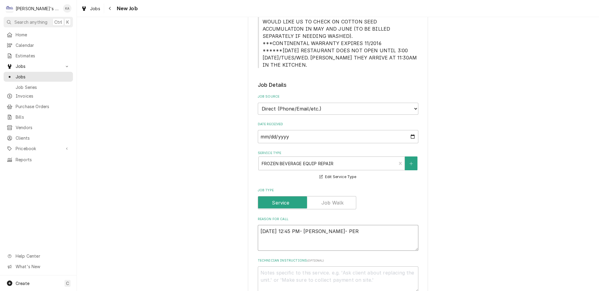
type textarea "10/9/2025 12:45 PM- BECKETT- PER J"
type textarea "x"
type textarea "10/9/2025 12:45 PM- BECKETT- PER JO"
type textarea "x"
type textarea "10/9/2025 12:45 PM- BECKETT- PER JON"
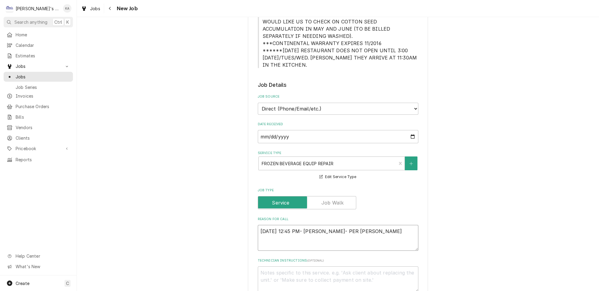
type textarea "x"
type textarea "10/9/2025 12:45 PM- BECKETT- PER JON-"
type textarea "x"
type textarea "10/9/2025 12:45 PM- BECKETT- PER JON-"
type textarea "x"
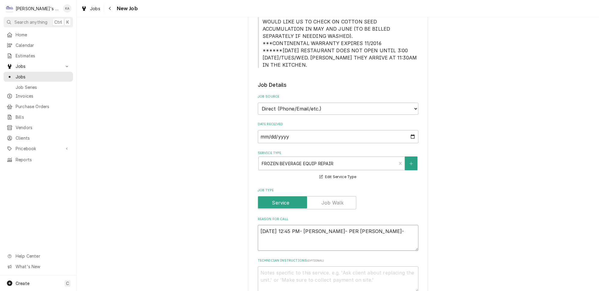
type textarea "10/9/2025 12:45 PM- BECKETT- PER JON- M"
type textarea "x"
type textarea "10/9/2025 12:45 PM- BECKETT- PER JON- MA"
type textarea "x"
type textarea "10/9/2025 12:45 PM- BECKETT- PER JON- MAR"
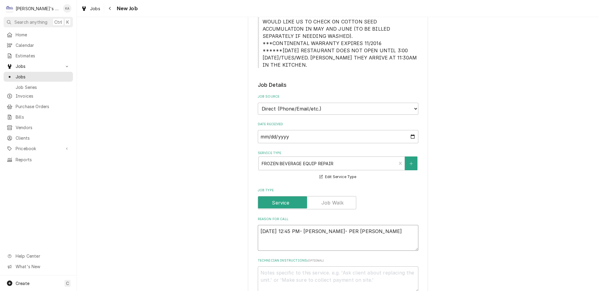
type textarea "x"
type textarea "10/9/2025 12:45 PM- BECKETT- PER JON- MA"
type textarea "x"
type textarea "10/9/2025 12:45 PM- BECKETT- PER JON- M"
type textarea "x"
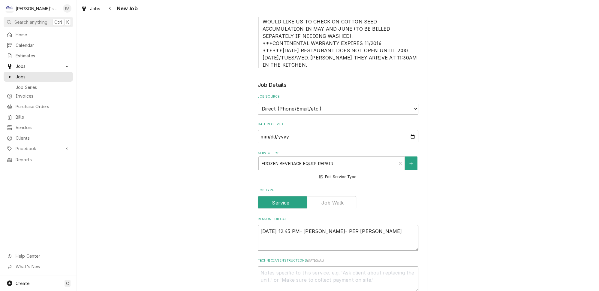
type textarea "10/9/2025 12:45 PM- BECKETT- PER JON-"
type textarea "x"
type textarea "10/9/2025 12:45 PM- BECKETT- PER JON- F"
type textarea "x"
type textarea "10/9/2025 12:45 PM- BECKETT- PER JON- FR"
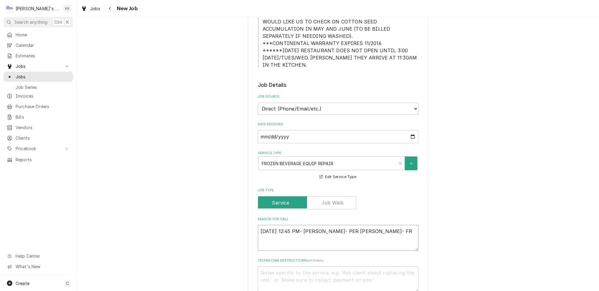
type textarea "x"
type textarea "10/9/2025 12:45 PM- BECKETT- PER JON- FRO"
type textarea "x"
type textarea "10/9/2025 12:45 PM- BECKETT- PER JON- FROZ"
type textarea "x"
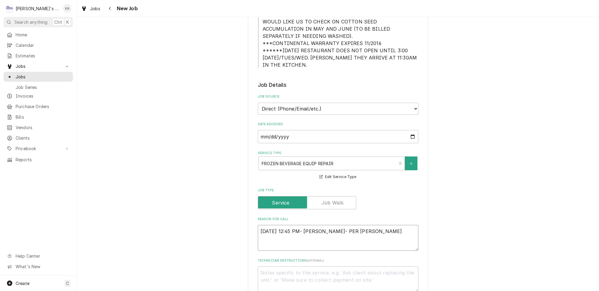
type textarea "10/9/2025 12:45 PM- BECKETT- PER JON- FROZE"
type textarea "x"
type textarea "10/9/2025 12:45 PM- BECKETT- PER JON- FROZEN"
type textarea "x"
type textarea "10/9/2025 12:45 PM- BECKETT- PER JON- FROZEN M"
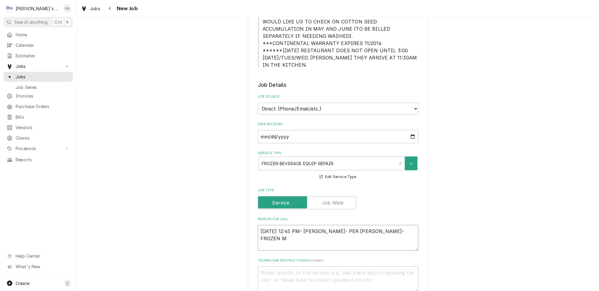
type textarea "x"
type textarea "10/9/2025 12:45 PM- BECKETT- PER JON- FROZEN MA"
type textarea "x"
type textarea "10/9/2025 12:45 PM- BECKETT- PER JON- FROZEN MAR"
type textarea "x"
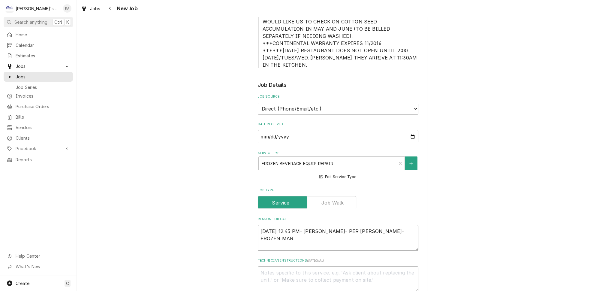
type textarea "10/9/2025 12:45 PM- BECKETT- PER JON- FROZEN MARG"
type textarea "x"
type textarea "10/9/2025 12:45 PM- BECKETT- PER JON- FROZEN MARGA"
type textarea "x"
type textarea "10/9/2025 12:45 PM- BECKETT- PER JON- FROZEN MARGAR"
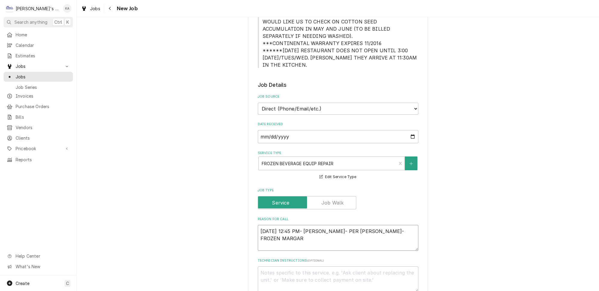
type textarea "x"
type textarea "10/9/2025 12:45 PM- BECKETT- PER JON- FROZEN MARGARI"
type textarea "x"
type textarea "10/9/2025 12:45 PM- BECKETT- PER JON- FROZEN MARGAR"
type textarea "x"
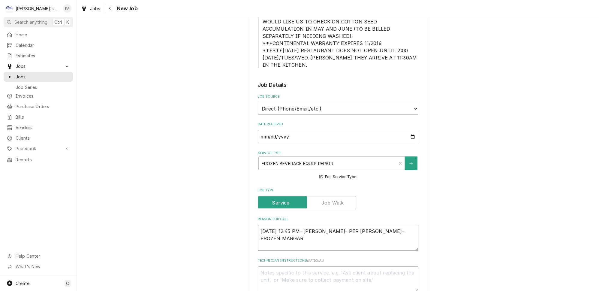
type textarea "10/9/2025 12:45 PM- BECKETT- PER JON- FROZEN MARGARI"
type textarea "x"
type textarea "10/9/2025 12:45 PM- BECKETT- PER JON- FROZEN MARGARIT"
type textarea "x"
type textarea "10/9/2025 12:45 PM- BECKETT- PER JON- FROZEN MARGARITA"
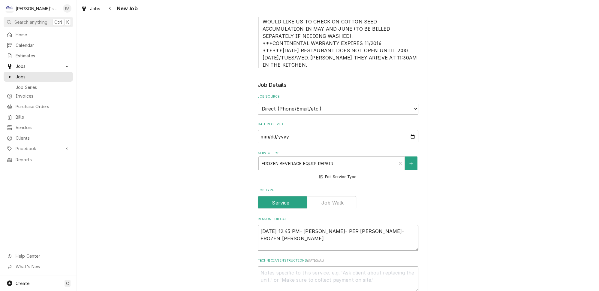
type textarea "x"
type textarea "10/9/2025 12:45 PM- BECKETT- PER JON- FROZEN MARGARITA"
type textarea "x"
type textarea "10/9/2025 12:45 PM- BECKETT- PER JON- FROZEN MARGARITA M"
type textarea "x"
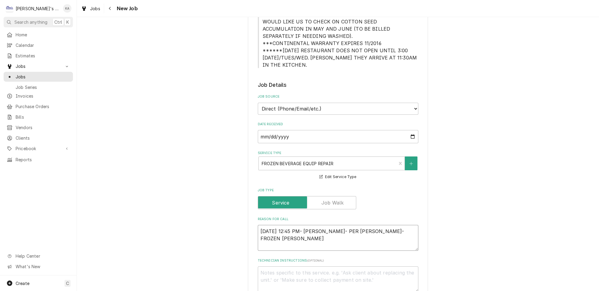
type textarea "10/9/2025 12:45 PM- BECKETT- PER JON- FROZEN MARGARITA MA"
type textarea "x"
type textarea "10/9/2025 12:45 PM- BECKETT- PER JON- FROZEN MARGARITA MAC"
type textarea "x"
type textarea "10/9/2025 12:45 PM- BECKETT- PER JON- FROZEN MARGARITA MACH"
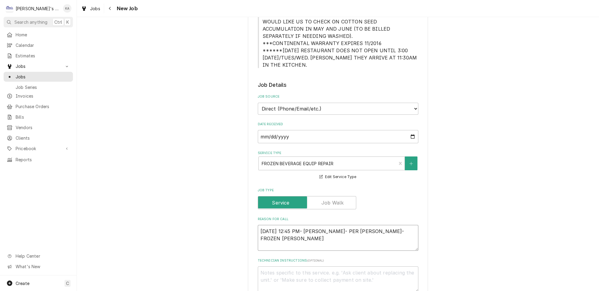
type textarea "x"
type textarea "10/9/2025 12:45 PM- BECKETT- PER JON- FROZEN MARGARITA MACHI"
type textarea "x"
type textarea "10/9/2025 12:45 PM- BECKETT- PER JON- FROZEN MARGARITA MACHIN"
type textarea "x"
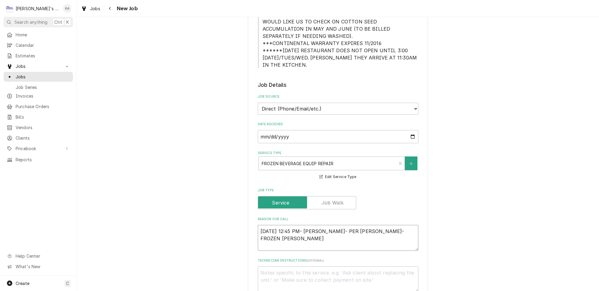
type textarea "10/9/2025 12:45 PM- BECKETT- PER JON- FROZEN MARGARITA MACHINE"
type textarea "x"
type textarea "10/9/2025 12:45 PM- BECKETT- PER JON- FROZEN MARGARITA MACHINE"
type textarea "x"
type textarea "10/9/2025 12:45 PM- BECKETT- PER JON- FROZEN MARGARITA MACHINE I"
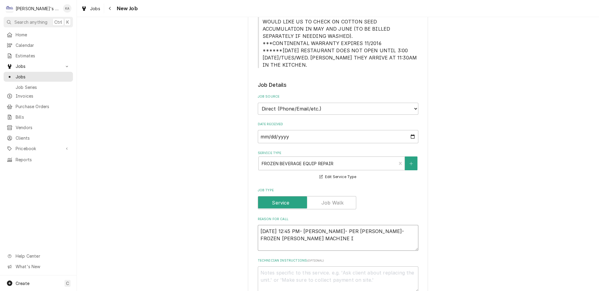
type textarea "x"
type textarea "10/9/2025 12:45 PM- BECKETT- PER JON- FROZEN MARGARITA MACHINE IS"
type textarea "x"
type textarea "10/9/2025 12:45 PM- BECKETT- PER JON- FROZEN MARGARITA MACHINE IS"
type textarea "x"
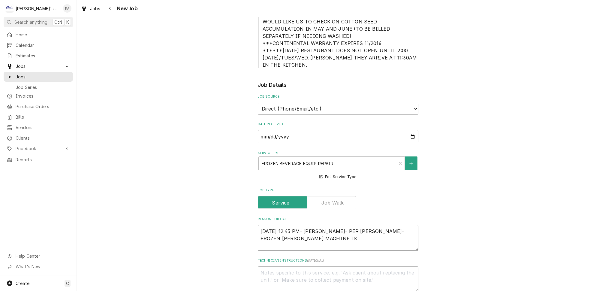
type textarea "10/9/2025 12:45 PM- BECKETT- PER JON- FROZEN MARGARITA MACHINE IS F"
type textarea "x"
type textarea "10/9/2025 12:45 PM- BECKETT- PER JON- FROZEN MARGARITA MACHINE IS FR"
type textarea "x"
type textarea "10/9/2025 12:45 PM- BECKETT- PER JON- FROZEN MARGARITA MACHINE IS FRE"
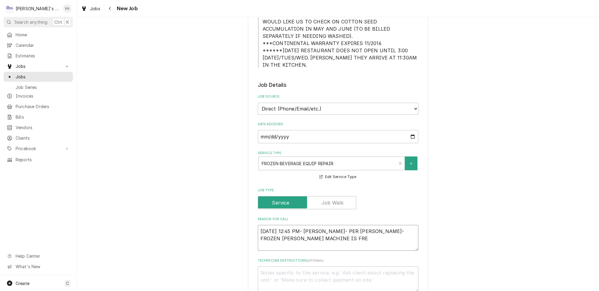
type textarea "x"
type textarea "10/9/2025 12:45 PM- BECKETT- PER JON- FROZEN MARGARITA MACHINE IS FREE"
type textarea "x"
type textarea "10/9/2025 12:45 PM- BECKETT- PER JON- FROZEN MARGARITA MACHINE IS FREEZ"
type textarea "x"
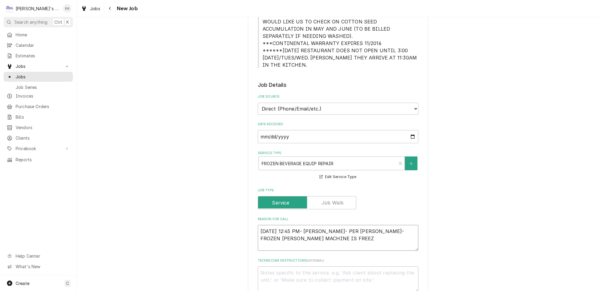
type textarea "10/9/2025 12:45 PM- BECKETT- PER JON- FROZEN MARGARITA MACHINE IS FREEZI"
type textarea "x"
type textarea "10/9/2025 12:45 PM- BECKETT- PER JON- FROZEN MARGARITA MACHINE IS FREEZIN"
type textarea "x"
type textarea "10/9/2025 12:45 PM- BECKETT- PER JON- FROZEN MARGARITA MACHINE IS FREEZING"
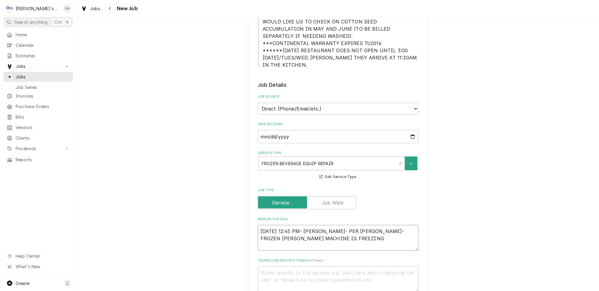
type textarea "x"
type textarea "10/9/2025 12:45 PM- BECKETT- PER JON- FROZEN MARGARITA MACHINE IS FREEZING"
type textarea "x"
type textarea "10/9/2025 12:45 PM- BECKETT- PER JON- FROZEN MARGARITA MACHINE IS FREEZING P"
type textarea "x"
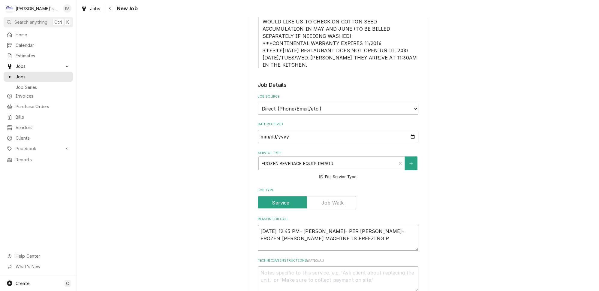
type textarea "10/9/2025 12:45 PM- BECKETT- PER JON- FROZEN MARGARITA MACHINE IS FREEZING PR"
type textarea "x"
type textarea "10/9/2025 12:45 PM- BECKETT- PER JON- FROZEN MARGARITA MACHINE IS FREEZING PRO"
type textarea "x"
type textarea "10/9/2025 12:45 PM- BECKETT- PER JON- FROZEN MARGARITA MACHINE IS FREEZING PROD"
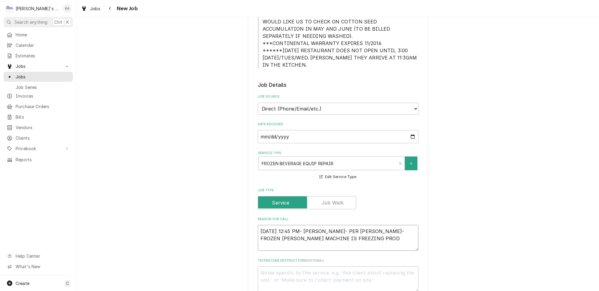
type textarea "x"
type textarea "10/9/2025 12:45 PM- BECKETT- PER JON- FROZEN MARGARITA MACHINE IS FREEZING PRODU"
type textarea "x"
type textarea "10/9/2025 12:45 PM- BECKETT- PER JON- FROZEN MARGARITA MACHINE IS FREEZING PROD…"
type textarea "x"
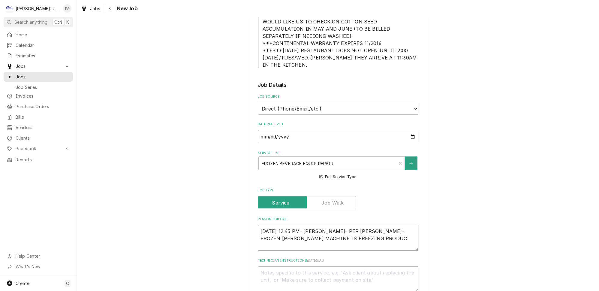
type textarea "10/9/2025 12:45 PM- BECKETT- PER JON- FROZEN MARGARITA MACHINE IS FREEZING PROD…"
type textarea "x"
type textarea "10/9/2025 12:45 PM- BECKETT- PER JON- FROZEN MARGARITA MACHINE IS FREEZING PROD…"
type textarea "x"
type textarea "10/9/2025 12:45 PM- BECKETT- PER JON- FROZEN MARGARITA MACHINE IS FREEZING PROD…"
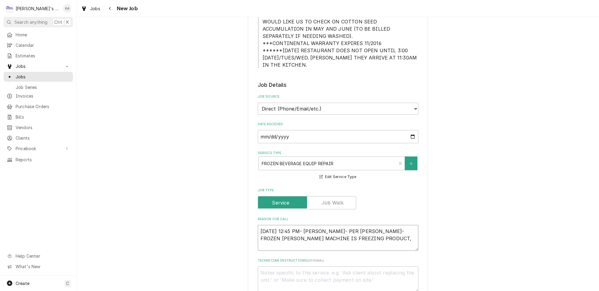
type textarea "x"
type textarea "10/9/2025 12:45 PM- BECKETT- PER JON- FROZEN MARGARITA MACHINE IS FREEZING PROD…"
type textarea "x"
type textarea "10/9/2025 12:45 PM- BECKETT- PER JON- FROZEN MARGARITA MACHINE IS FREEZING PROD…"
type textarea "x"
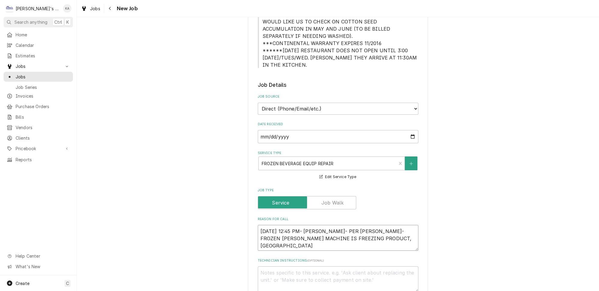
type textarea "10/9/2025 12:45 PM- BECKETT- PER JON- FROZEN MARGARITA MACHINE IS FREEZING PROD…"
type textarea "x"
type textarea "10/9/2025 12:45 PM- BECKETT- PER JON- FROZEN MARGARITA MACHINE IS FREEZING PROD…"
type textarea "x"
type textarea "10/9/2025 12:45 PM- BECKETT- PER JON- FROZEN MARGARITA MACHINE IS FREEZING PROD…"
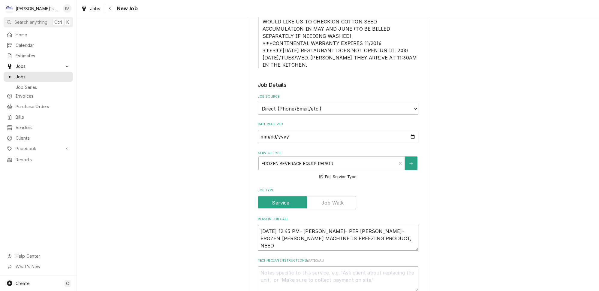
type textarea "x"
type textarea "10/9/2025 12:45 PM- BECKETT- PER JON- FROZEN MARGARITA MACHINE IS FREEZING PROD…"
type textarea "x"
type textarea "10/9/2025 12:45 PM- BECKETT- PER JON- FROZEN MARGARITA MACHINE IS FREEZING PROD…"
type textarea "x"
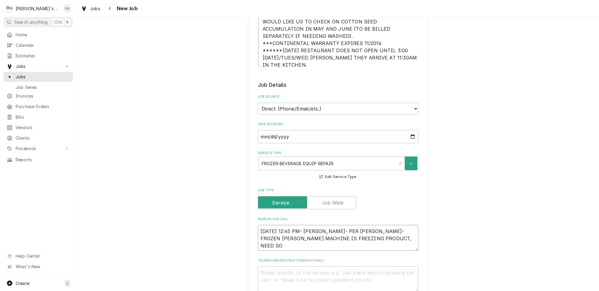
type textarea "10/9/2025 12:45 PM- BECKETT- PER JON- FROZEN MARGARITA MACHINE IS FREEZING PROD…"
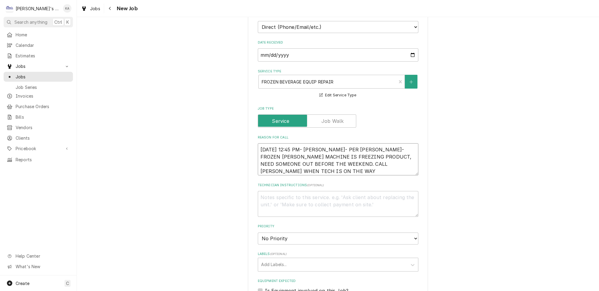
scroll to position [273, 0]
click at [336, 143] on textarea "10/9/2025 12:45 PM- BECKETT- PER JON- FROZEN MARGARITA MACHINE IS FREEZING PROD…" at bounding box center [338, 159] width 161 height 32
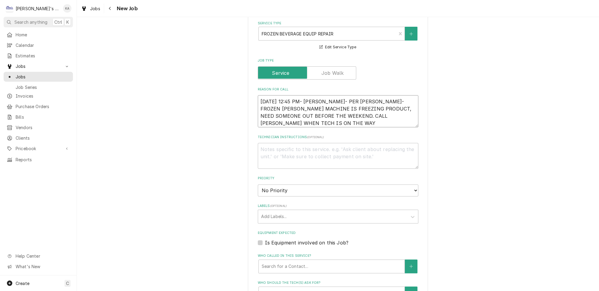
scroll to position [327, 0]
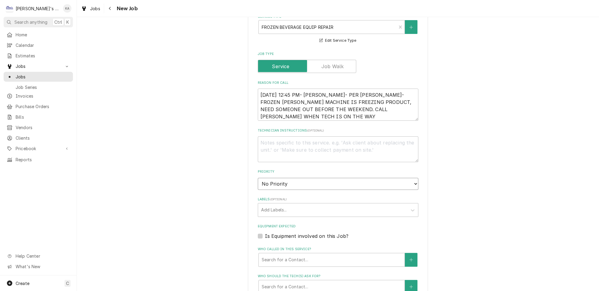
click at [298, 178] on select "No Priority Urgent High Medium Low" at bounding box center [338, 184] width 161 height 12
click at [258, 178] on select "No Priority Urgent High Medium Low" at bounding box center [338, 184] width 161 height 12
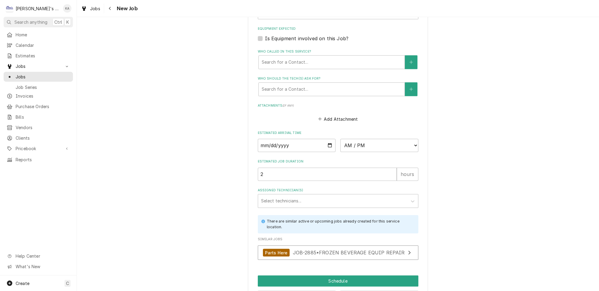
scroll to position [525, 0]
click at [314, 250] on span "JOB-2885 • FROZEN BEVERAGE EQUIP REPAIR" at bounding box center [349, 253] width 112 height 6
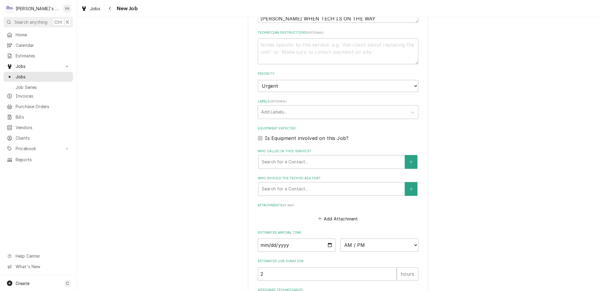
scroll to position [416, 0]
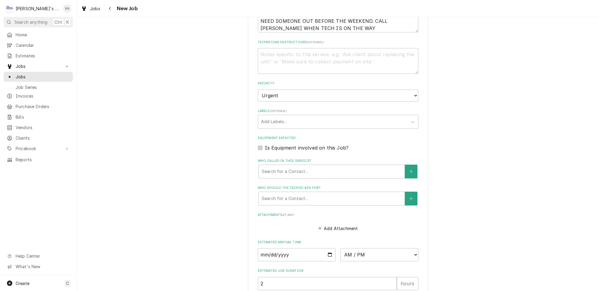
click at [316, 144] on label "Is Equipment involved on this Job?" at bounding box center [306, 147] width 83 height 7
click at [316, 144] on input "Equipment Expected" at bounding box center [345, 150] width 161 height 13
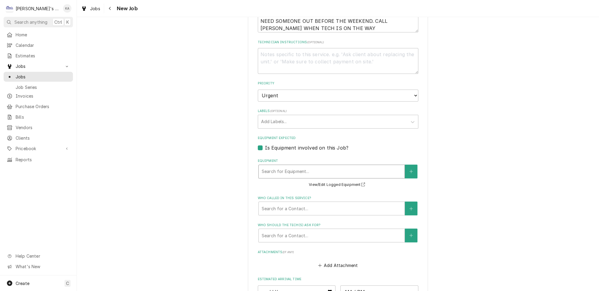
click at [316, 166] on div "Equipment" at bounding box center [332, 171] width 140 height 11
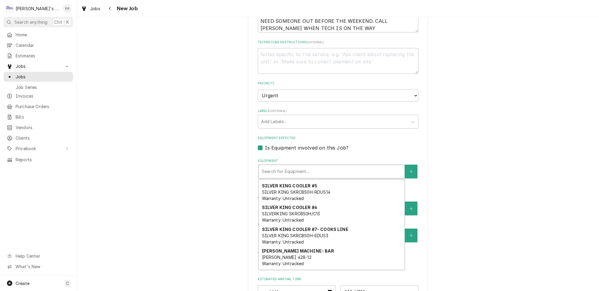
scroll to position [550, 0]
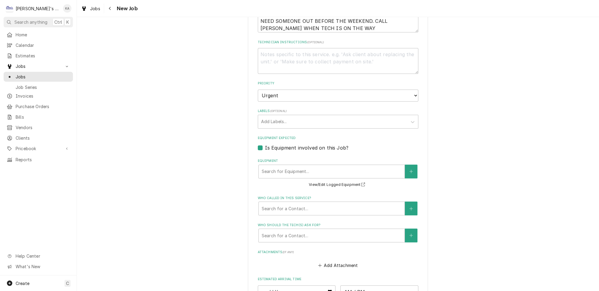
click at [468, 194] on div "Please provide the following information to create a job: Client Details Client…" at bounding box center [338, 34] width 523 height 853
click at [265, 144] on label "Is Equipment involved on this Job?" at bounding box center [306, 147] width 83 height 7
click at [265, 144] on input "Equipment Expected" at bounding box center [345, 150] width 161 height 13
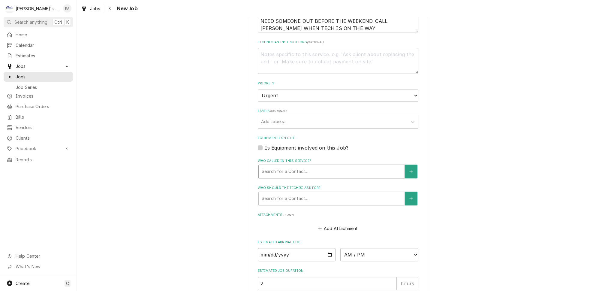
click at [343, 166] on div "Who called in this service?" at bounding box center [332, 171] width 140 height 11
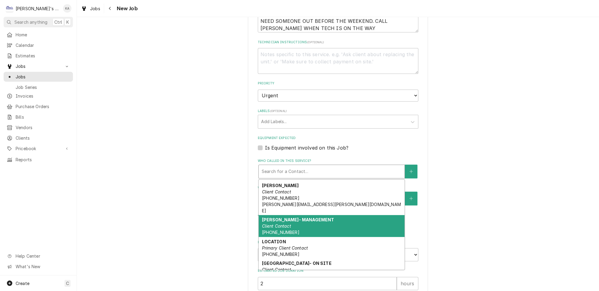
scroll to position [27, 0]
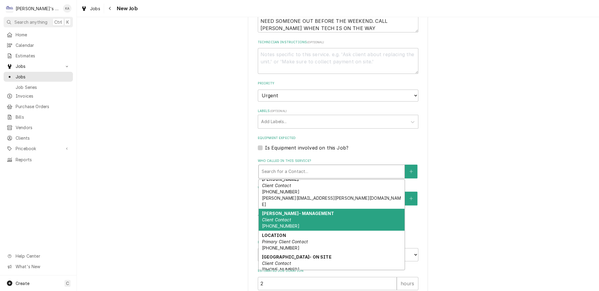
click at [305, 209] on div "JONATHAN MORGAN- MANAGEMENT Client Contact (541) 515-0296" at bounding box center [332, 220] width 146 height 22
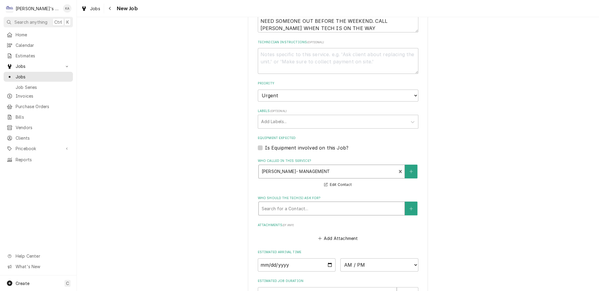
click at [305, 203] on div "Who should the tech(s) ask for?" at bounding box center [332, 208] width 140 height 11
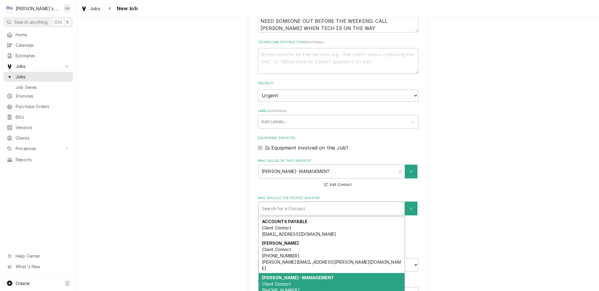
click at [303, 273] on div "JONATHAN MORGAN- MANAGEMENT Client Contact (541) 515-0296" at bounding box center [332, 284] width 146 height 22
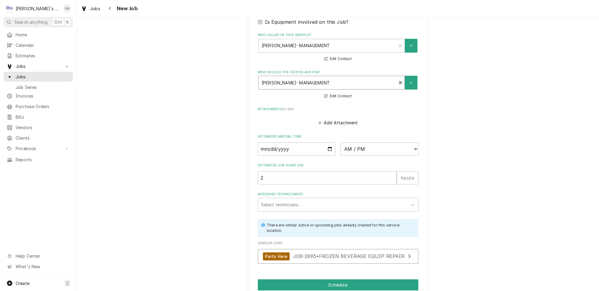
scroll to position [545, 0]
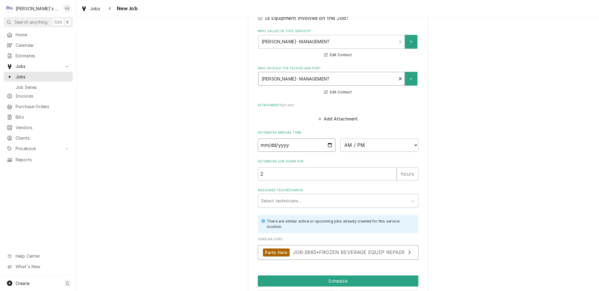
drag, startPoint x: 328, startPoint y: 127, endPoint x: 326, endPoint y: 130, distance: 4.3
click at [328, 138] on input "Date" at bounding box center [297, 144] width 78 height 13
click at [359, 138] on select "AM / PM 6:00 AM 6:15 AM 6:30 AM 6:45 AM 7:00 AM 7:15 AM 7:30 AM 7:45 AM 8:00 AM…" at bounding box center [380, 144] width 78 height 13
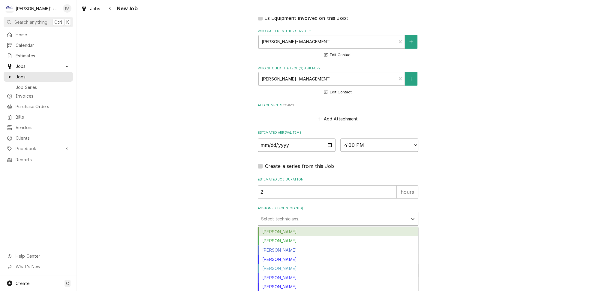
click at [296, 213] on div "Assigned Technician(s)" at bounding box center [332, 218] width 143 height 11
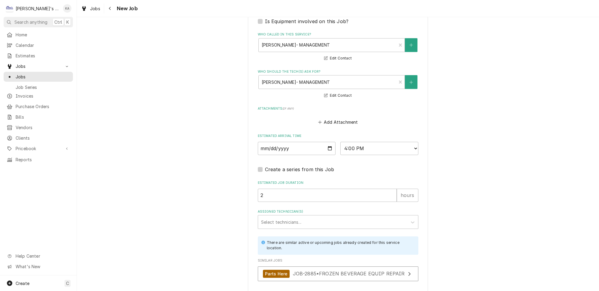
scroll to position [562, 0]
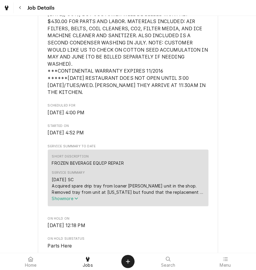
scroll to position [246, 0]
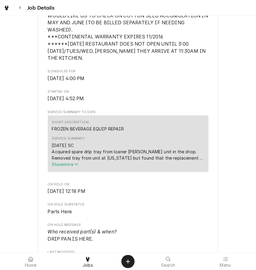
click at [75, 162] on span "Show more" at bounding box center [65, 164] width 26 height 5
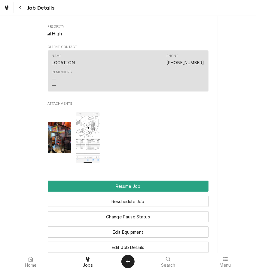
scroll to position [655, 0]
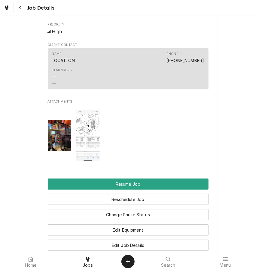
click at [65, 120] on img "Attachments" at bounding box center [60, 136] width 24 height 32
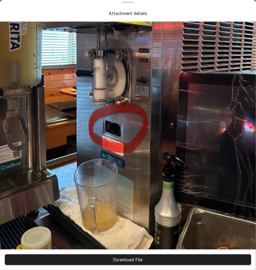
scroll to position [0, 0]
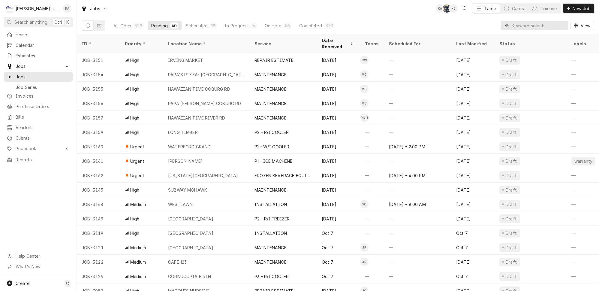
click at [558, 23] on input "Dynamic Content Wrapper" at bounding box center [538, 26] width 53 height 10
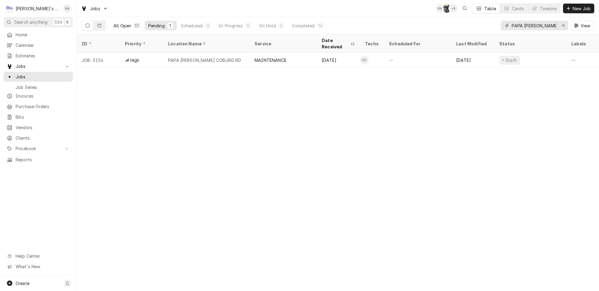
type input "PAPA [PERSON_NAME]"
click at [114, 25] on div "All Open" at bounding box center [123, 26] width 18 height 6
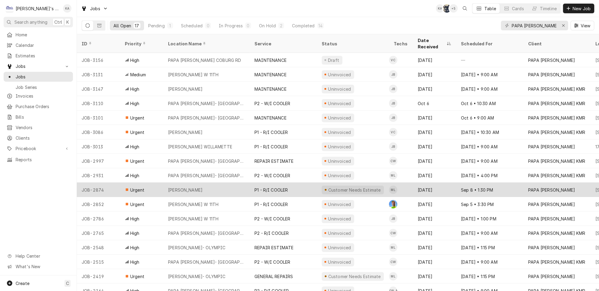
click at [233, 183] on div "[PERSON_NAME]" at bounding box center [206, 190] width 86 height 14
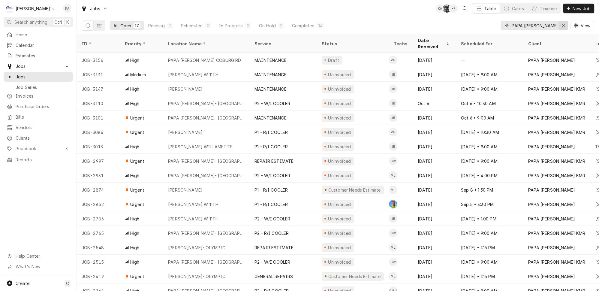
click at [563, 23] on button "Erase input" at bounding box center [564, 26] width 10 height 10
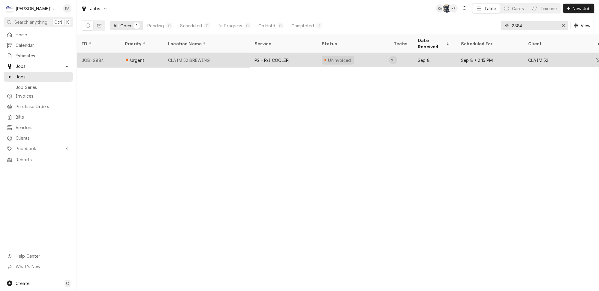
type input "2884"
click at [226, 53] on div "CLAIM 52 BREWING" at bounding box center [206, 60] width 86 height 14
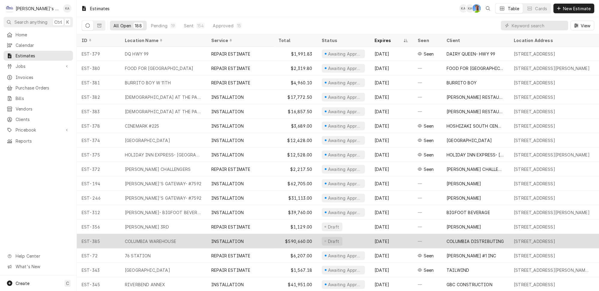
click at [256, 240] on div "INSTALLATION" at bounding box center [240, 241] width 67 height 14
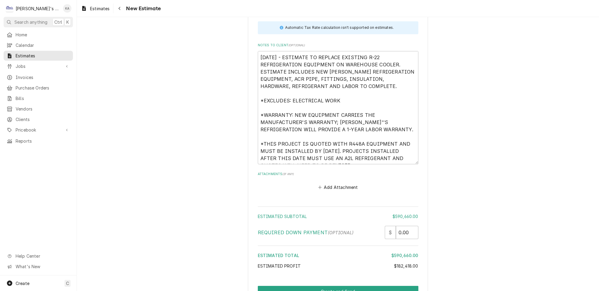
scroll to position [1965, 0]
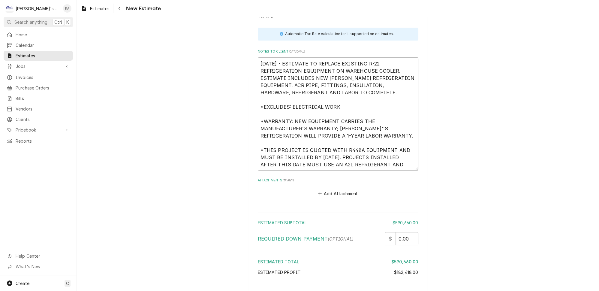
type textarea "x"
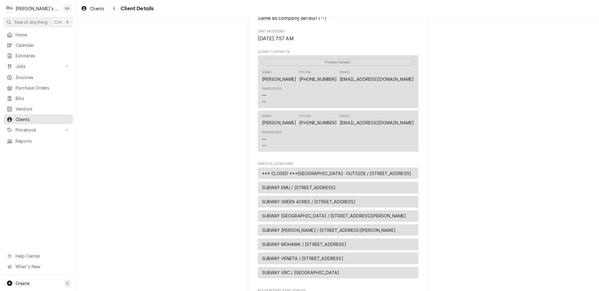
scroll to position [191, 0]
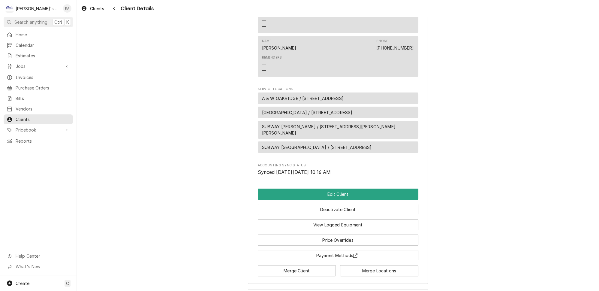
scroll to position [276, 0]
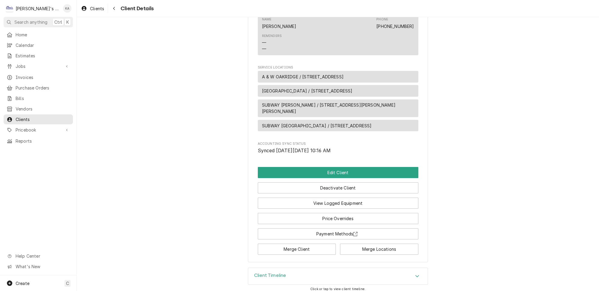
click at [282, 274] on div "Client Timeline" at bounding box center [270, 276] width 32 height 7
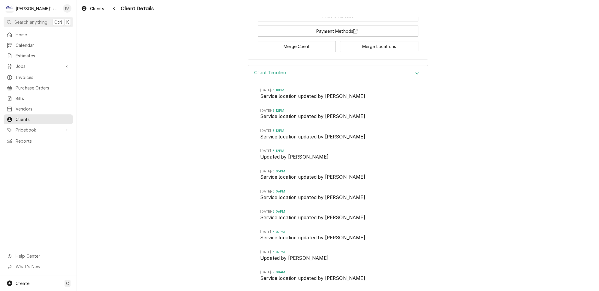
scroll to position [473, 0]
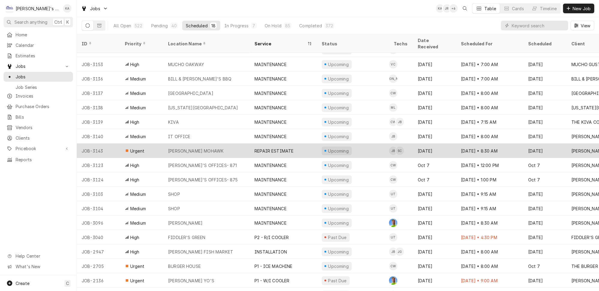
scroll to position [15, 0]
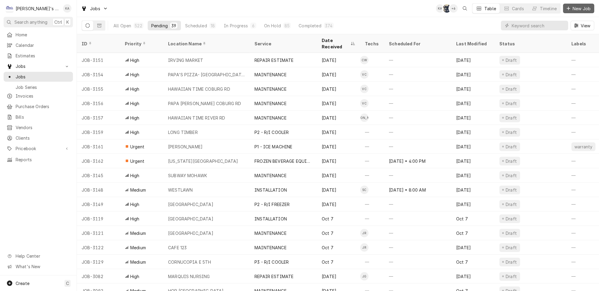
click at [574, 4] on button "New Job" at bounding box center [578, 9] width 31 height 10
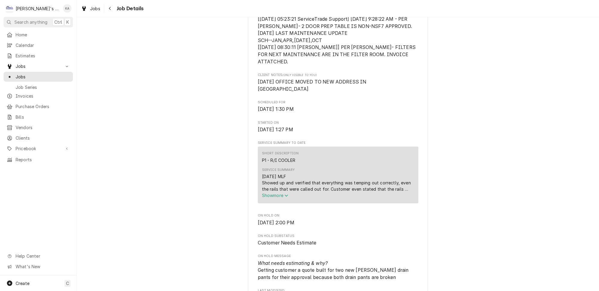
scroll to position [218, 0]
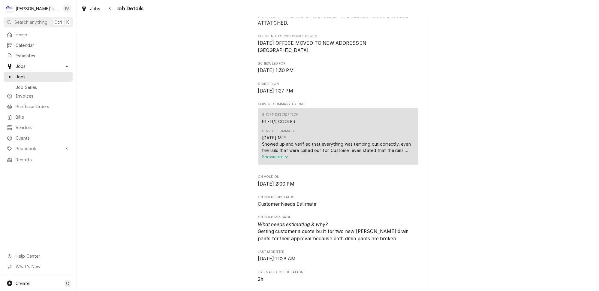
click at [283, 154] on span "Show more" at bounding box center [275, 156] width 26 height 5
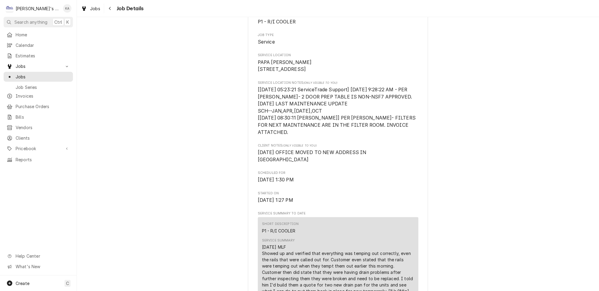
scroll to position [0, 0]
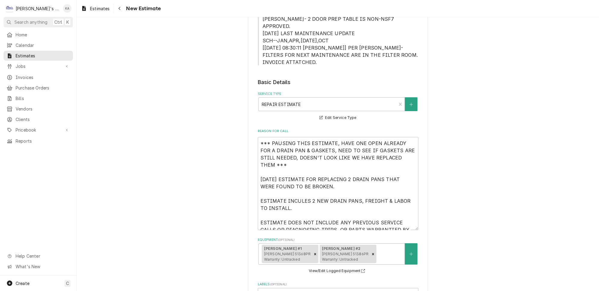
scroll to position [218, 0]
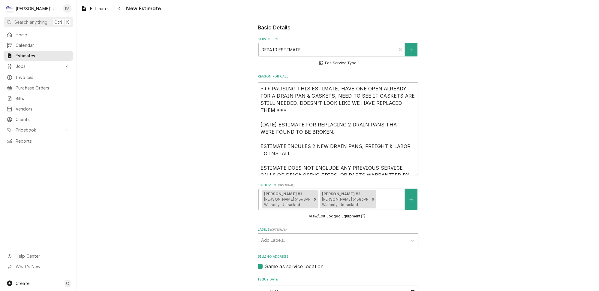
type textarea "x"
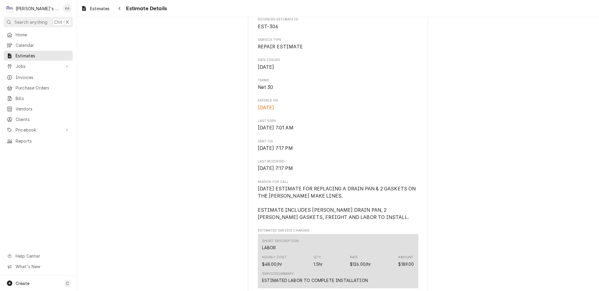
scroll to position [191, 0]
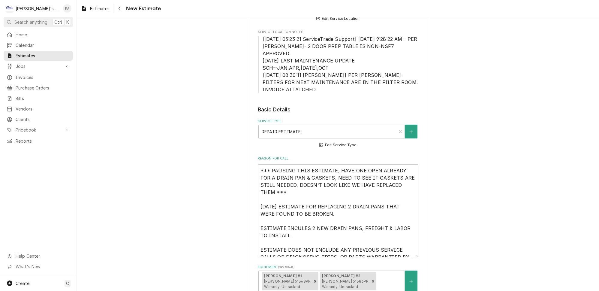
scroll to position [6, 0]
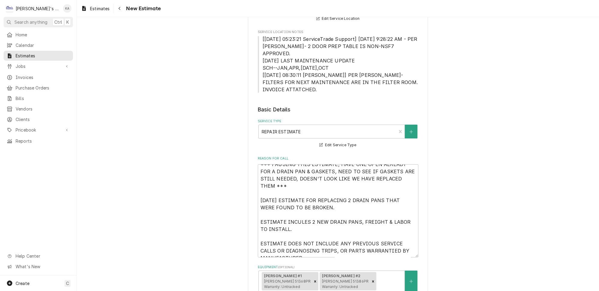
type textarea "x"
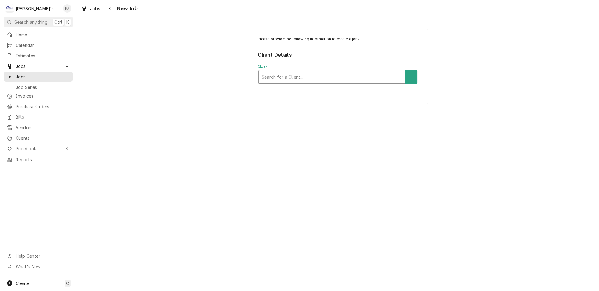
click at [311, 70] on div "Search for a Client..." at bounding box center [332, 76] width 146 height 13
type input "SUBWAY VA"
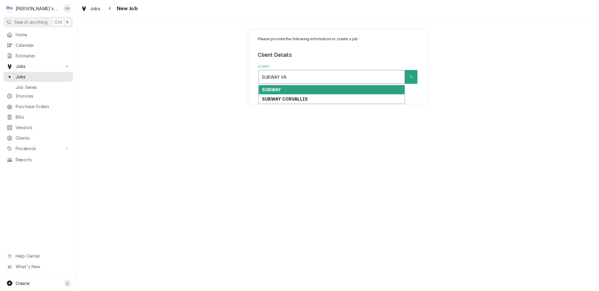
click at [303, 85] on div "SUBWAY" at bounding box center [332, 89] width 146 height 9
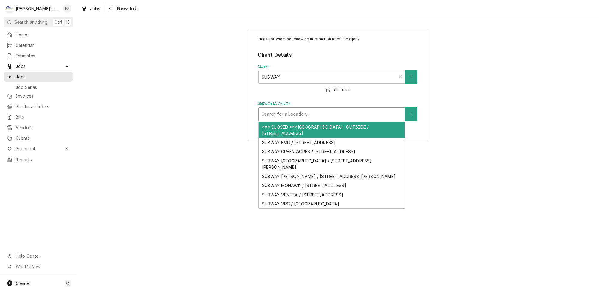
click at [307, 109] on div "Service Location" at bounding box center [332, 114] width 140 height 11
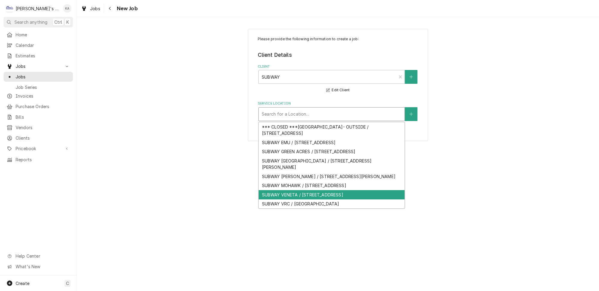
scroll to position [8, 0]
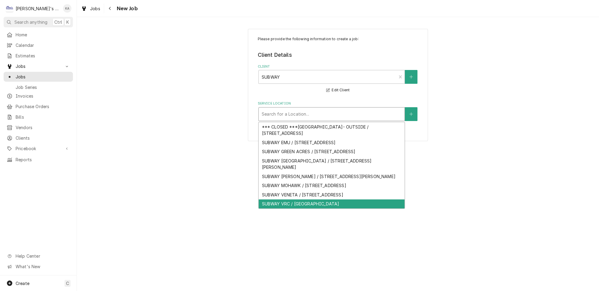
click at [305, 200] on div "SUBWAY VRC / VALLEY RIVER CENTER SPACE G0014, EUGENE, OR 97401" at bounding box center [332, 203] width 146 height 9
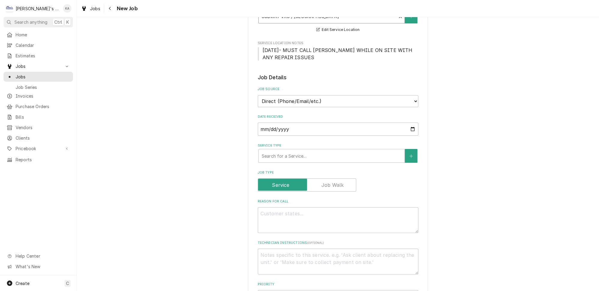
scroll to position [109, 0]
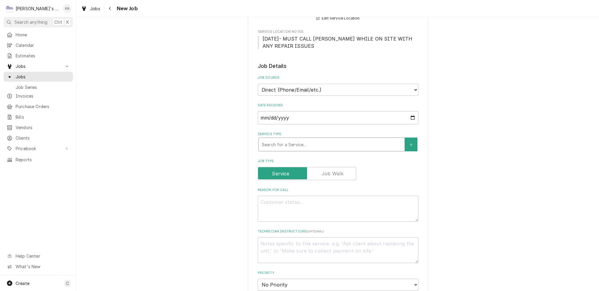
click at [293, 142] on div "Service Type" at bounding box center [332, 144] width 140 height 11
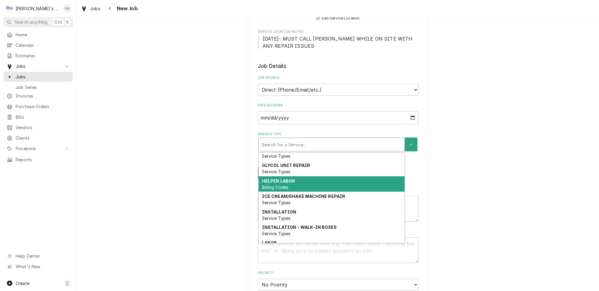
scroll to position [55, 0]
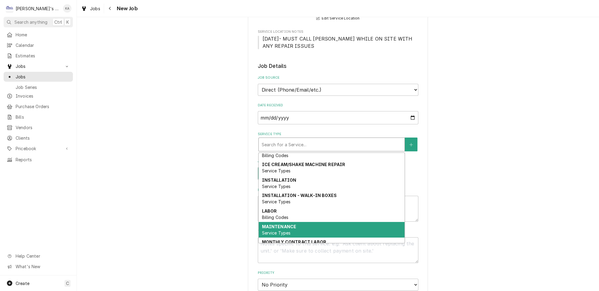
click at [292, 224] on strong "MAINTENANCE" at bounding box center [279, 226] width 35 height 5
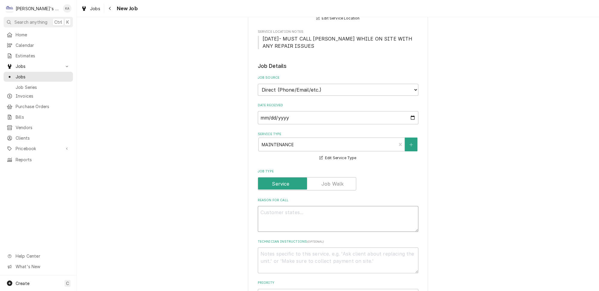
drag, startPoint x: 292, startPoint y: 212, endPoint x: 273, endPoint y: 205, distance: 20.0
click at [273, 206] on textarea "Reason For Call" at bounding box center [338, 219] width 161 height 26
type textarea "x"
type textarea "P"
type textarea "x"
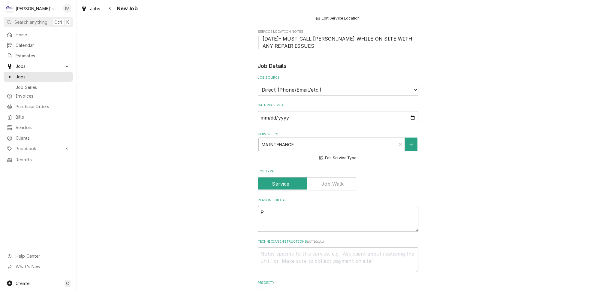
type textarea "PE"
type textarea "x"
type textarea "PER"
type textarea "x"
type textarea "PERF"
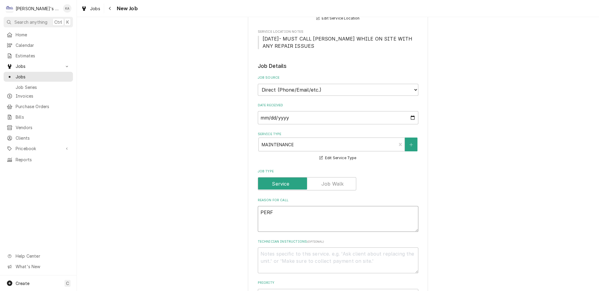
type textarea "x"
type textarea "PERFO"
type textarea "x"
type textarea "PERFOR"
type textarea "x"
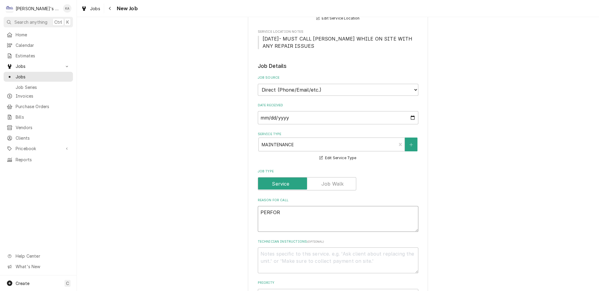
type textarea "PERFORM"
type textarea "x"
type textarea "PERFORM"
type textarea "x"
type textarea "PERFORM O"
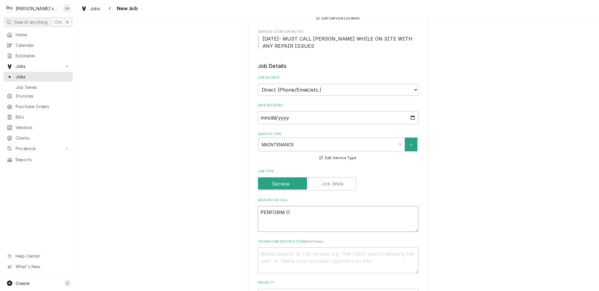
type textarea "x"
type textarea "PERFORM OC"
type textarea "x"
type textarea "PERFORM OCT"
type textarea "x"
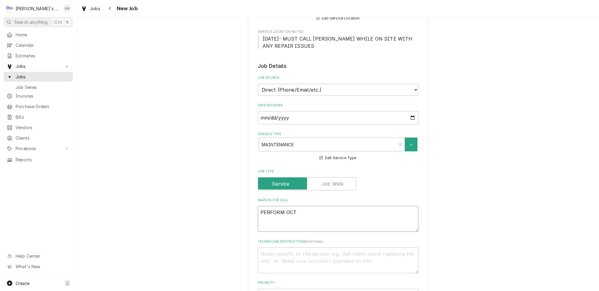
type textarea "PERFORM OCTO"
type textarea "x"
type textarea "PERFORM OCTOB"
type textarea "x"
type textarea "PERFORM OCTOBE"
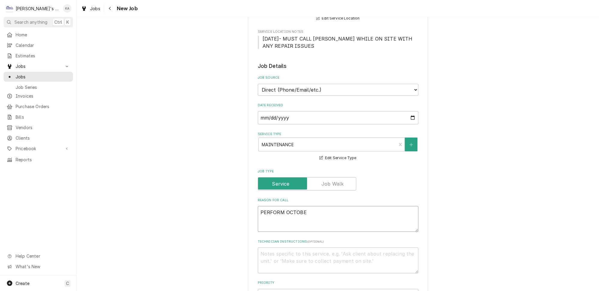
type textarea "x"
type textarea "PERFORM OCTOBER"
type textarea "x"
type textarea "PERFORM OCTOBER"
type textarea "x"
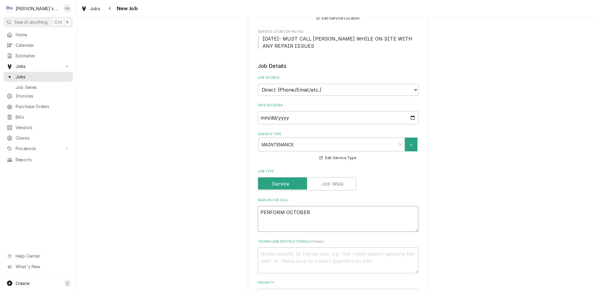
type textarea "PERFORM OCTOBER M"
type textarea "x"
type textarea "PERFORM OCTOBER MA"
type textarea "x"
type textarea "PERFORM OCTOBER MAI"
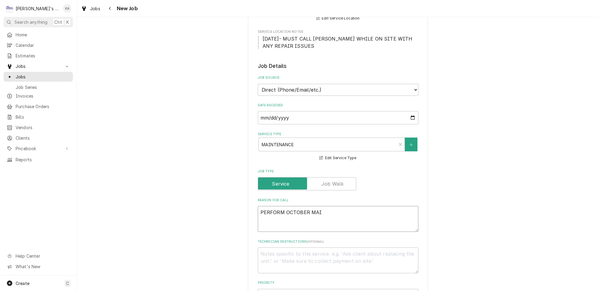
type textarea "x"
type textarea "PERFORM OCTOBER MAIN"
type textarea "x"
type textarea "PERFORM OCTOBER MAINT"
type textarea "x"
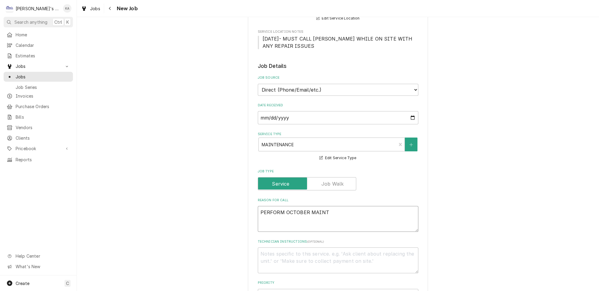
type textarea "PERFORM OCTOBER MAINTE"
type textarea "x"
type textarea "PERFORM OCTOBER MAINTEN"
type textarea "x"
type textarea "PERFORM OCTOBER MAINTENA"
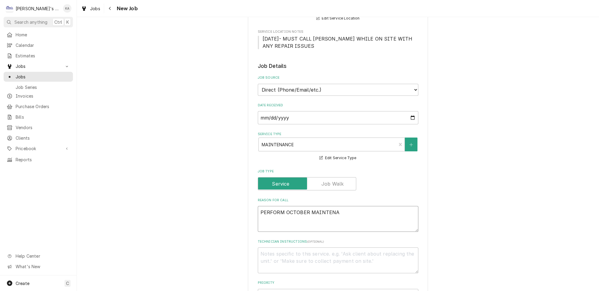
type textarea "x"
type textarea "PERFORM OCTOBER MAINTENAN"
type textarea "x"
type textarea "PERFORM OCTOBER MAINTENANC"
type textarea "x"
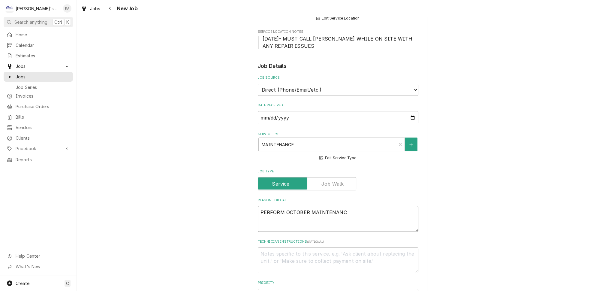
type textarea "PERFORM OCTOBER MAINTENANCE"
type textarea "x"
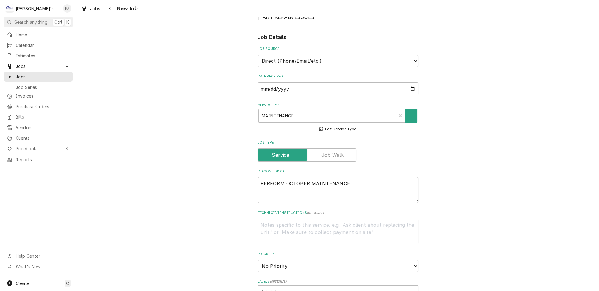
scroll to position [164, 0]
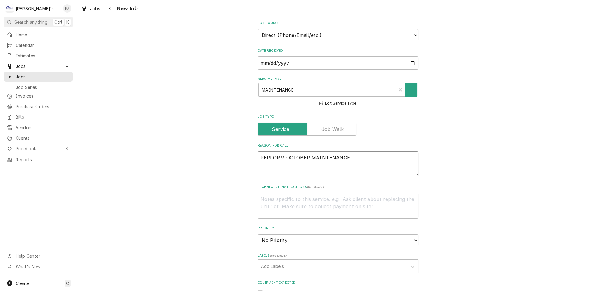
type textarea "PERFORM OCTOBER MAINTENANCE"
click at [284, 237] on select "No Priority Urgent High Medium Low" at bounding box center [338, 240] width 161 height 12
select select "2"
click at [258, 234] on select "No Priority Urgent High Medium Low" at bounding box center [338, 240] width 161 height 12
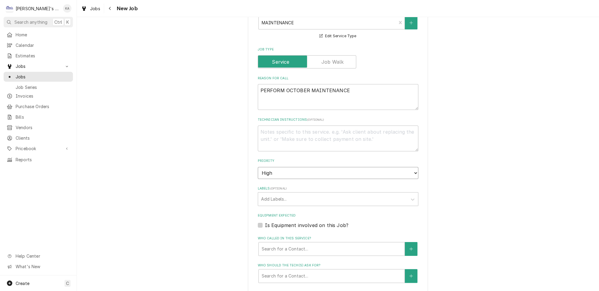
type textarea "x"
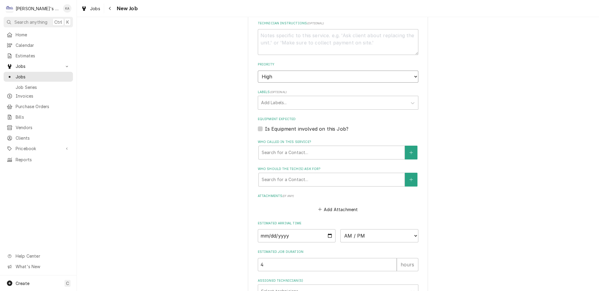
scroll to position [376, 0]
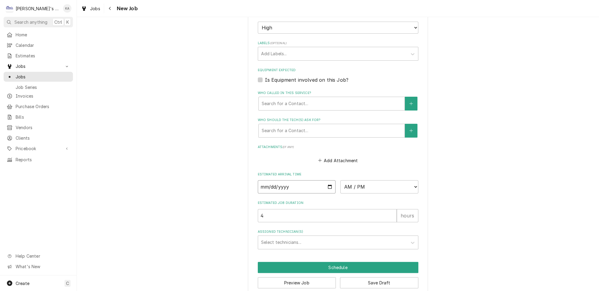
click at [325, 180] on input "Date" at bounding box center [297, 186] width 78 height 13
type input "2025-10-09"
type textarea "x"
click at [355, 184] on select "AM / PM 6:00 AM 6:15 AM 6:30 AM 6:45 AM 7:00 AM 7:15 AM 7:30 AM 7:45 AM 8:00 AM…" at bounding box center [380, 186] width 78 height 13
select select "13:45:00"
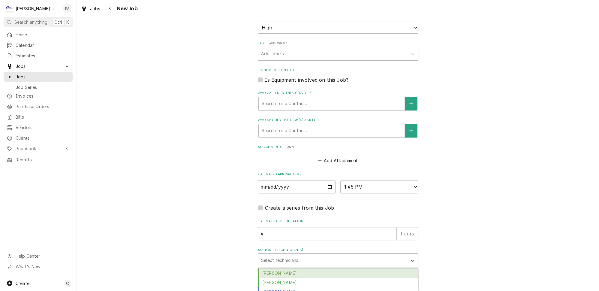
click at [283, 255] on div "Assigned Technician(s)" at bounding box center [332, 260] width 143 height 11
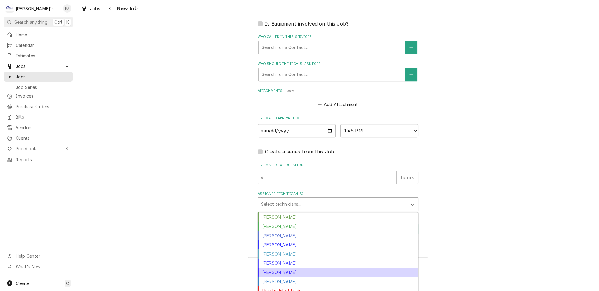
click at [276, 268] on div "Mikah Levitt-Freimuth" at bounding box center [338, 272] width 160 height 9
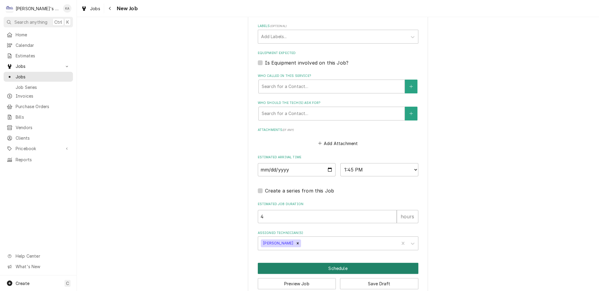
click at [326, 263] on button "Schedule" at bounding box center [338, 268] width 161 height 11
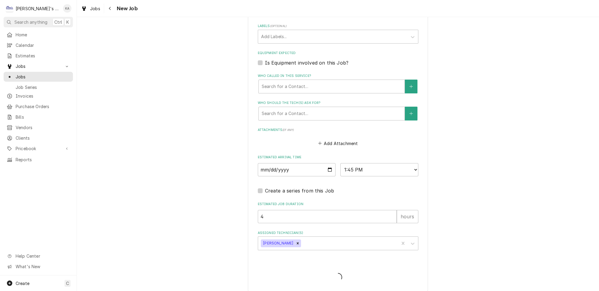
scroll to position [388, 0]
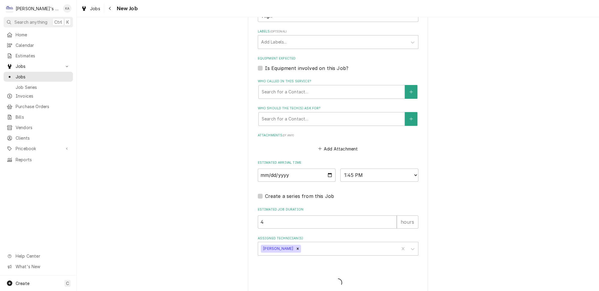
type textarea "x"
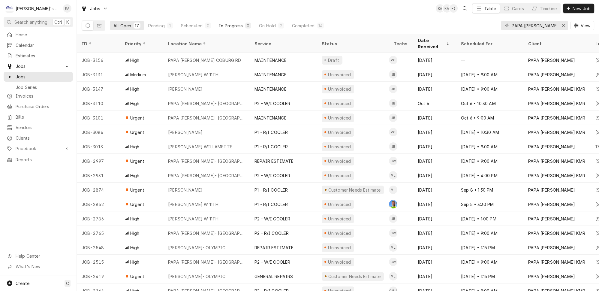
drag, startPoint x: 191, startPoint y: 23, endPoint x: 203, endPoint y: 26, distance: 12.6
click at [191, 23] on button "Scheduled 0" at bounding box center [195, 26] width 37 height 10
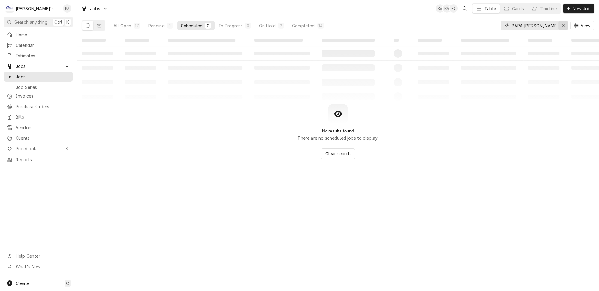
click at [562, 23] on button "Erase input" at bounding box center [564, 26] width 10 height 10
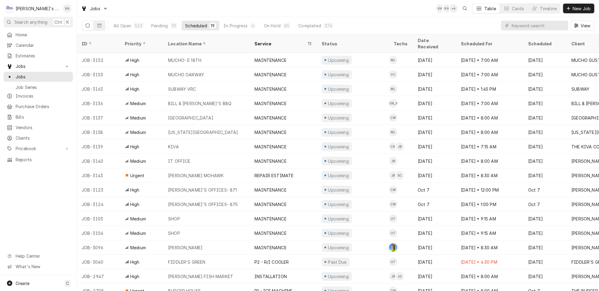
click at [495, 26] on div "All Open 523 Pending 39 Scheduled 19 In Progress 6 On Hold 85 Completed 374 View" at bounding box center [338, 25] width 513 height 17
click at [123, 21] on button "All Open 523" at bounding box center [128, 26] width 37 height 10
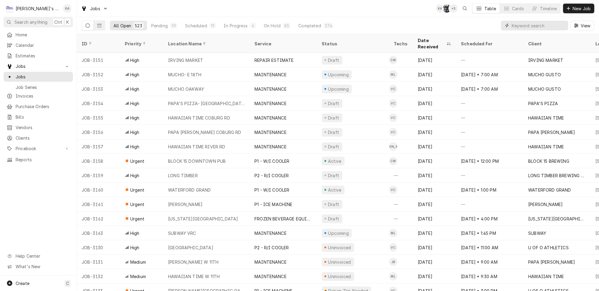
click at [541, 25] on input "Dynamic Content Wrapper" at bounding box center [538, 26] width 53 height 10
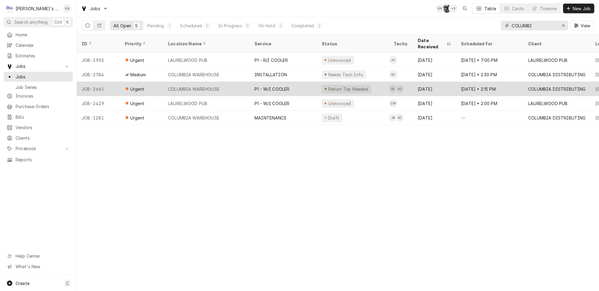
type input "COLUMBI"
click at [241, 82] on div "COLUMBIA WAREHOUSE" at bounding box center [206, 89] width 86 height 14
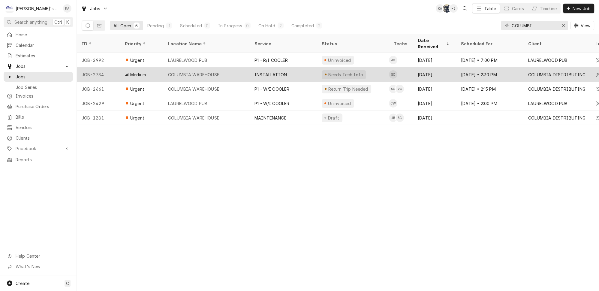
click at [241, 67] on div "COLUMBIA WAREHOUSE" at bounding box center [206, 74] width 86 height 14
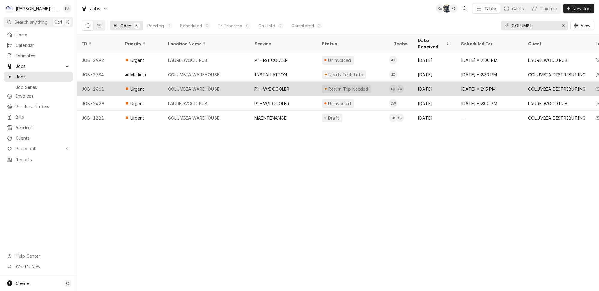
click at [225, 84] on div "COLUMBIA WAREHOUSE" at bounding box center [206, 89] width 86 height 14
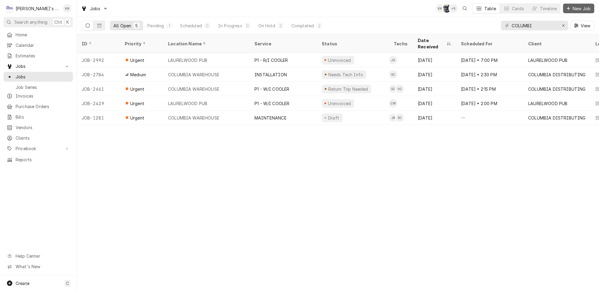
click at [574, 7] on span "New Job" at bounding box center [582, 8] width 20 height 6
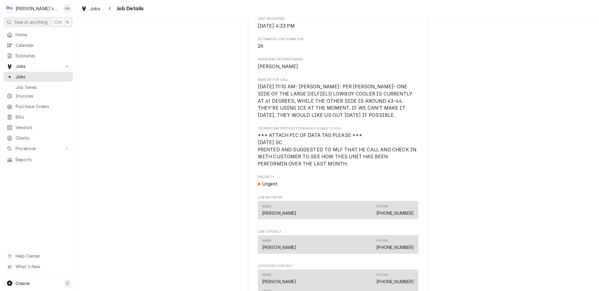
scroll to position [273, 0]
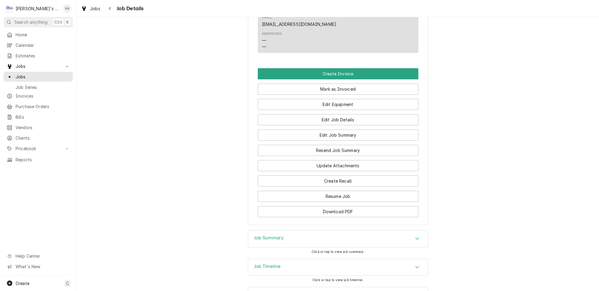
click at [293, 230] on div "Job Summary" at bounding box center [338, 238] width 180 height 17
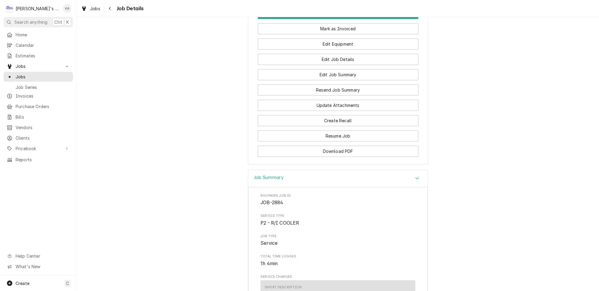
scroll to position [608, 0]
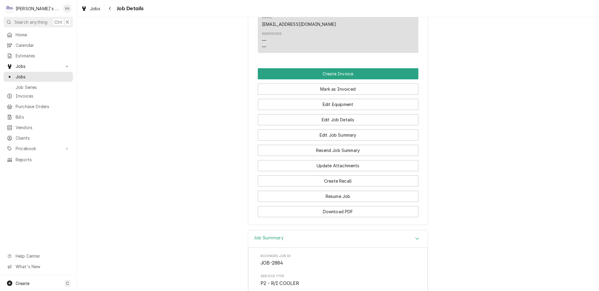
click at [274, 230] on div "Job Summary" at bounding box center [338, 238] width 180 height 17
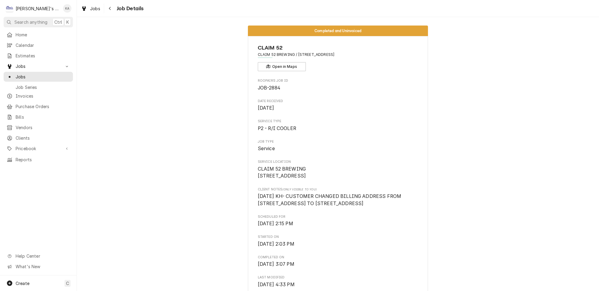
scroll to position [0, 0]
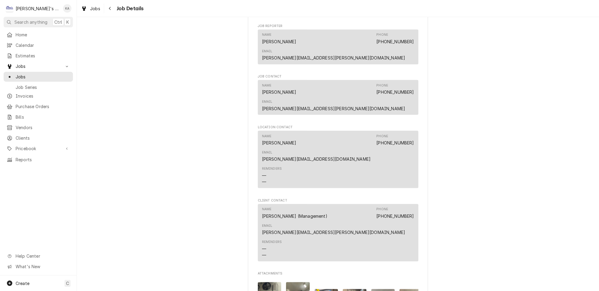
scroll to position [819, 0]
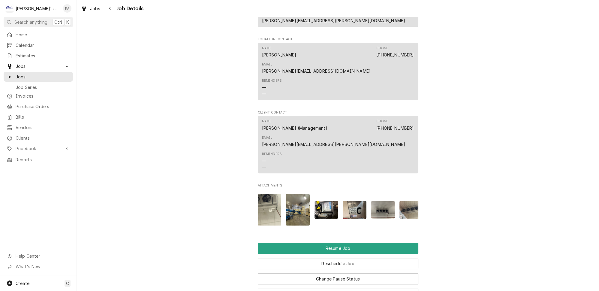
click at [275, 194] on img "Attachments" at bounding box center [270, 210] width 24 height 32
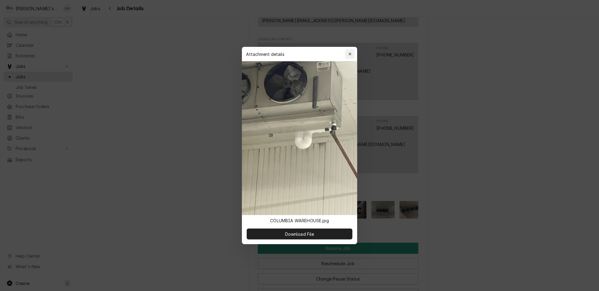
click at [349, 56] on icon "button" at bounding box center [350, 54] width 3 height 4
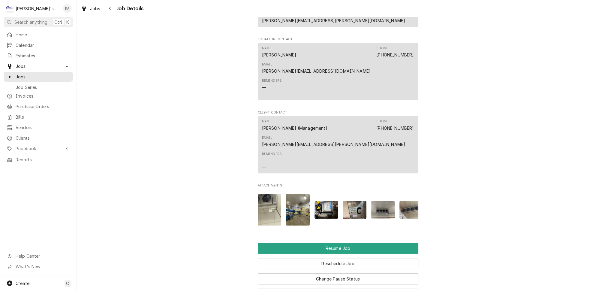
click at [292, 194] on img "Attachments" at bounding box center [298, 210] width 24 height 32
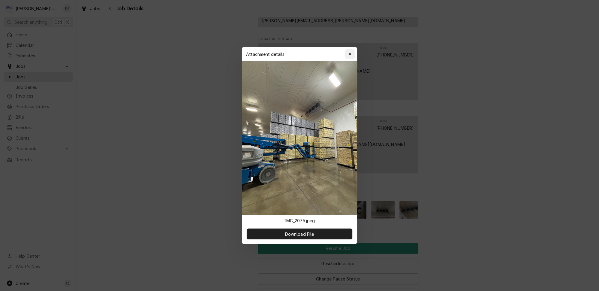
click at [347, 57] on div "button" at bounding box center [350, 54] width 6 height 6
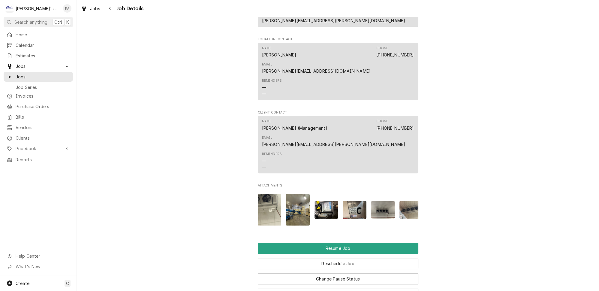
click at [327, 201] on img "Attachments" at bounding box center [327, 210] width 24 height 18
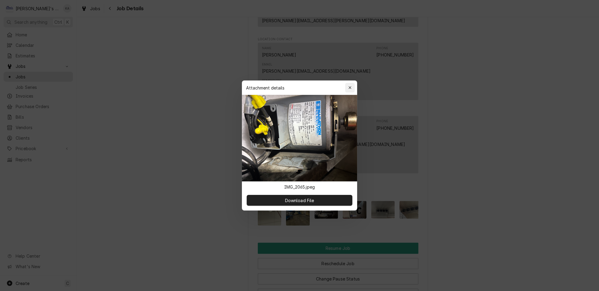
click at [347, 89] on div "button" at bounding box center [350, 88] width 6 height 6
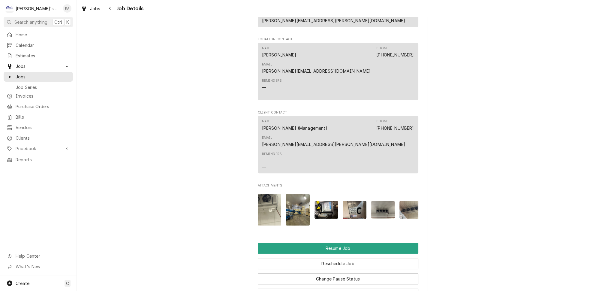
click at [356, 201] on img "Attachments" at bounding box center [355, 210] width 24 height 18
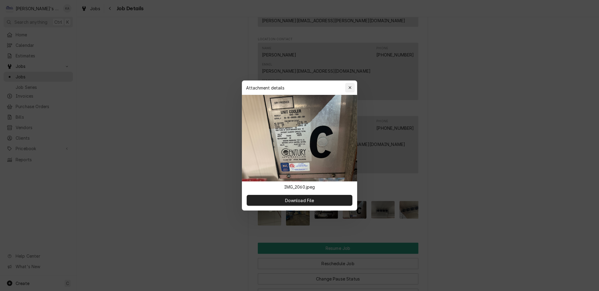
click at [347, 89] on div "button" at bounding box center [350, 88] width 6 height 6
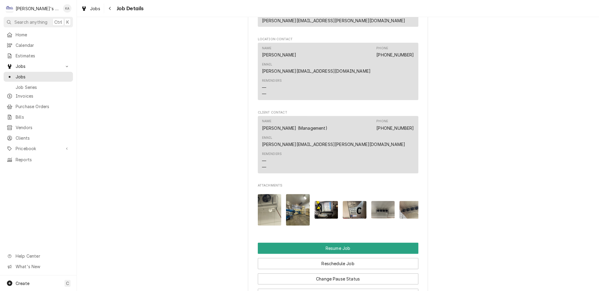
click at [380, 201] on img "Attachments" at bounding box center [383, 210] width 24 height 18
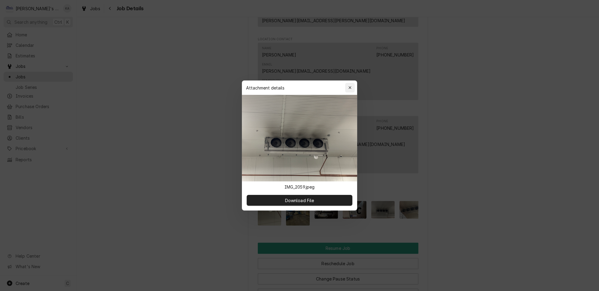
click at [349, 90] on icon "button" at bounding box center [350, 88] width 3 height 4
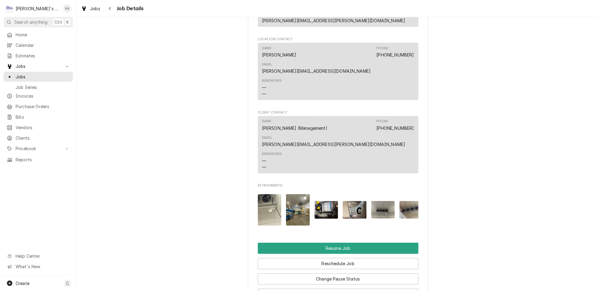
click at [401, 201] on img "Attachments" at bounding box center [412, 210] width 24 height 18
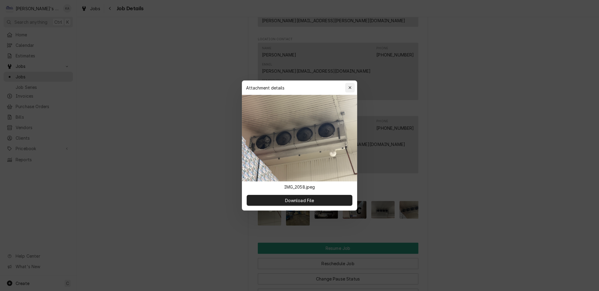
click at [345, 91] on button "button" at bounding box center [350, 88] width 10 height 10
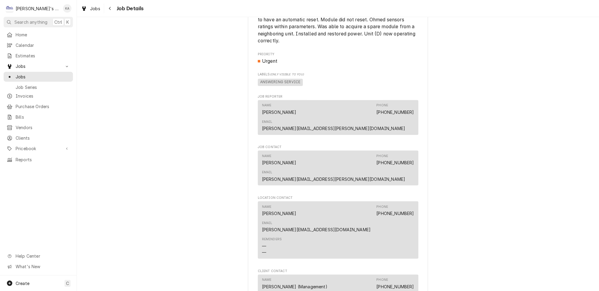
scroll to position [655, 0]
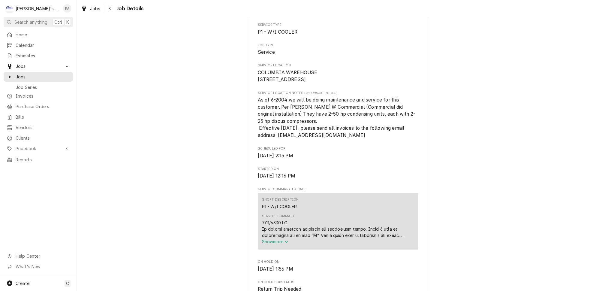
scroll to position [109, 0]
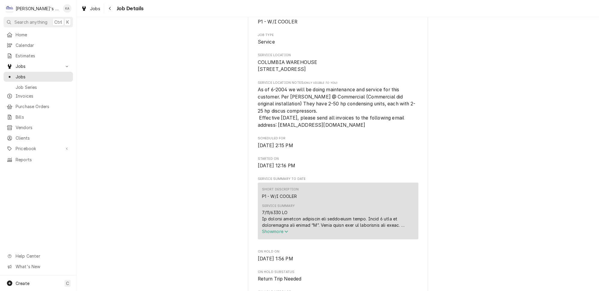
click at [283, 234] on span "Show more" at bounding box center [275, 231] width 26 height 5
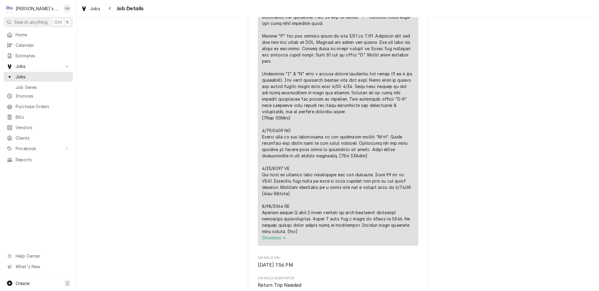
scroll to position [409, 0]
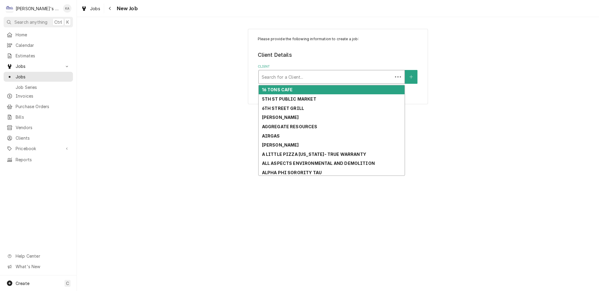
click at [328, 76] on div "Client" at bounding box center [326, 76] width 128 height 11
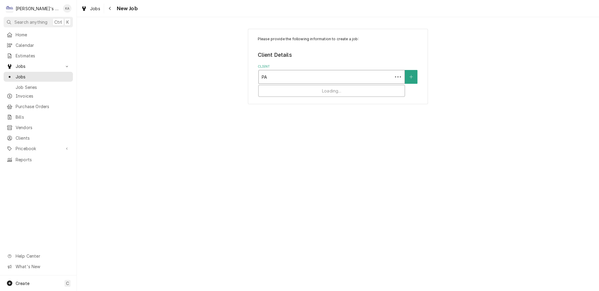
type input "PAP"
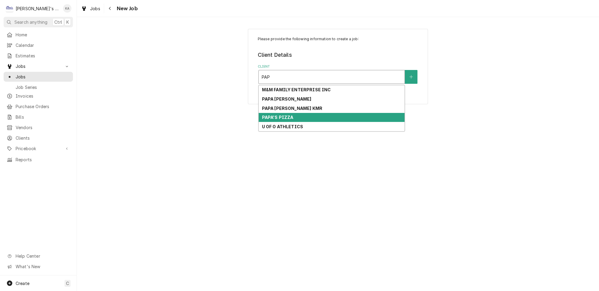
click at [293, 113] on div "PAPA'S PIZZA" at bounding box center [332, 117] width 146 height 9
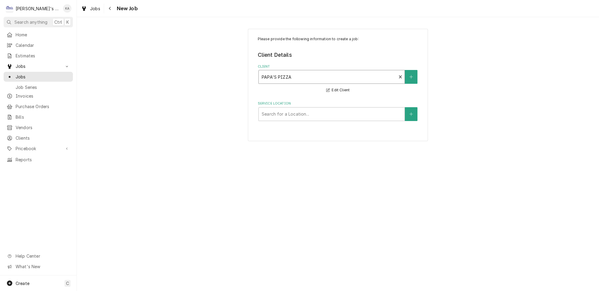
click at [293, 112] on div "Service Location" at bounding box center [332, 114] width 140 height 11
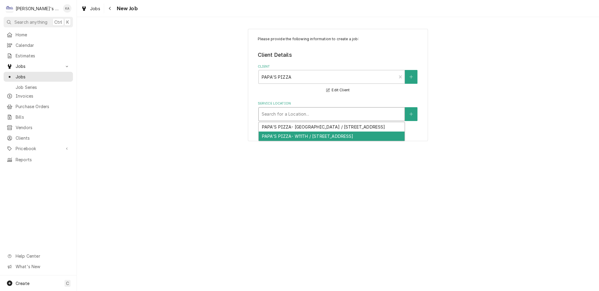
click at [296, 132] on div "PAPA'S PIZZA- W11TH / [STREET_ADDRESS]" at bounding box center [332, 136] width 146 height 9
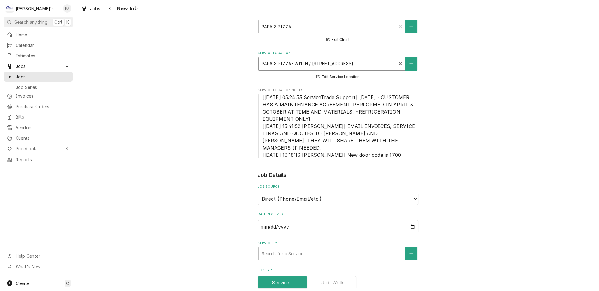
scroll to position [164, 0]
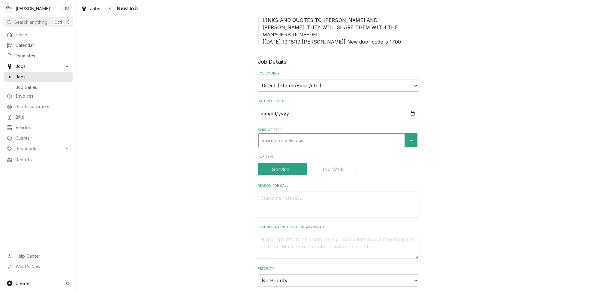
click at [299, 135] on div "Service Type" at bounding box center [332, 140] width 140 height 11
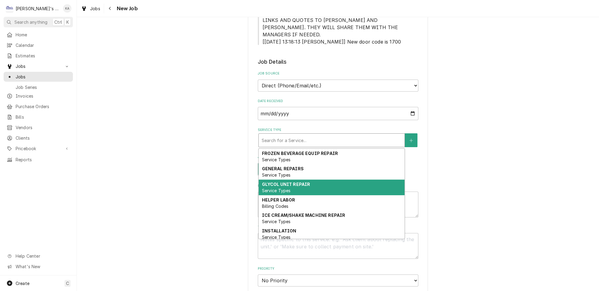
scroll to position [55, 0]
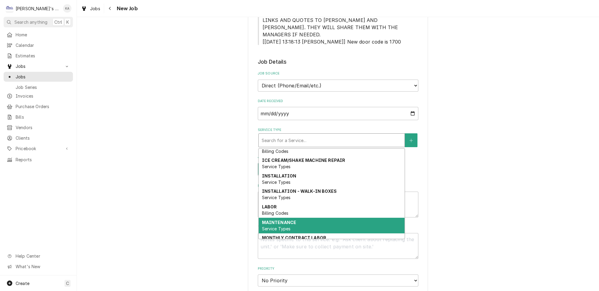
click at [285, 220] on strong "MAINTENANCE" at bounding box center [279, 222] width 35 height 5
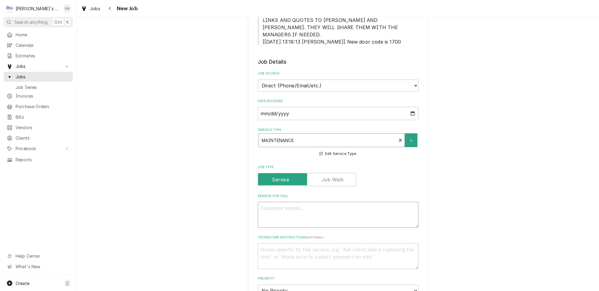
click at [285, 202] on textarea "Reason For Call" at bounding box center [338, 215] width 161 height 26
type textarea "x"
type textarea "P"
type textarea "x"
type textarea "PE"
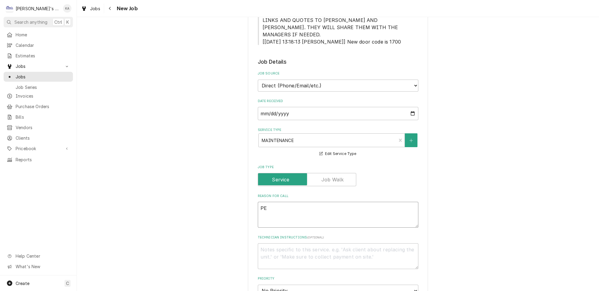
type textarea "x"
type textarea "PER"
type textarea "x"
type textarea "PERF"
type textarea "x"
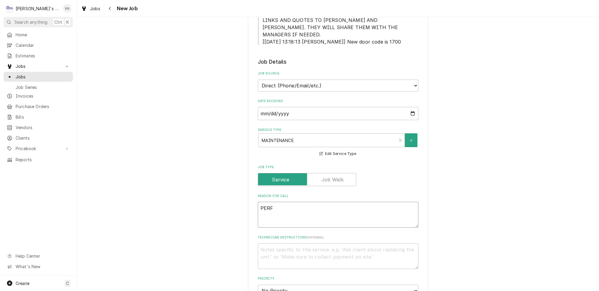
type textarea "PERFO"
type textarea "x"
type textarea "PERFOR"
type textarea "x"
type textarea "PERFORM"
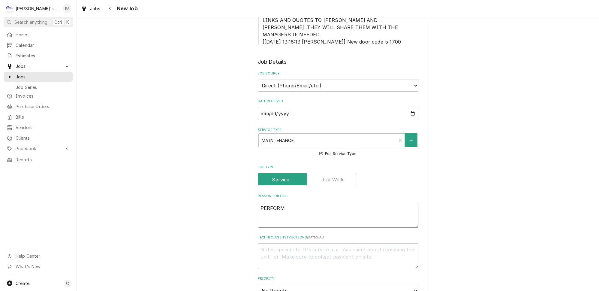
type textarea "x"
type textarea "PERFORM"
type textarea "x"
type textarea "PERFORM O"
type textarea "x"
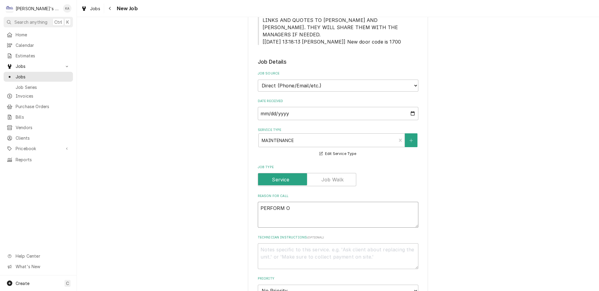
type textarea "PERFORM OC"
type textarea "x"
type textarea "PERFORM OCO"
type textarea "x"
type textarea "PERFORM OCOT"
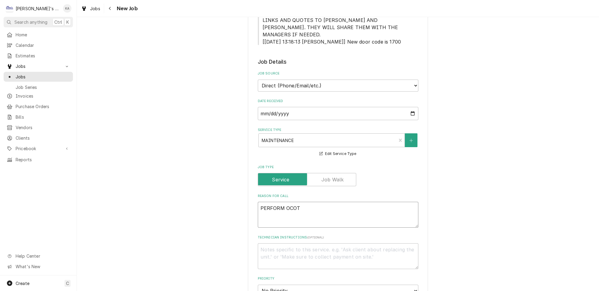
type textarea "x"
type textarea "PERFORM OCOTO"
type textarea "x"
type textarea "PERFORM OCOTOB"
type textarea "x"
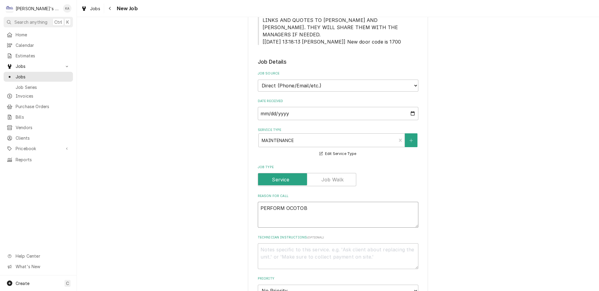
type textarea "PERFORM OCOTOBE"
type textarea "x"
type textarea "PERFORM OCOTOBER"
type textarea "x"
type textarea "PERFORM OCOTOBER"
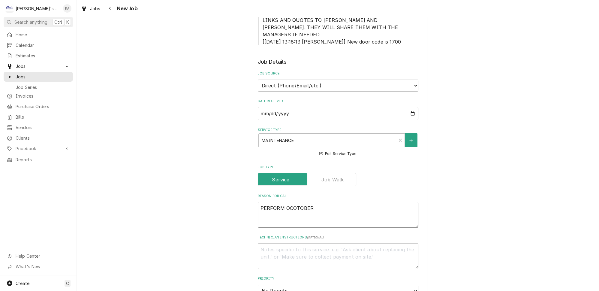
type textarea "x"
type textarea "PERFORM OCOTOBER M"
type textarea "x"
type textarea "PERFORM OCOTOBER MA"
type textarea "x"
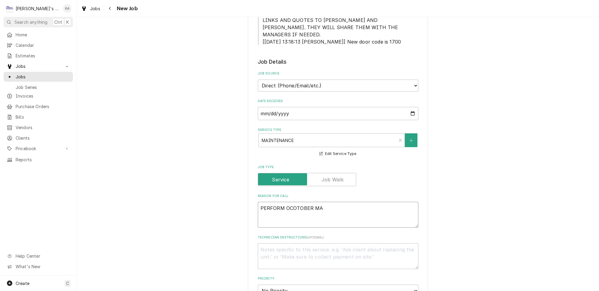
type textarea "PERFORM OCOTOBER MAI"
type textarea "x"
type textarea "PERFORM OCOTOBER MAIN"
type textarea "x"
type textarea "PERFORM OCOTOBER MAINT"
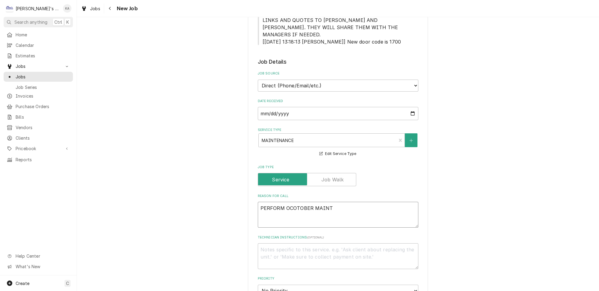
type textarea "x"
type textarea "PERFORM OCOTOBER MAINTE"
type textarea "x"
type textarea "PERFORM OCOTOBER MAINTEN"
type textarea "x"
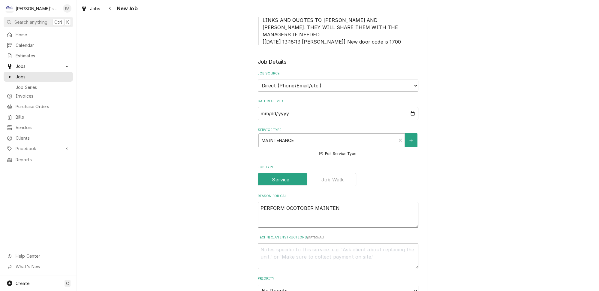
type textarea "PERFORM OCOTOBER MAINTENA"
type textarea "x"
type textarea "PERFORM OCOTOBER MAINTENAN"
type textarea "x"
type textarea "PERFORM OCOTOBER MAINTENANC"
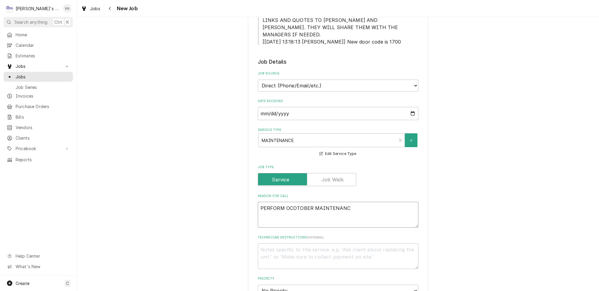
type textarea "x"
type textarea "PERFORM OCOTOBER MAINTENANCE"
click at [294, 202] on textarea "PERFORM OCOTOBER MAINTENANCE" at bounding box center [338, 215] width 161 height 26
type textarea "x"
type textarea "PERFORM OCTOBER MAINTENANCE"
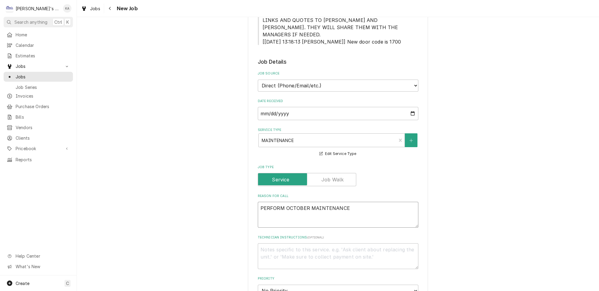
type textarea "x"
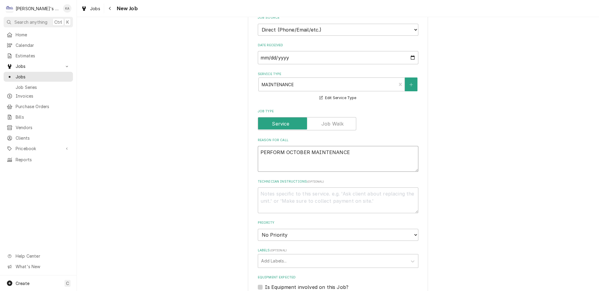
scroll to position [273, 0]
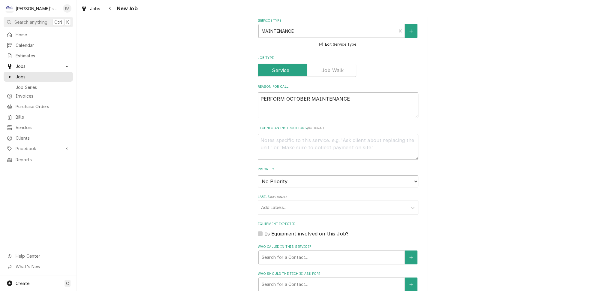
type textarea "PERFORM OCTOBER MAINTENANCE"
drag, startPoint x: 286, startPoint y: 168, endPoint x: 286, endPoint y: 171, distance: 3.6
click at [286, 175] on select "No Priority Urgent High Medium Low" at bounding box center [338, 181] width 161 height 12
select select "2"
click at [258, 175] on select "No Priority Urgent High Medium Low" at bounding box center [338, 181] width 161 height 12
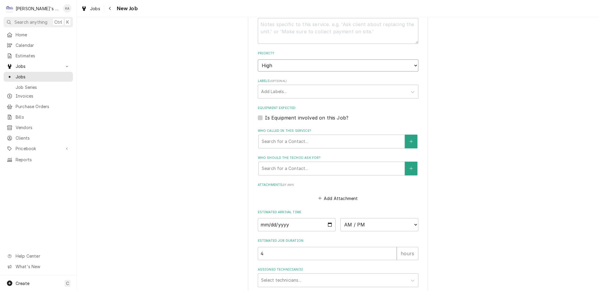
scroll to position [417, 0]
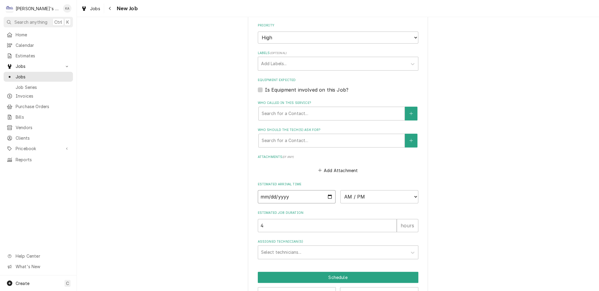
click at [326, 190] on input "Date" at bounding box center [297, 196] width 78 height 13
type textarea "x"
type input "2025-10-14"
click at [373, 190] on select "AM / PM 6:00 AM 6:15 AM 6:30 AM 6:45 AM 7:00 AM 7:15 AM 7:30 AM 7:45 AM 8:00 AM…" at bounding box center [380, 196] width 78 height 13
type textarea "x"
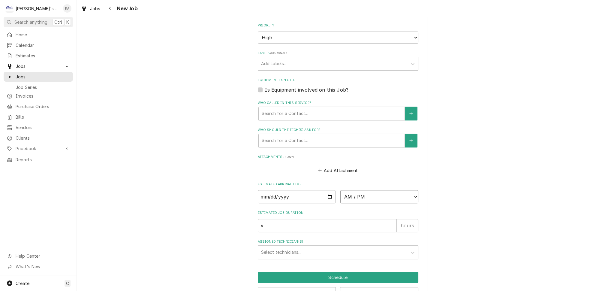
select select "07:30:00"
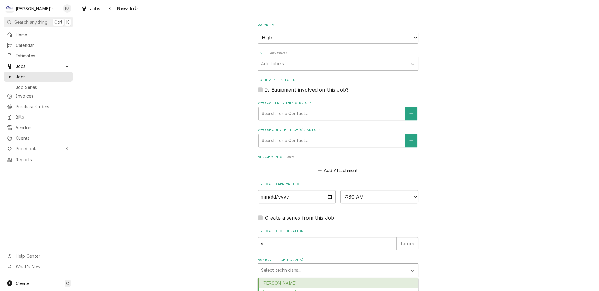
click at [283, 265] on div "Assigned Technician(s)" at bounding box center [332, 270] width 143 height 11
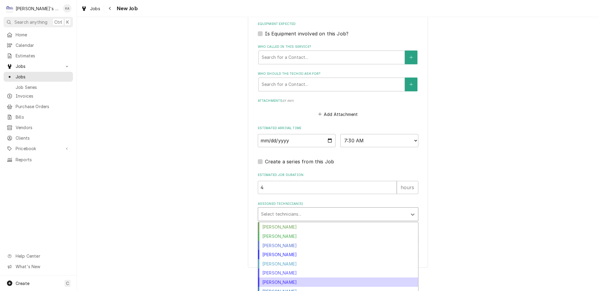
click at [262, 277] on div "Mikah Levitt-Freimuth" at bounding box center [338, 281] width 160 height 9
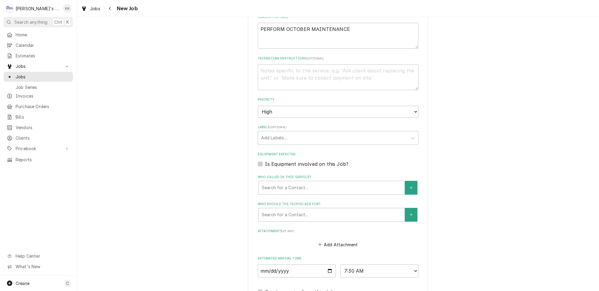
scroll to position [434, 0]
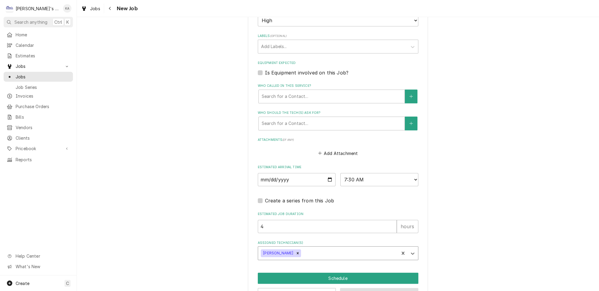
click at [365, 288] on button "Save Draft" at bounding box center [379, 293] width 78 height 11
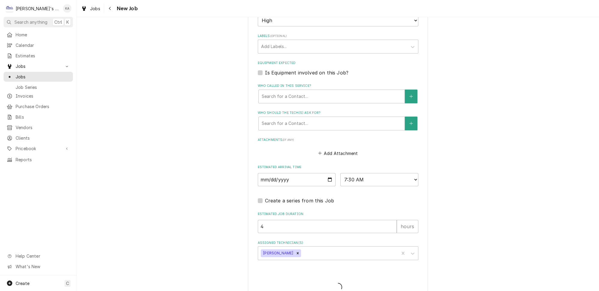
scroll to position [429, 0]
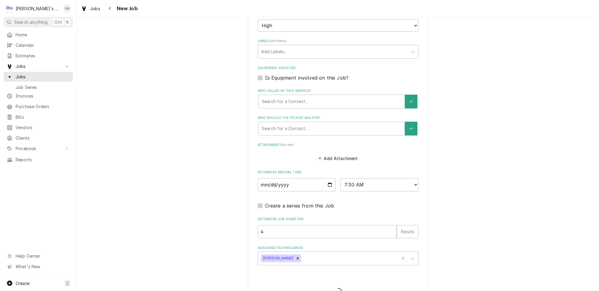
type textarea "x"
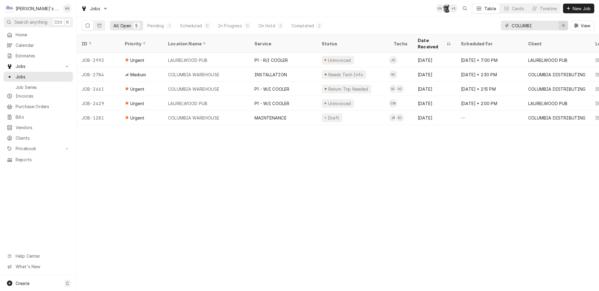
click at [563, 26] on button "Erase input" at bounding box center [564, 26] width 10 height 10
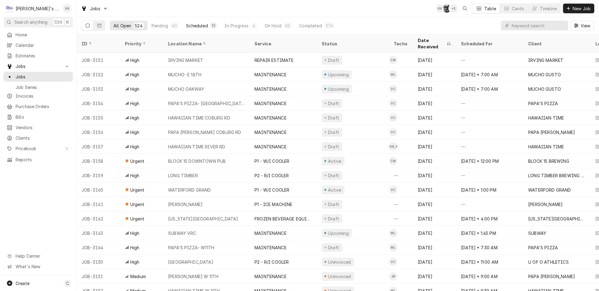
click at [186, 23] on div "Scheduled" at bounding box center [197, 26] width 22 height 6
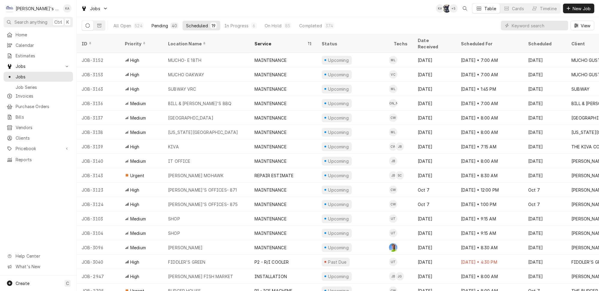
click at [172, 24] on div "40" at bounding box center [174, 26] width 5 height 6
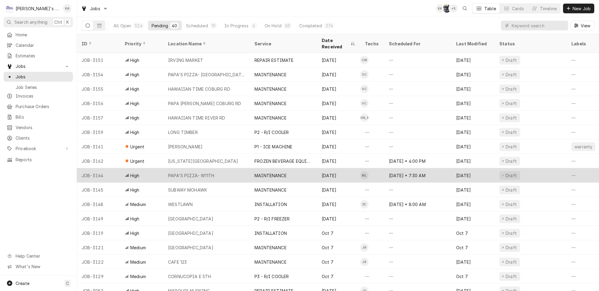
click at [212, 168] on div "PAPA'S PIZZA- W11TH" at bounding box center [206, 175] width 86 height 14
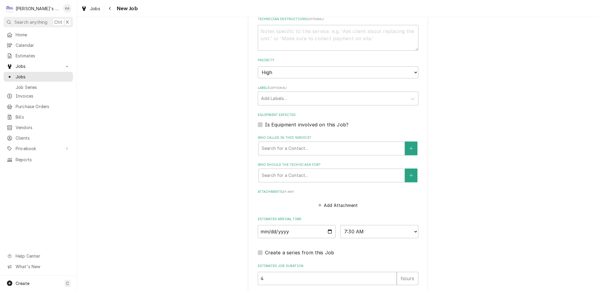
scroll to position [448, 0]
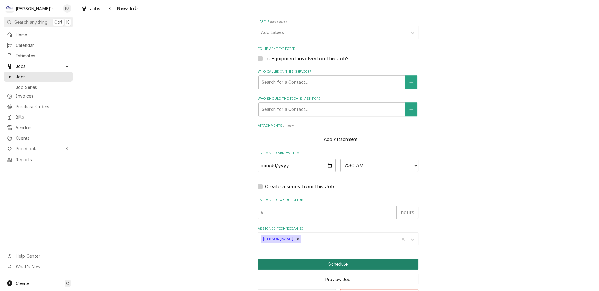
click at [348, 259] on button "Schedule" at bounding box center [338, 264] width 161 height 11
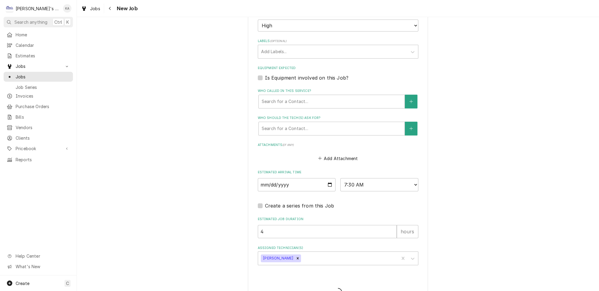
type textarea "x"
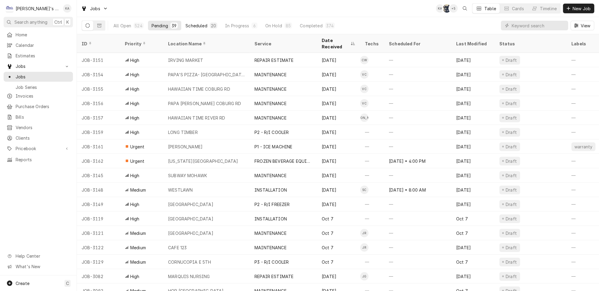
click at [199, 21] on button "Scheduled 20" at bounding box center [201, 26] width 39 height 10
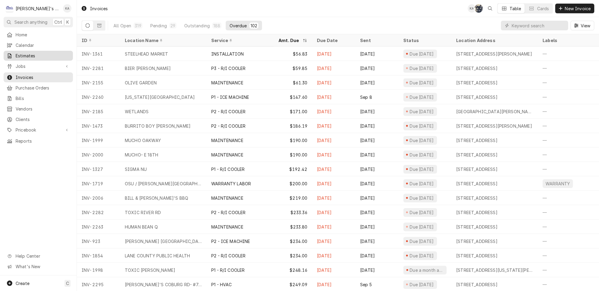
click at [43, 53] on span "Estimates" at bounding box center [43, 56] width 54 height 6
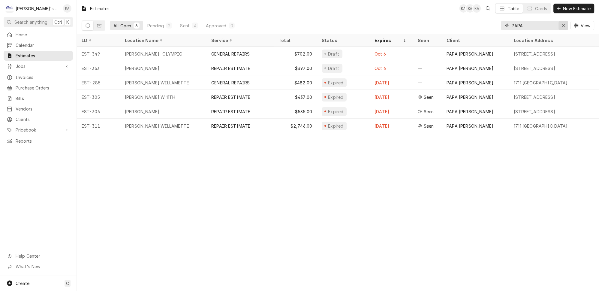
click at [567, 23] on div "Erase input" at bounding box center [564, 26] width 6 height 6
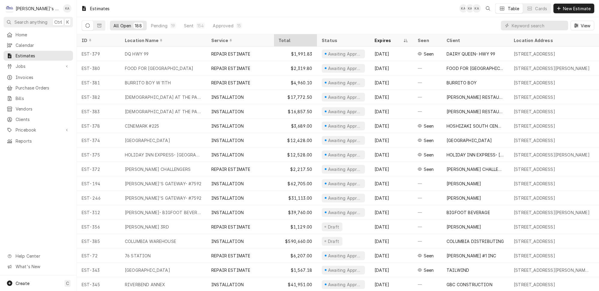
click at [292, 35] on div "Total" at bounding box center [295, 40] width 41 height 10
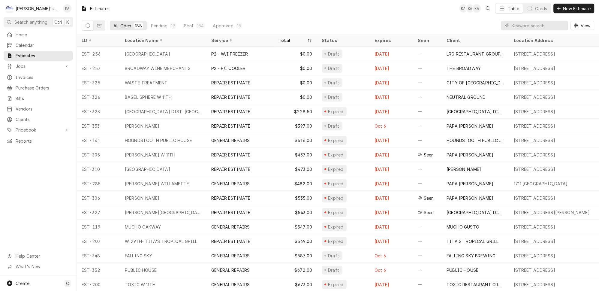
click at [292, 35] on div "Total" at bounding box center [295, 40] width 41 height 10
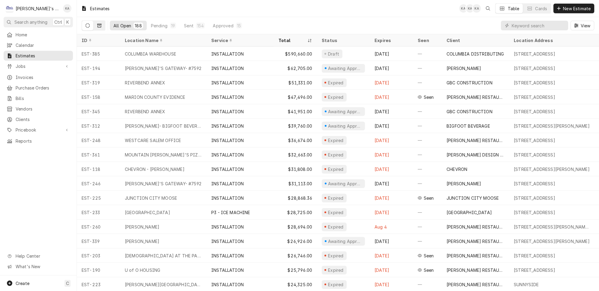
click at [97, 24] on icon "Dynamic Content Wrapper" at bounding box center [99, 25] width 4 height 4
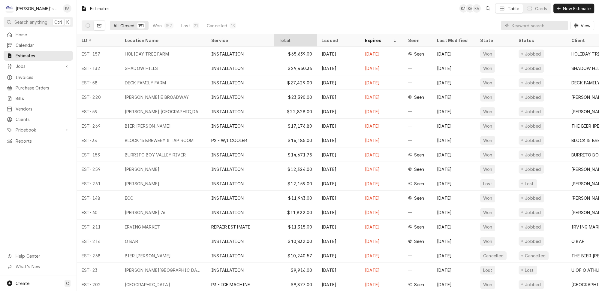
click at [289, 39] on div "Total" at bounding box center [295, 40] width 32 height 6
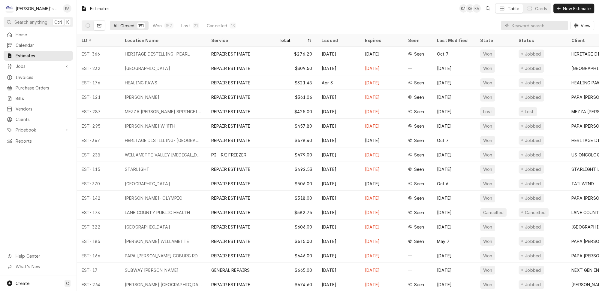
click at [289, 39] on div "Total" at bounding box center [293, 40] width 28 height 6
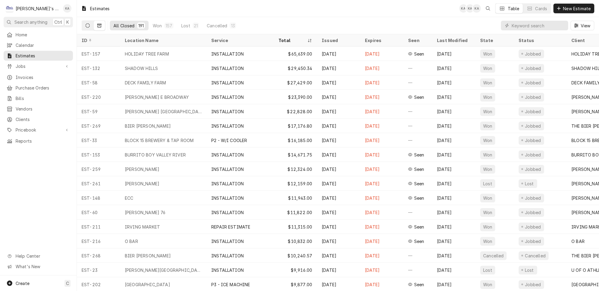
click at [86, 23] on icon "Dynamic Content Wrapper" at bounding box center [88, 25] width 4 height 4
